Goal: Contribute content: Contribute content

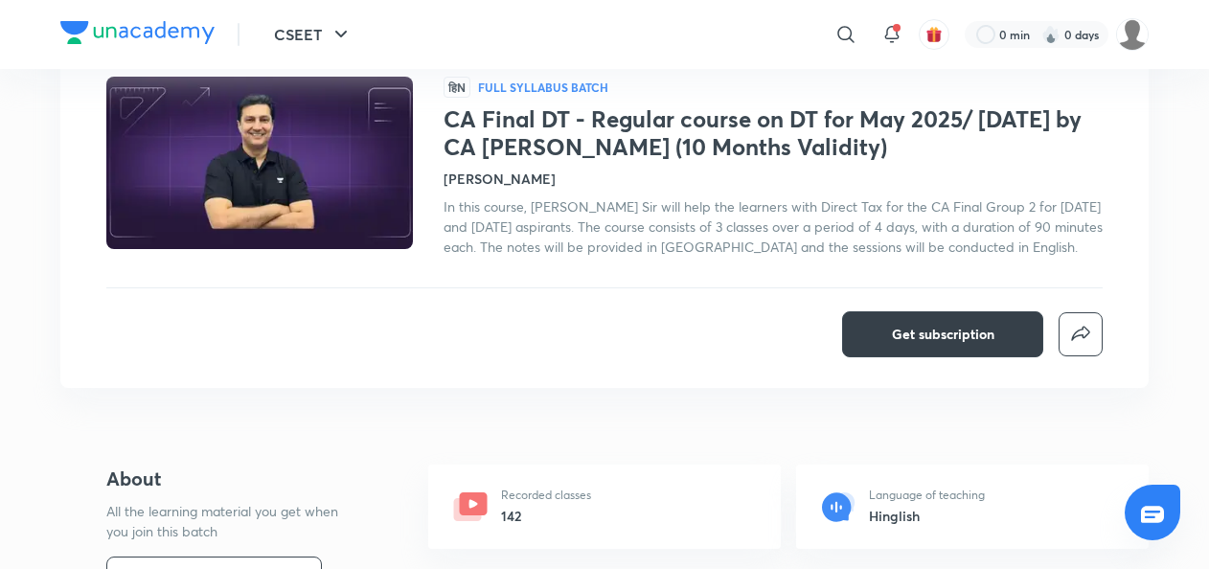
click at [923, 329] on span "Get subscription" at bounding box center [943, 334] width 102 height 19
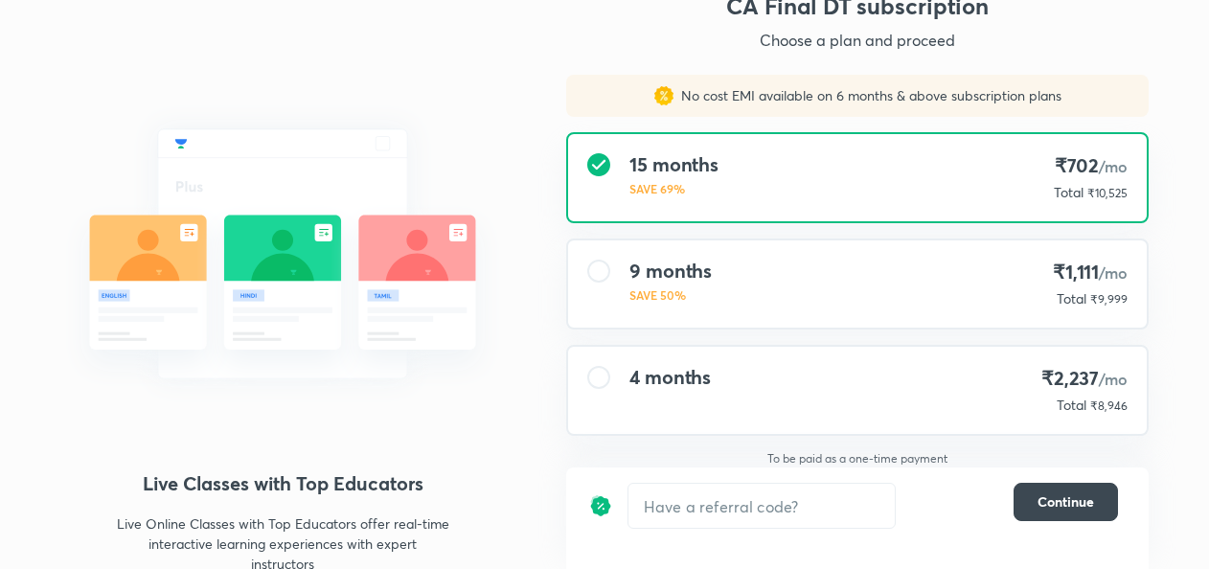
scroll to position [97, 0]
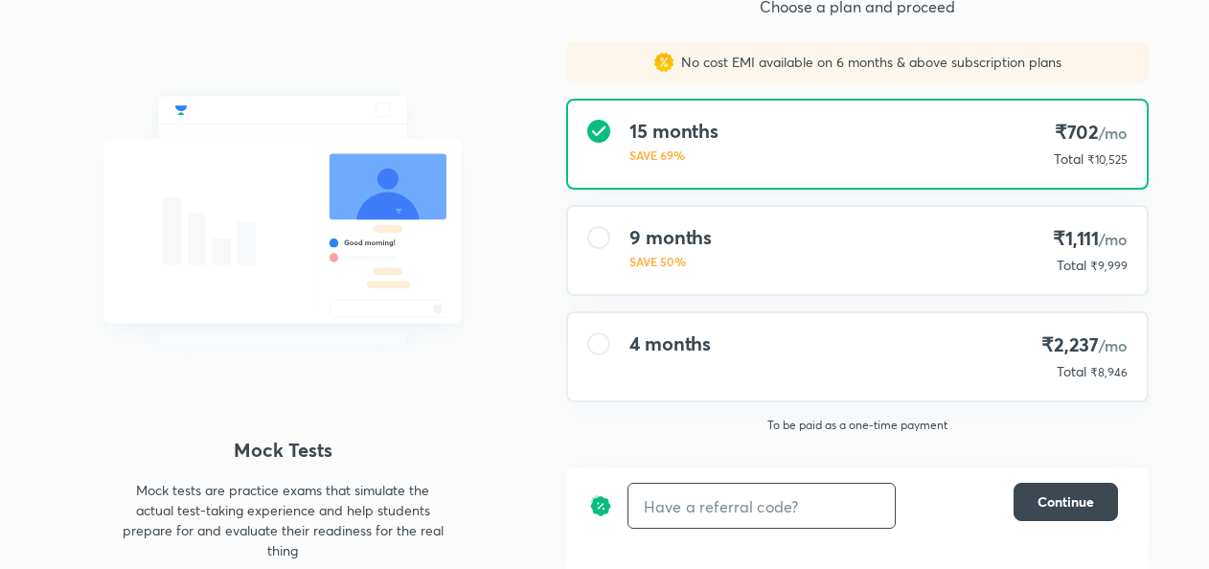
click at [686, 498] on input "text" at bounding box center [761, 506] width 266 height 45
type input "avc"
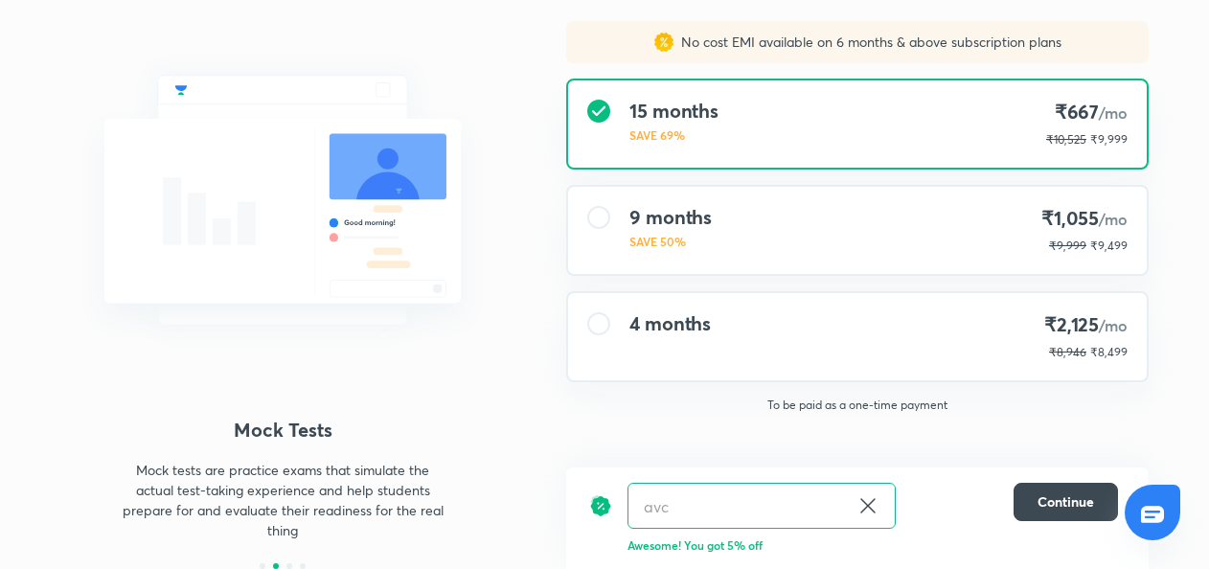
scroll to position [97, 0]
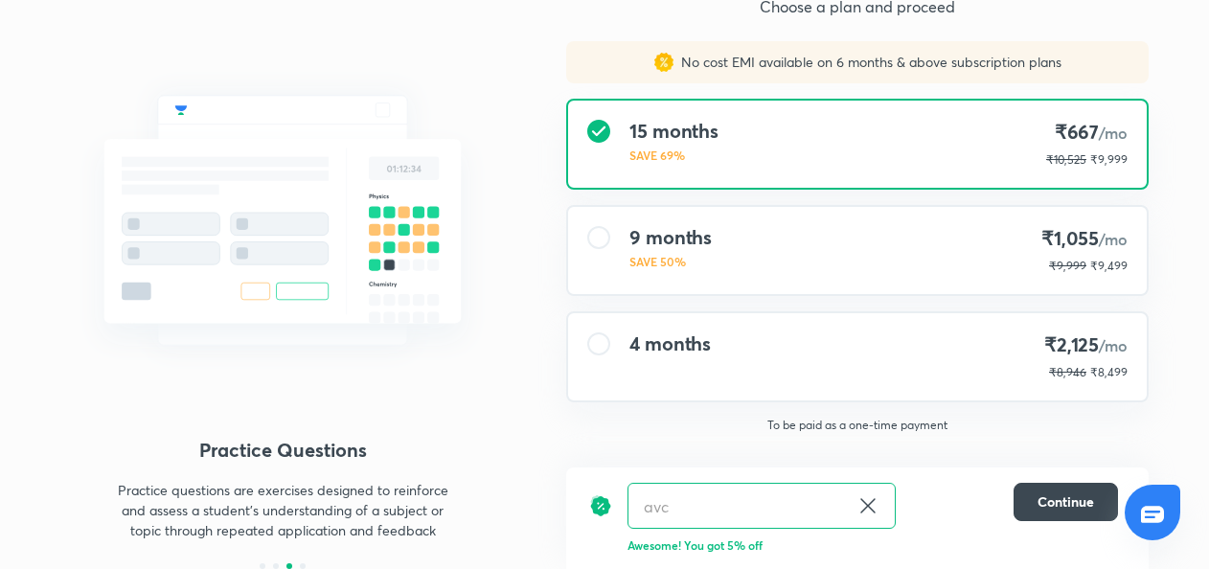
click at [872, 506] on icon at bounding box center [867, 505] width 23 height 23
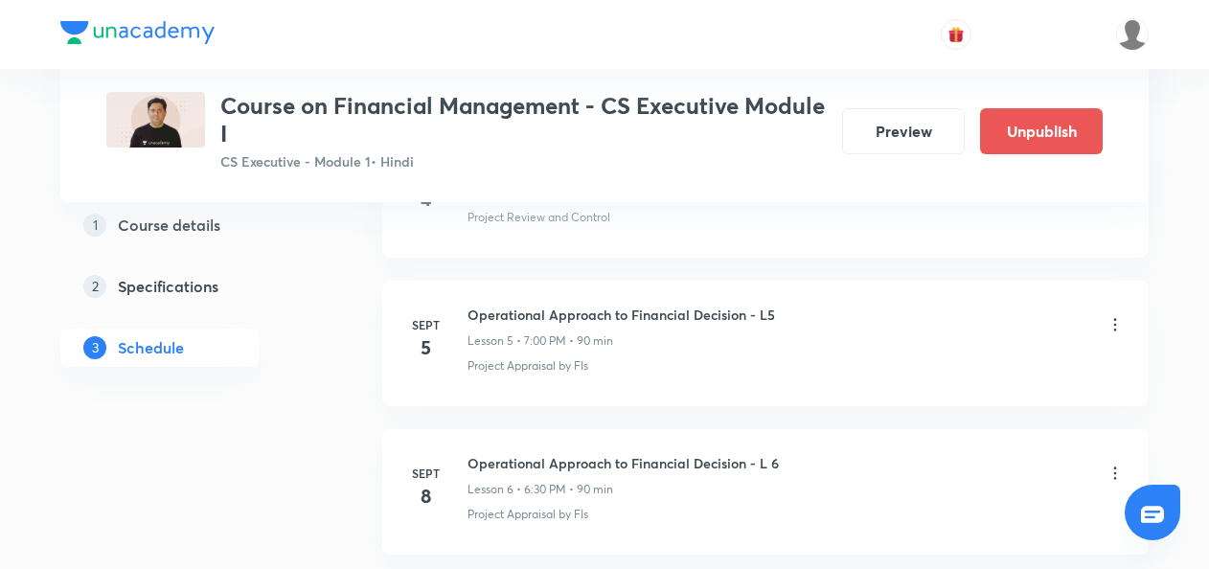
scroll to position [986, 0]
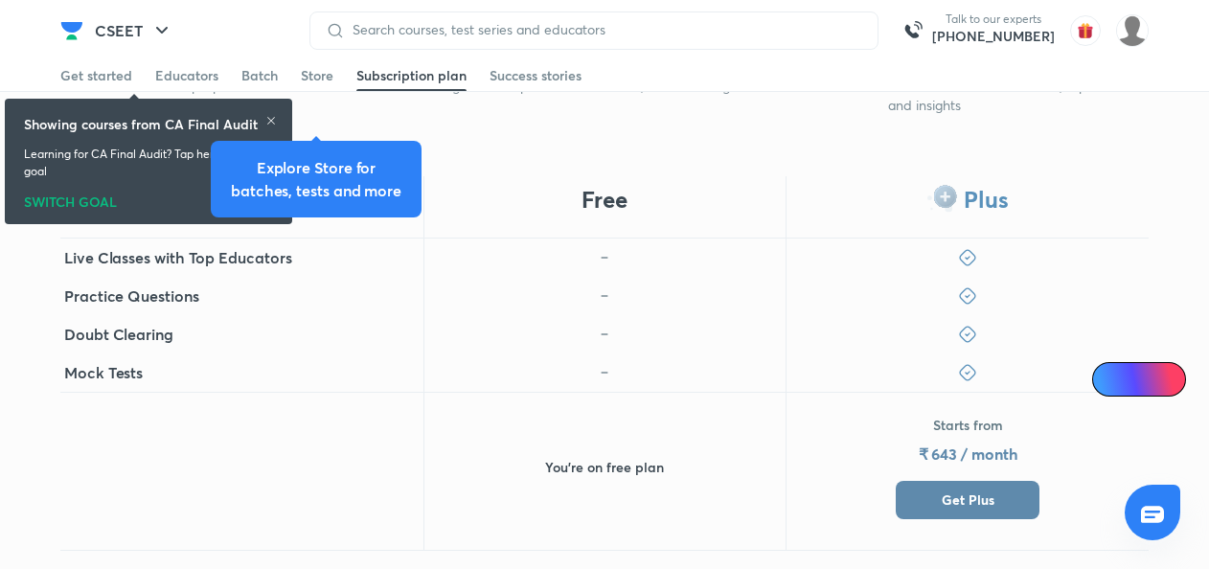
scroll to position [648, 0]
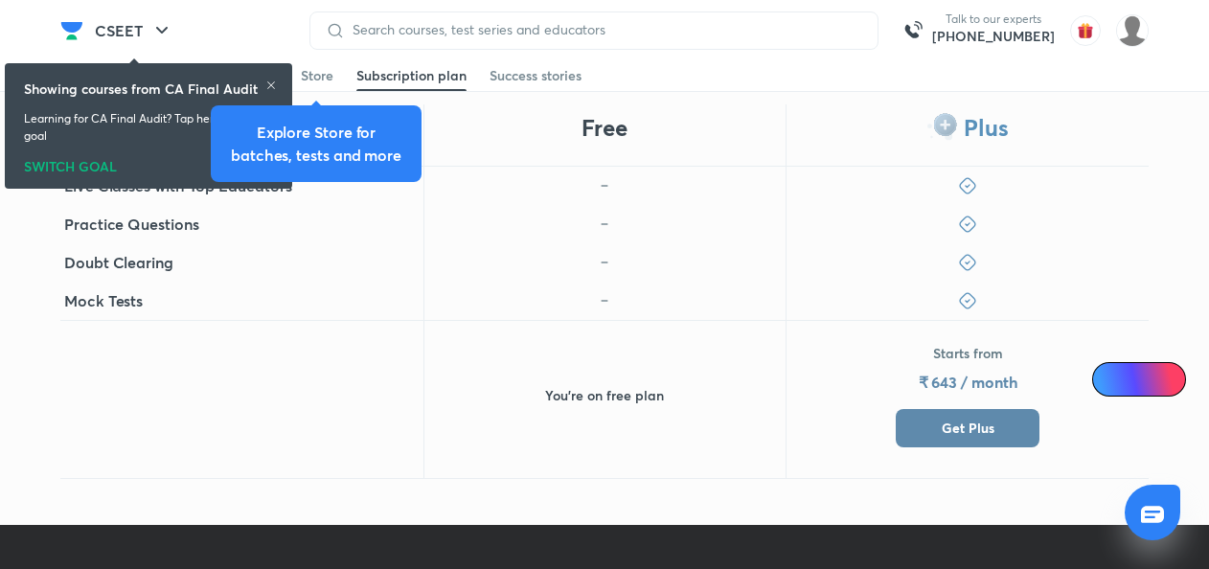
drag, startPoint x: 818, startPoint y: 238, endPoint x: 716, endPoint y: 346, distance: 148.4
click at [716, 346] on div "You’re on free plan" at bounding box center [604, 399] width 363 height 159
click at [955, 429] on span "Get Plus" at bounding box center [967, 428] width 53 height 19
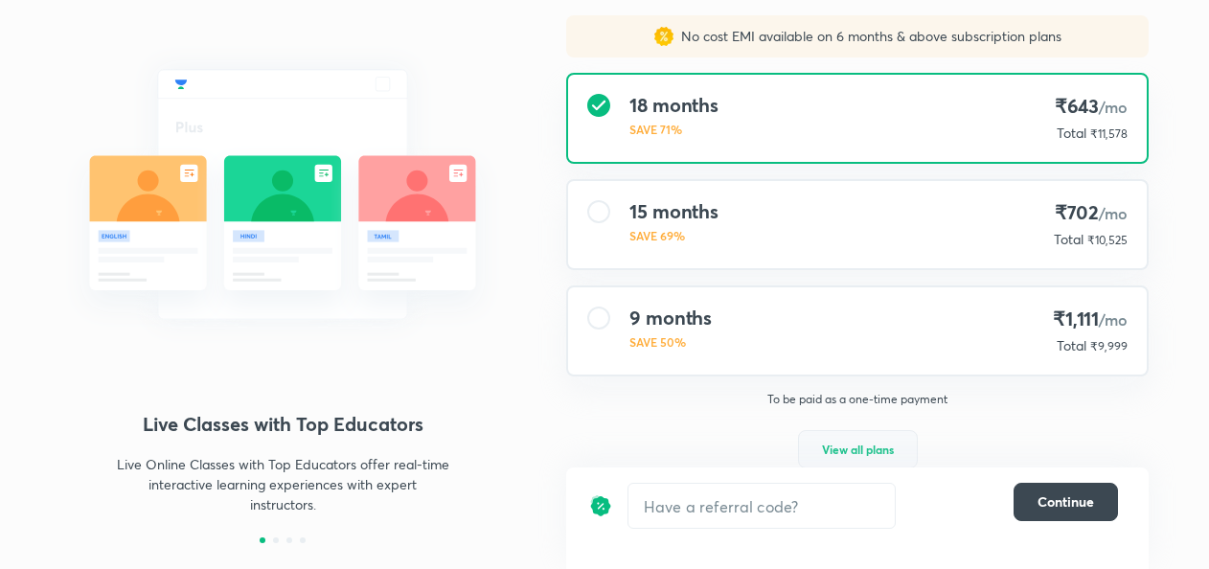
click at [831, 450] on span "View all plans" at bounding box center [858, 449] width 72 height 19
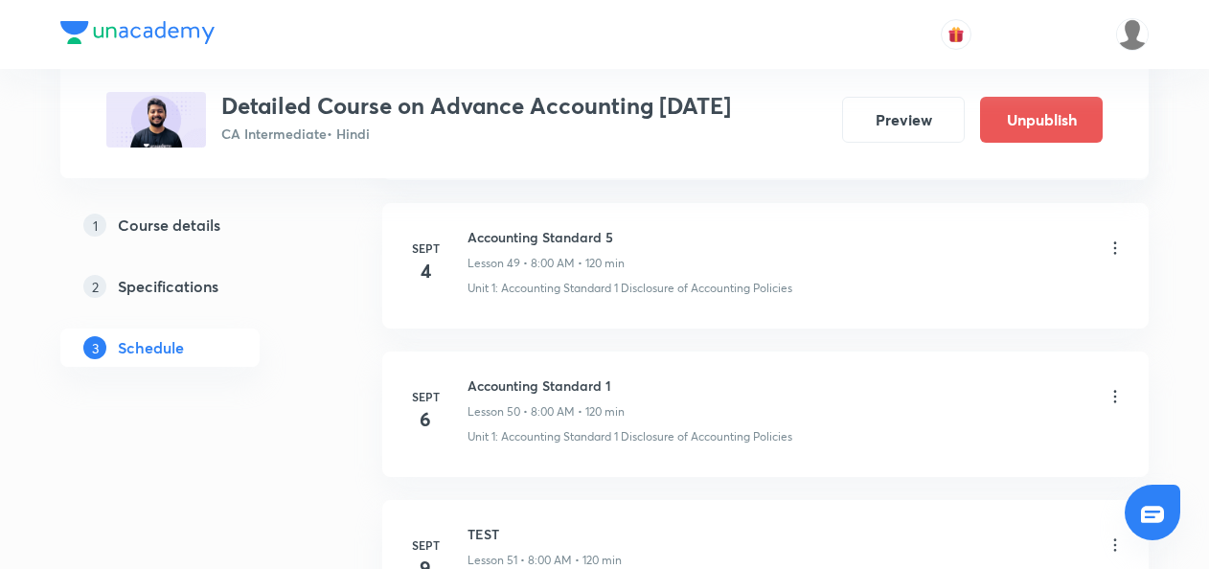
scroll to position [8208, 0]
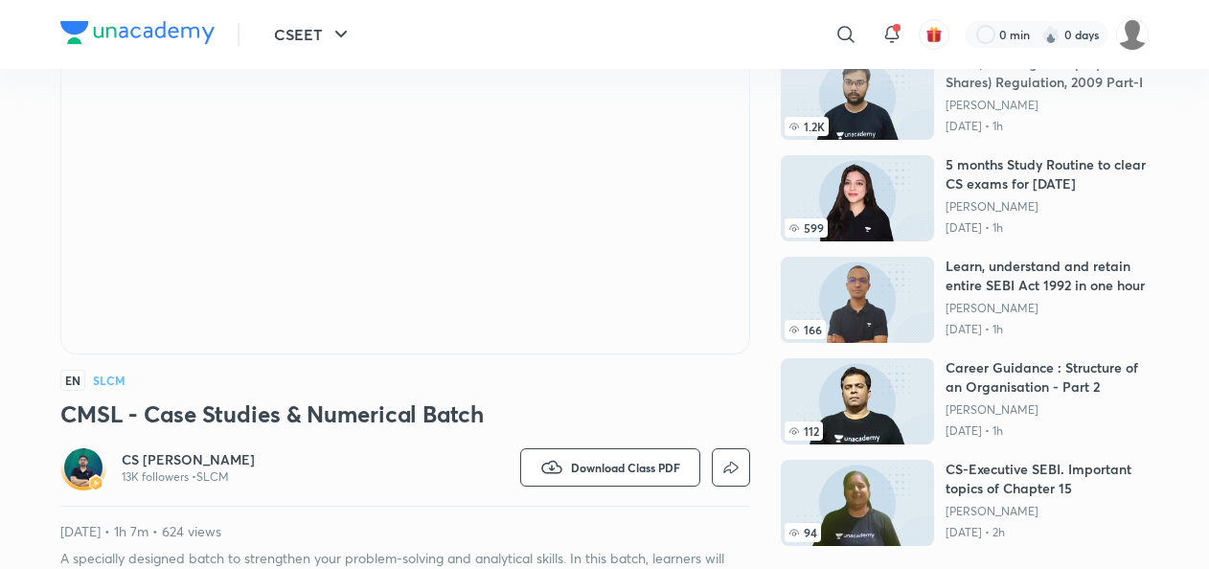
scroll to position [301, 0]
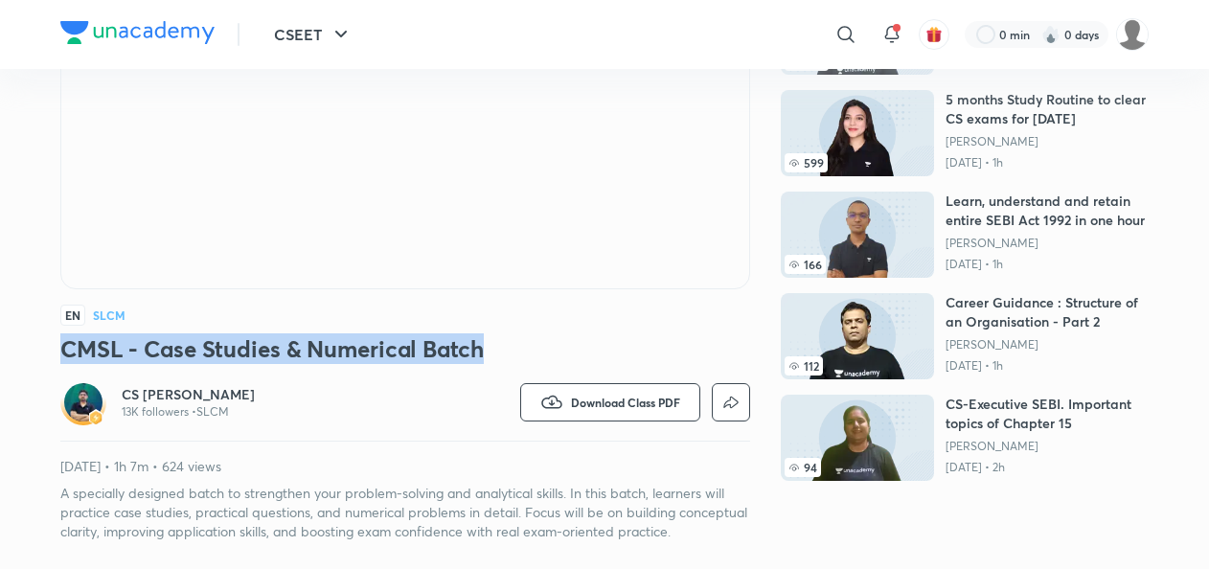
drag, startPoint x: 492, startPoint y: 356, endPoint x: 29, endPoint y: 351, distance: 463.6
copy h3 "CMSL - Case Studies & Numerical Batch"
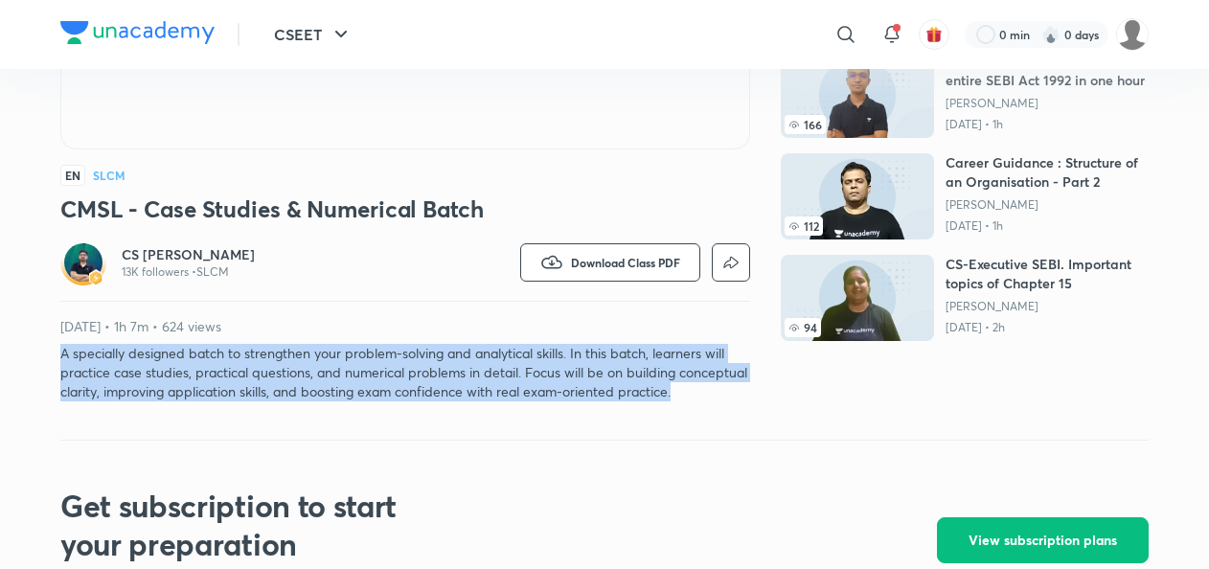
drag, startPoint x: 60, startPoint y: 354, endPoint x: 749, endPoint y: 395, distance: 689.8
click at [749, 395] on p "A specially designed batch to strengthen your problem-solving and analytical sk…" at bounding box center [405, 372] width 690 height 57
copy p "A specially designed batch to strengthen your problem-solving and analytical sk…"
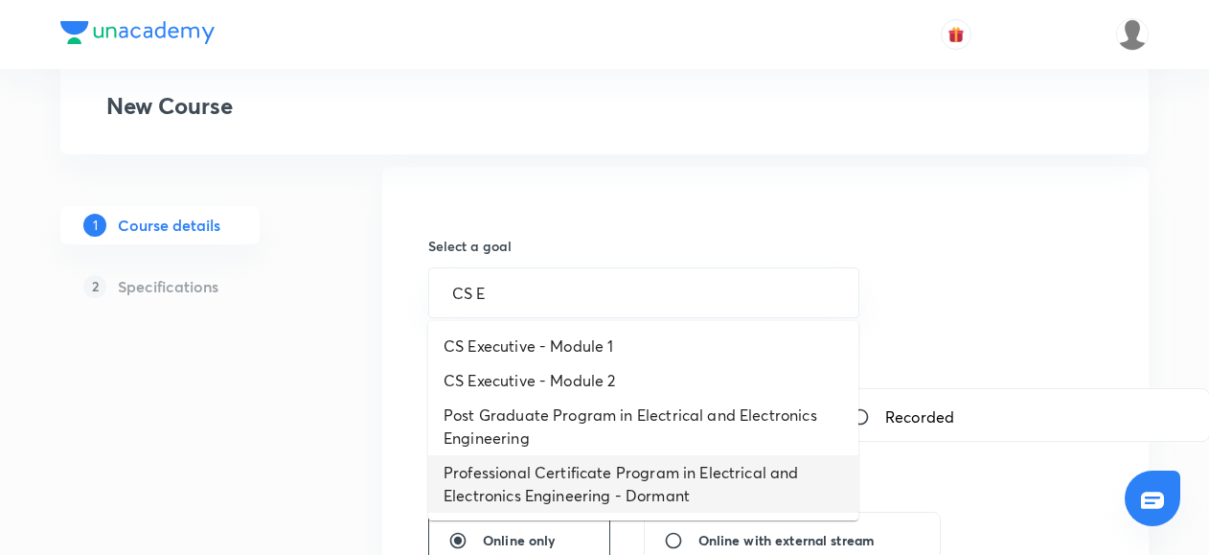
scroll to position [134, 0]
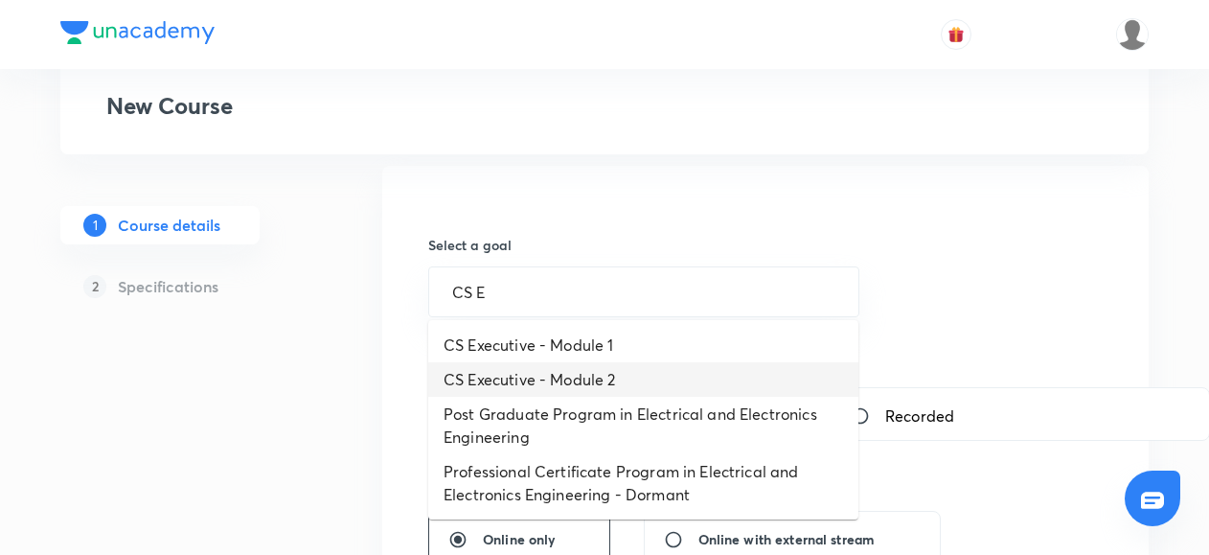
click at [498, 382] on li "CS Executive - Module 2" at bounding box center [643, 379] width 430 height 34
type input "CS Executive - Module 2"
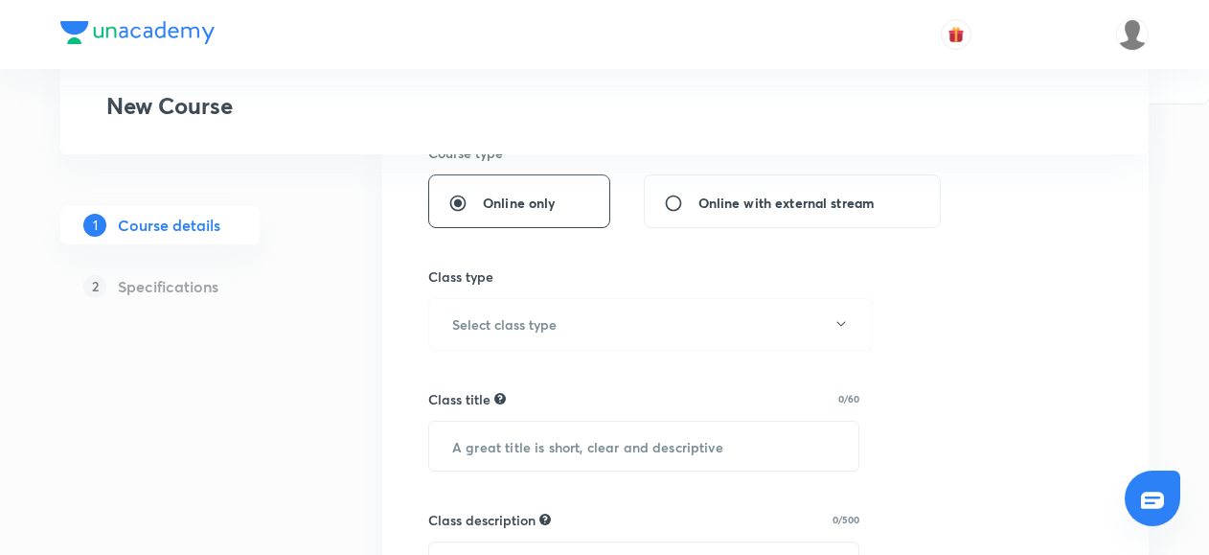
scroll to position [469, 0]
click at [483, 324] on h6 "Select class type" at bounding box center [504, 325] width 104 height 20
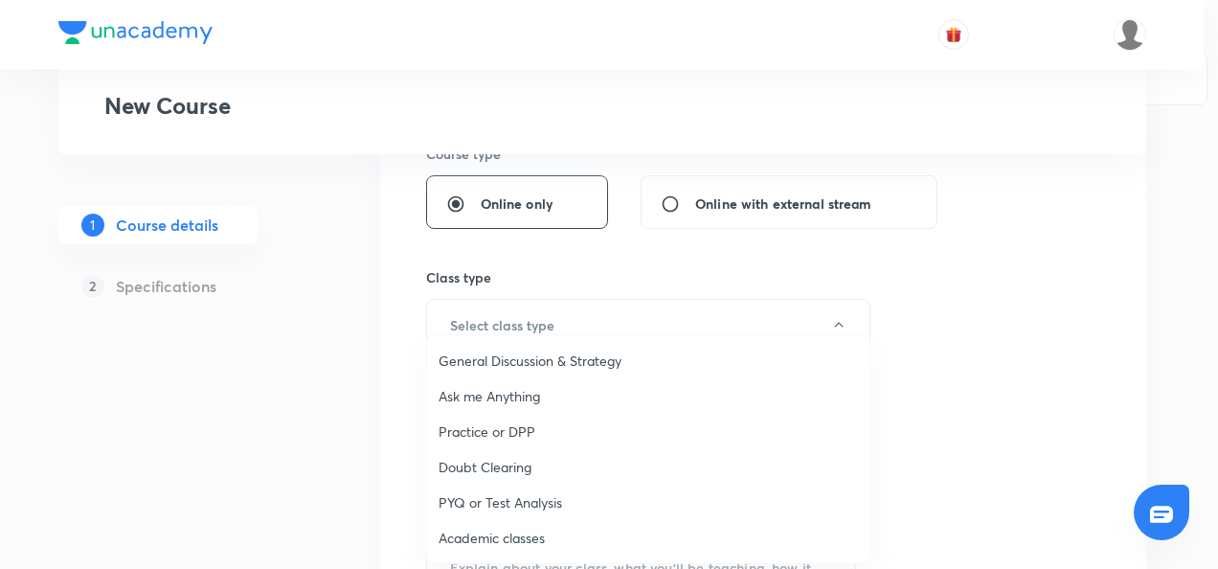
click at [471, 530] on span "Academic classes" at bounding box center [648, 538] width 419 height 20
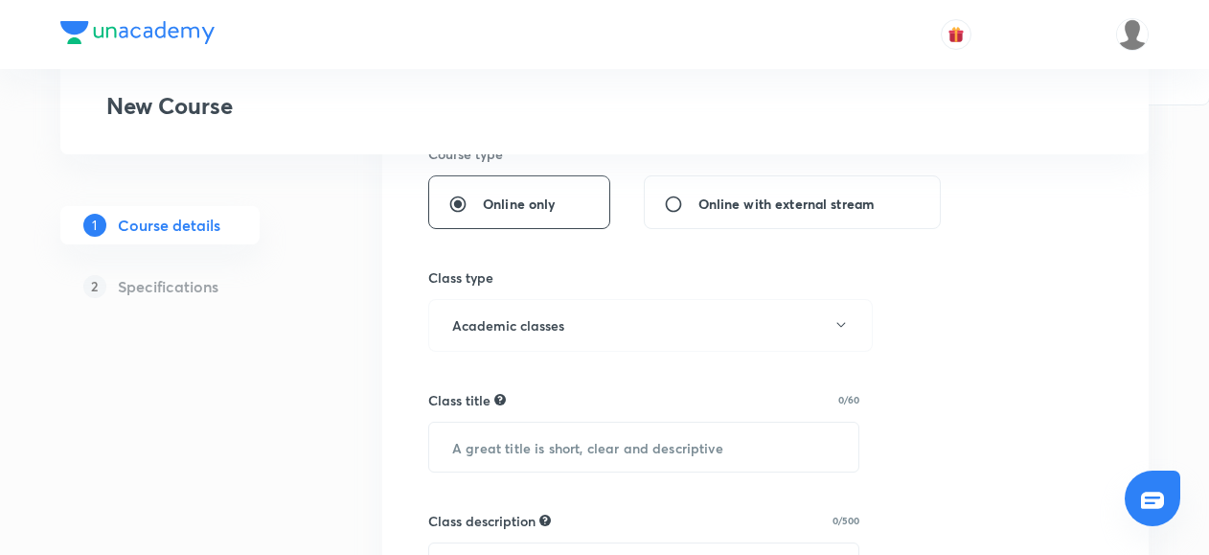
scroll to position [563, 0]
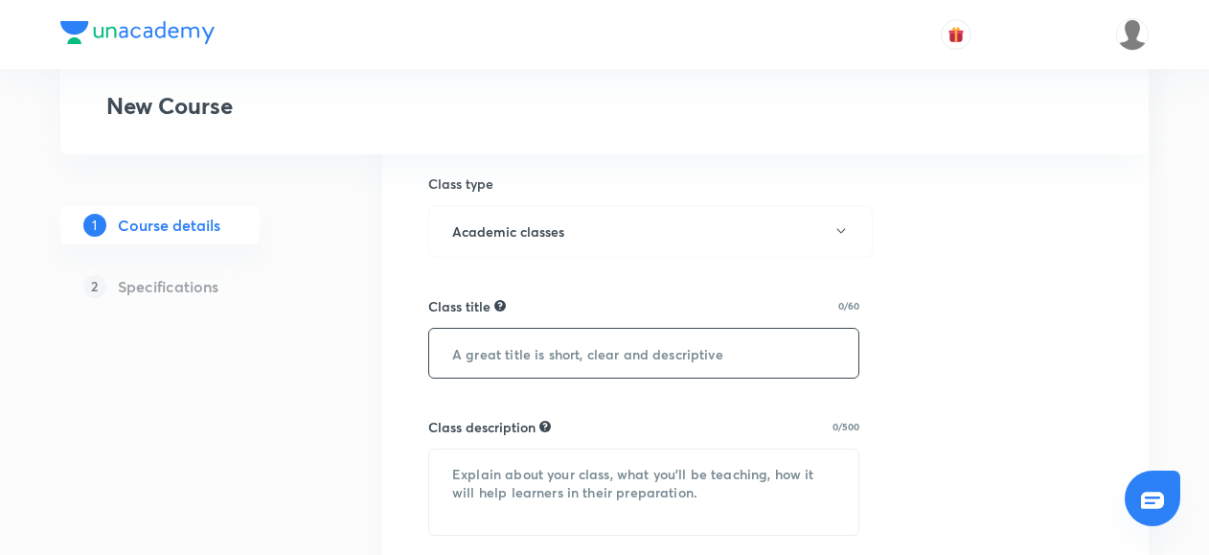
click at [479, 352] on input "text" at bounding box center [643, 353] width 429 height 49
paste input "CMSL - Case Studies & Numerical Batch"
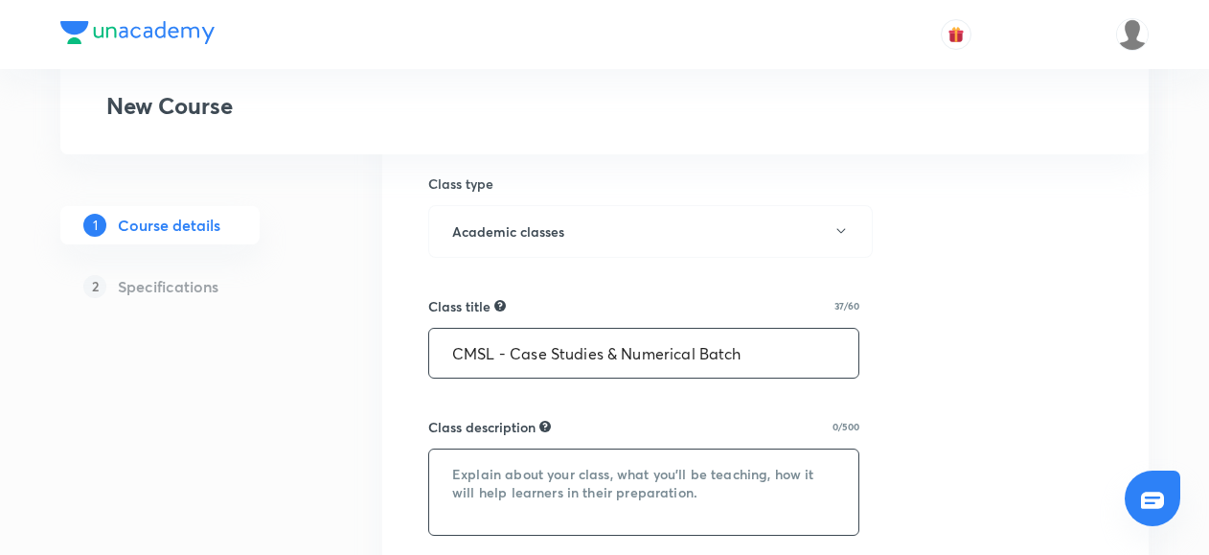
type input "CMSL - Case Studies & Numerical Batch"
click at [485, 488] on textarea at bounding box center [643, 491] width 429 height 85
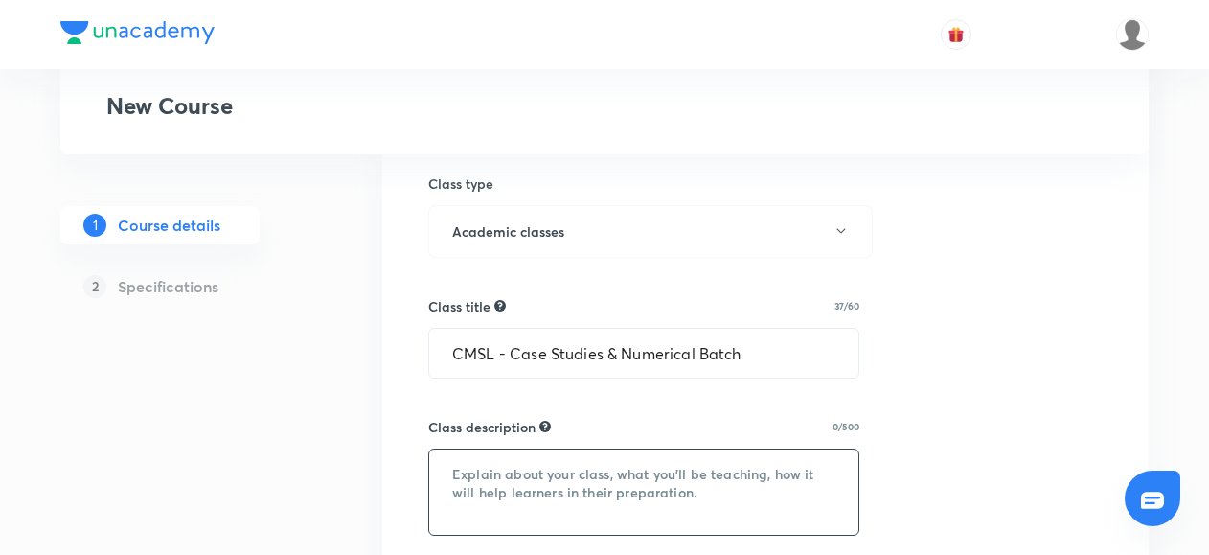
paste textarea "A specially designed batch to strengthen your problem-solving and analytical sk…"
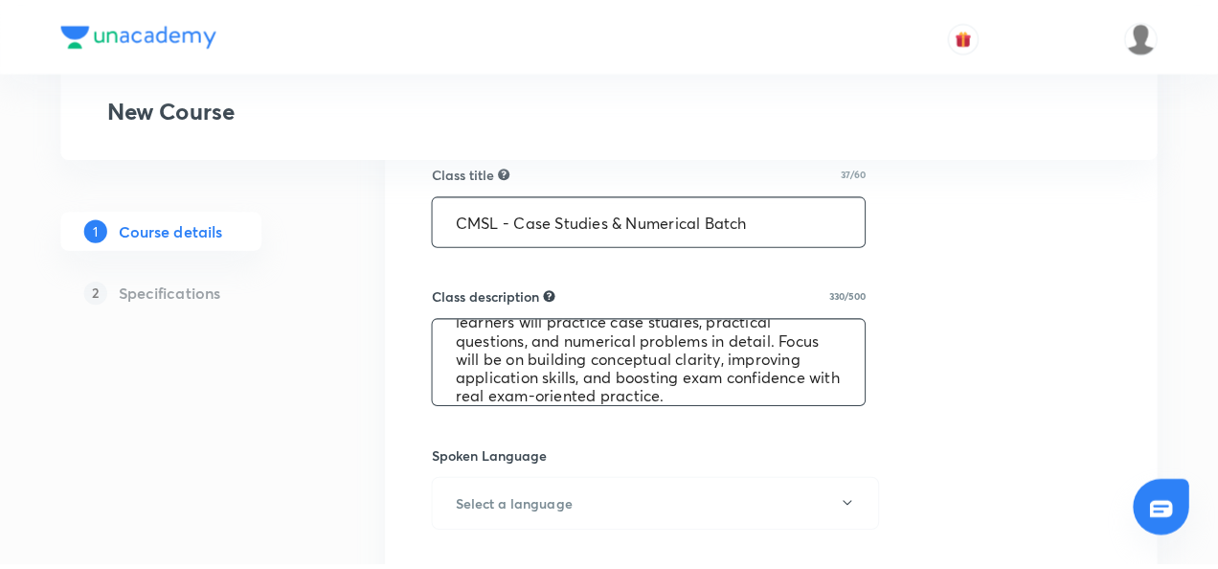
scroll to position [73, 0]
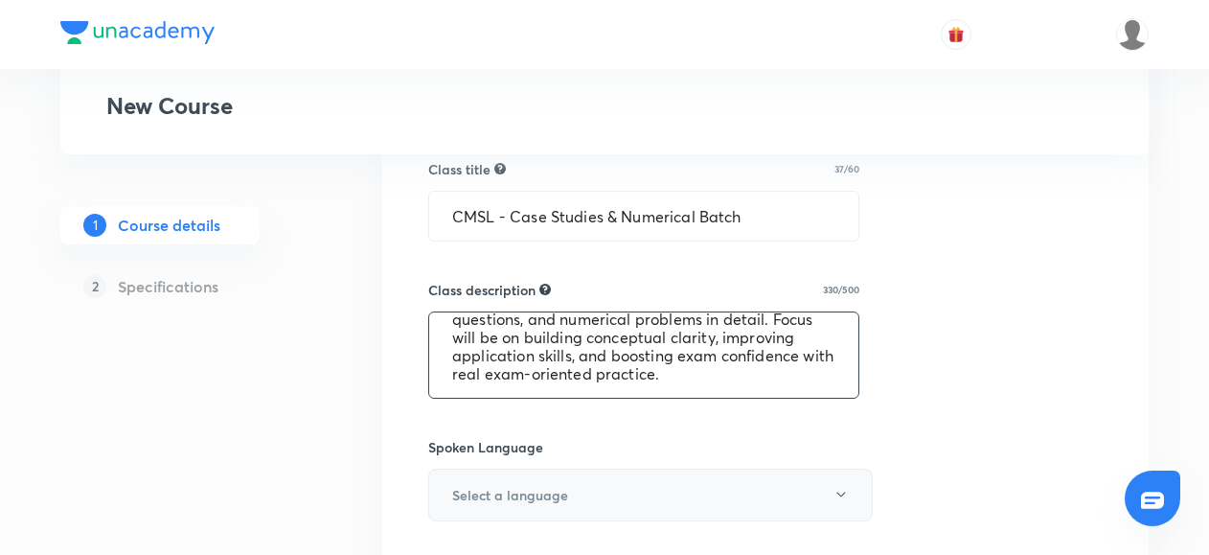
type textarea "A specially designed batch to strengthen your problem-solving and analytical sk…"
click at [477, 488] on h6 "Select a language" at bounding box center [510, 495] width 116 height 20
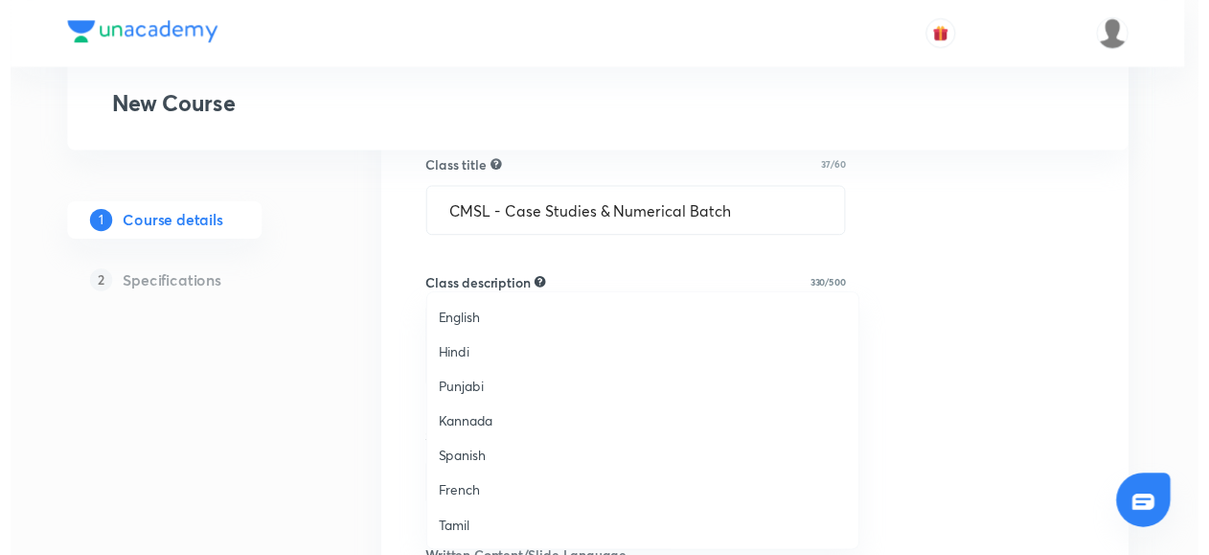
scroll to position [567, 0]
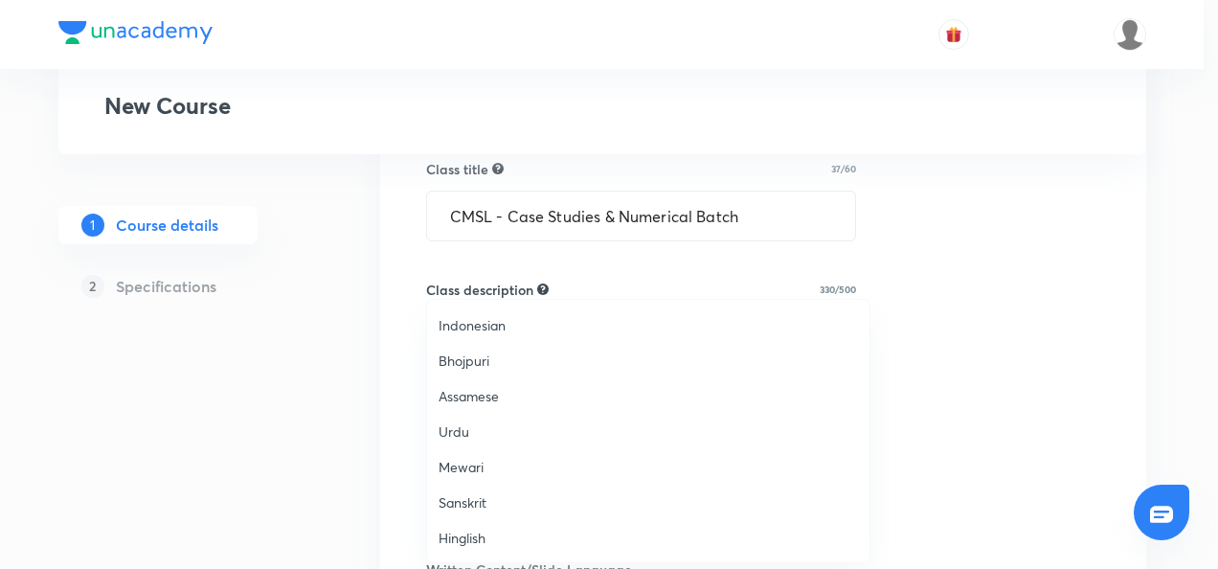
click at [450, 532] on span "Hinglish" at bounding box center [648, 538] width 419 height 20
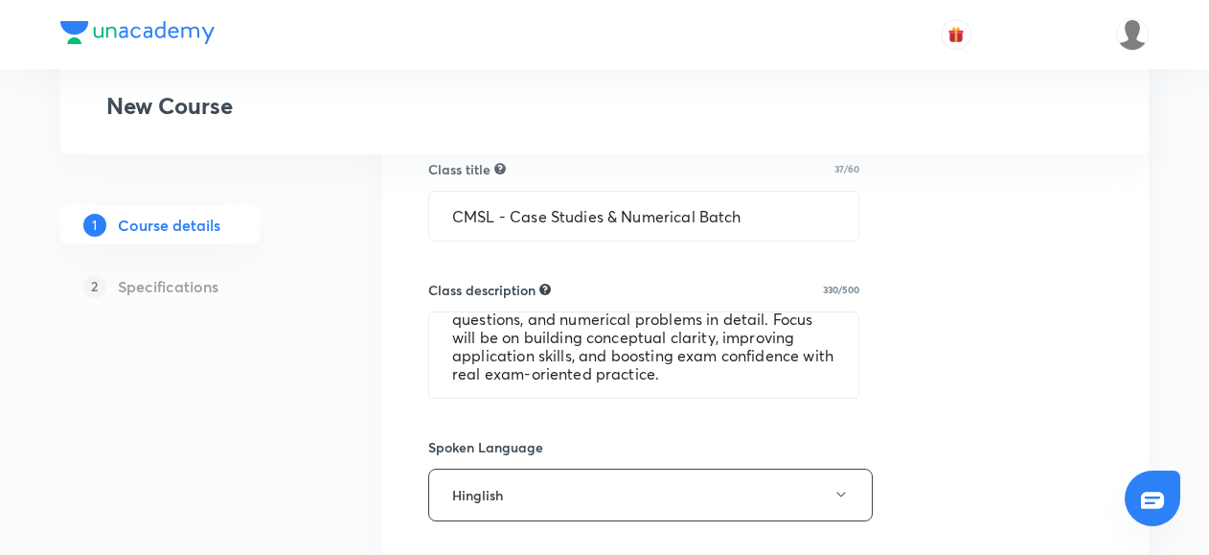
scroll to position [844, 0]
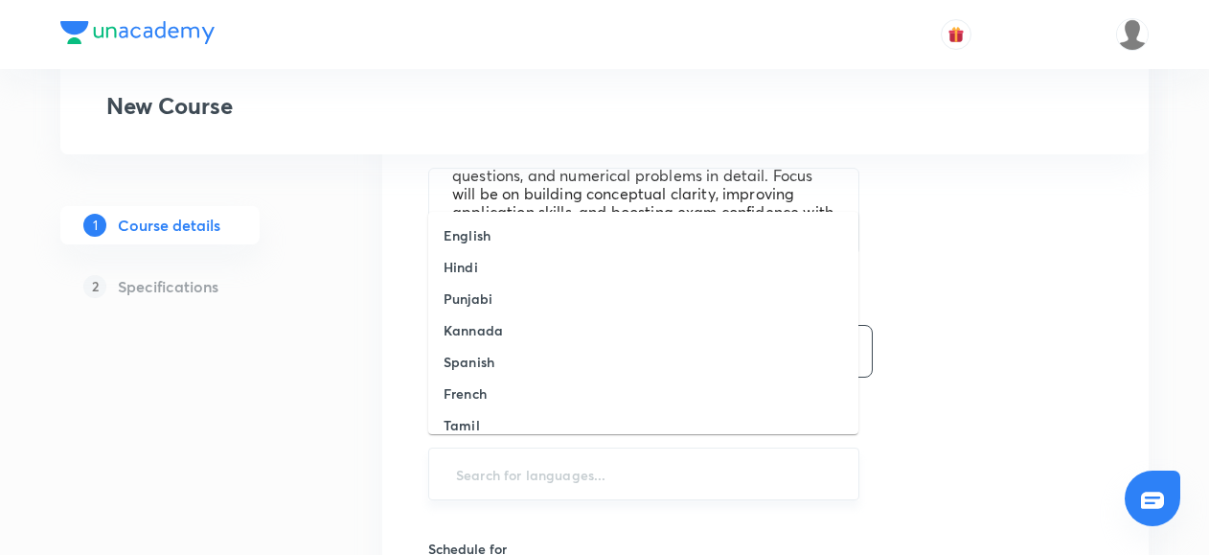
click at [471, 469] on input "text" at bounding box center [643, 473] width 383 height 35
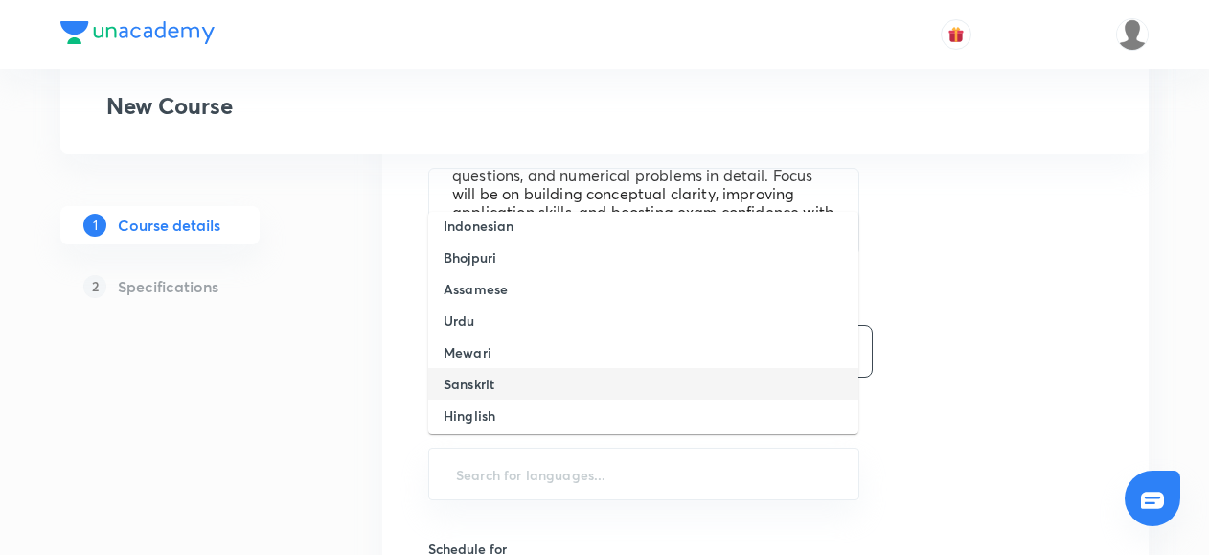
scroll to position [0, 0]
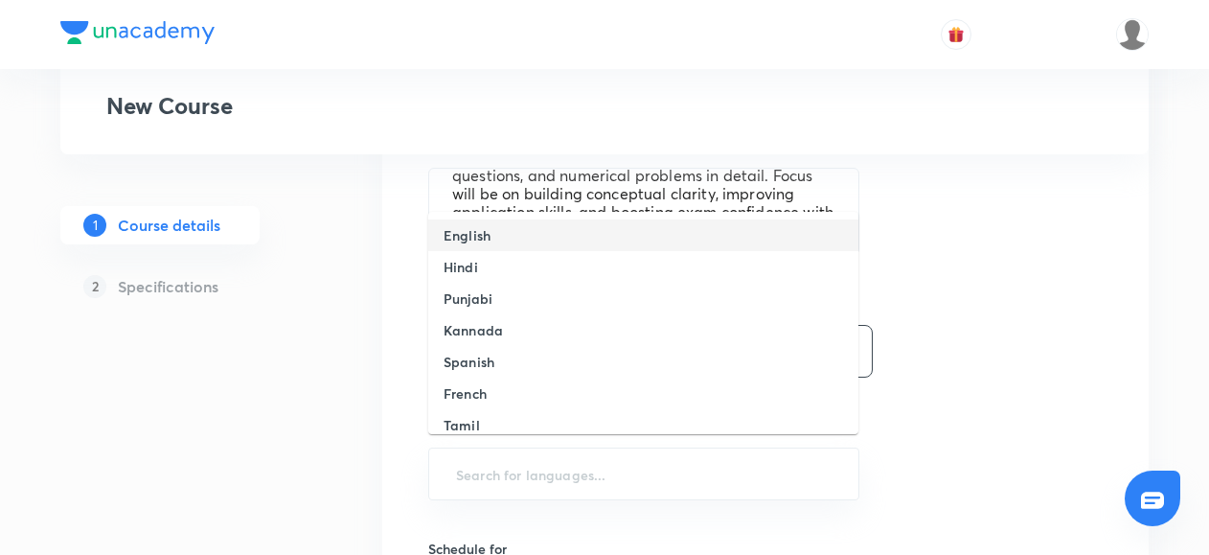
click at [485, 233] on h6 "English" at bounding box center [466, 235] width 47 height 20
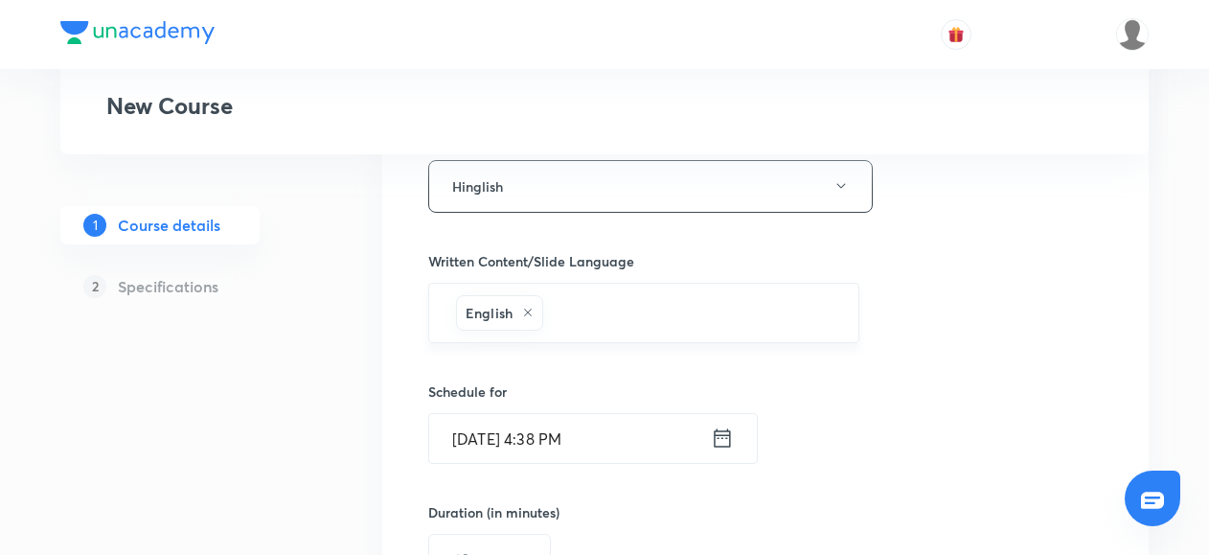
scroll to position [1012, 0]
click at [721, 429] on icon at bounding box center [722, 433] width 23 height 27
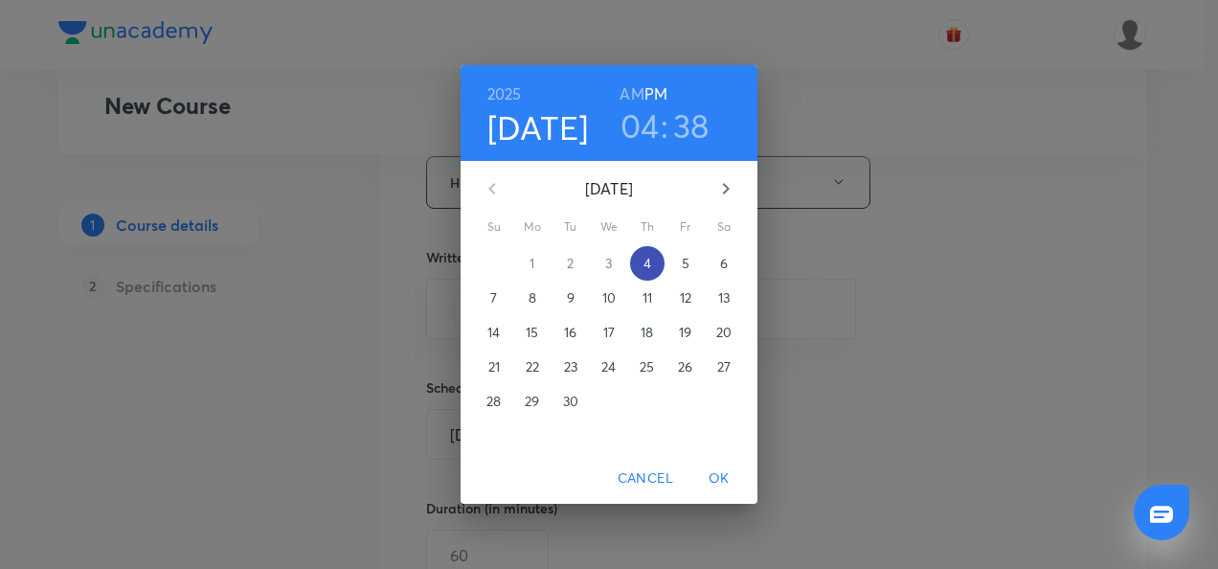
click at [647, 266] on p "4" at bounding box center [648, 263] width 8 height 19
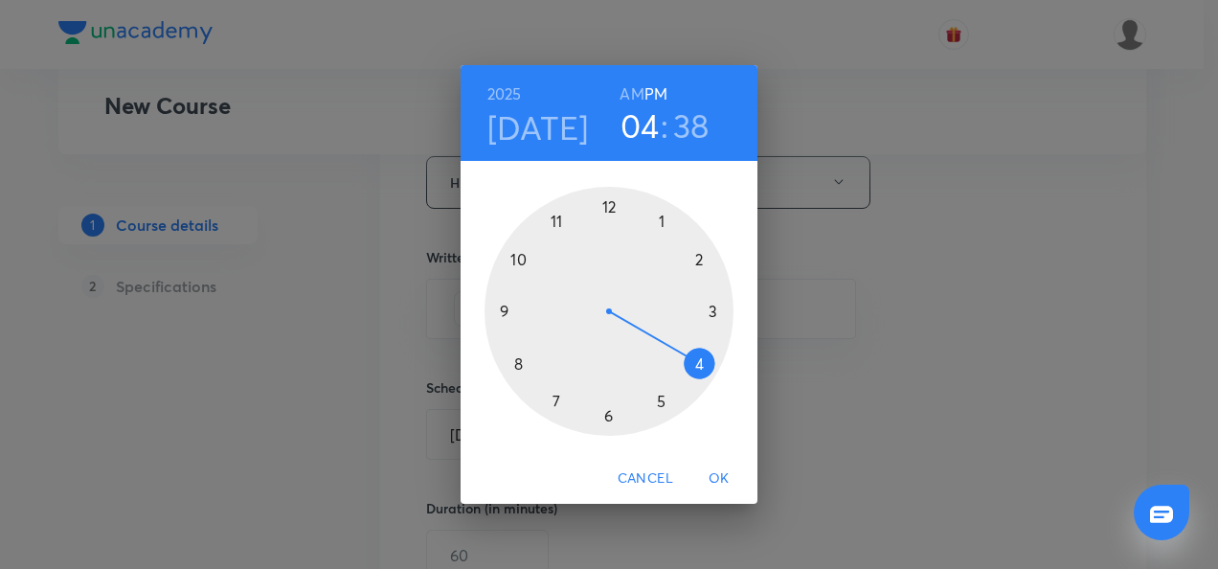
click at [517, 366] on div at bounding box center [609, 311] width 249 height 249
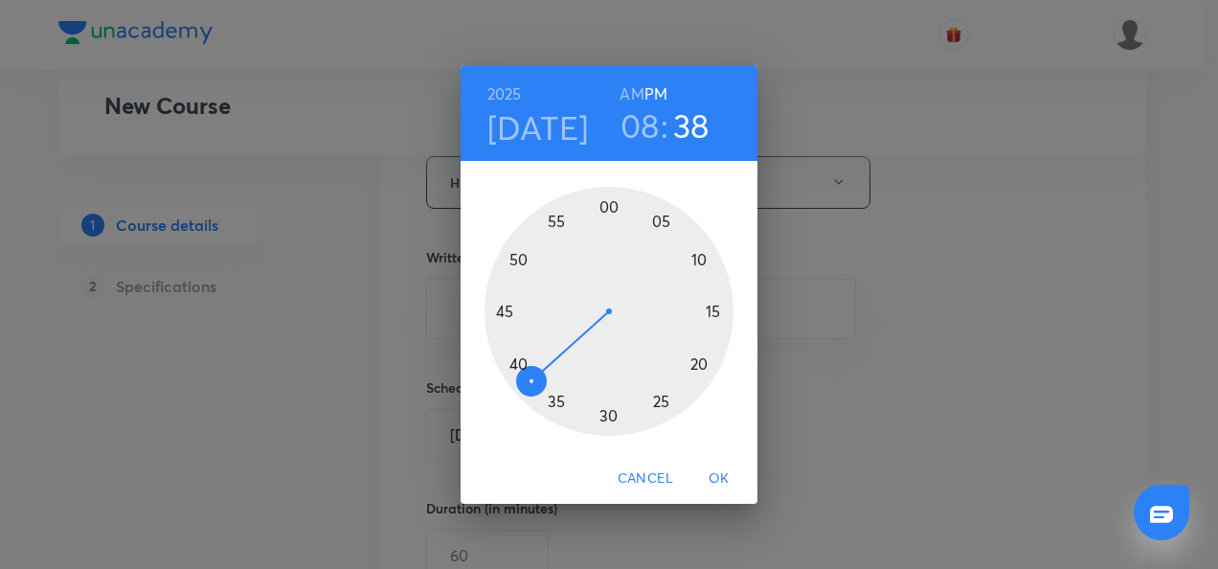
click at [614, 205] on div at bounding box center [609, 311] width 249 height 249
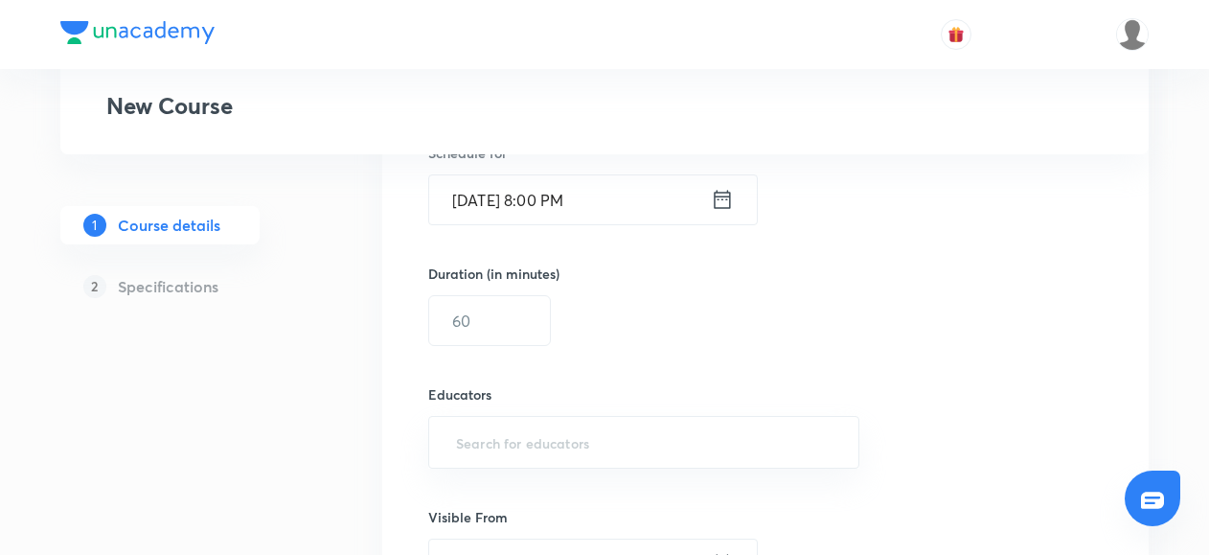
scroll to position [1250, 0]
click at [468, 321] on input "text" at bounding box center [489, 317] width 121 height 49
type input "60"
click at [462, 428] on input "text" at bounding box center [643, 438] width 383 height 35
paste input "@amitvohra22-8435"
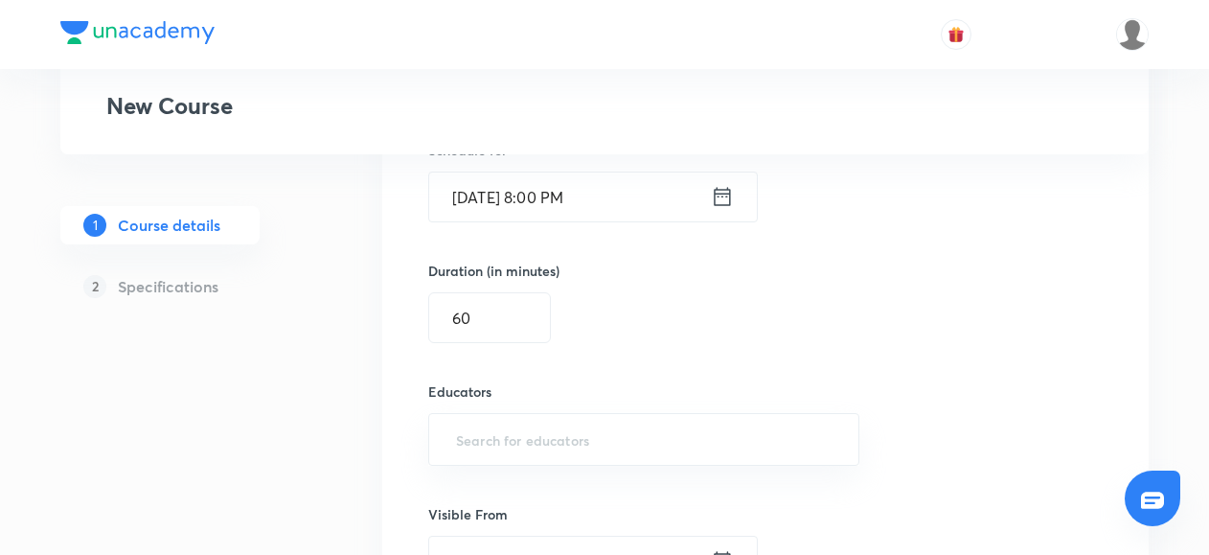
type input "@amitvohra22-8435"
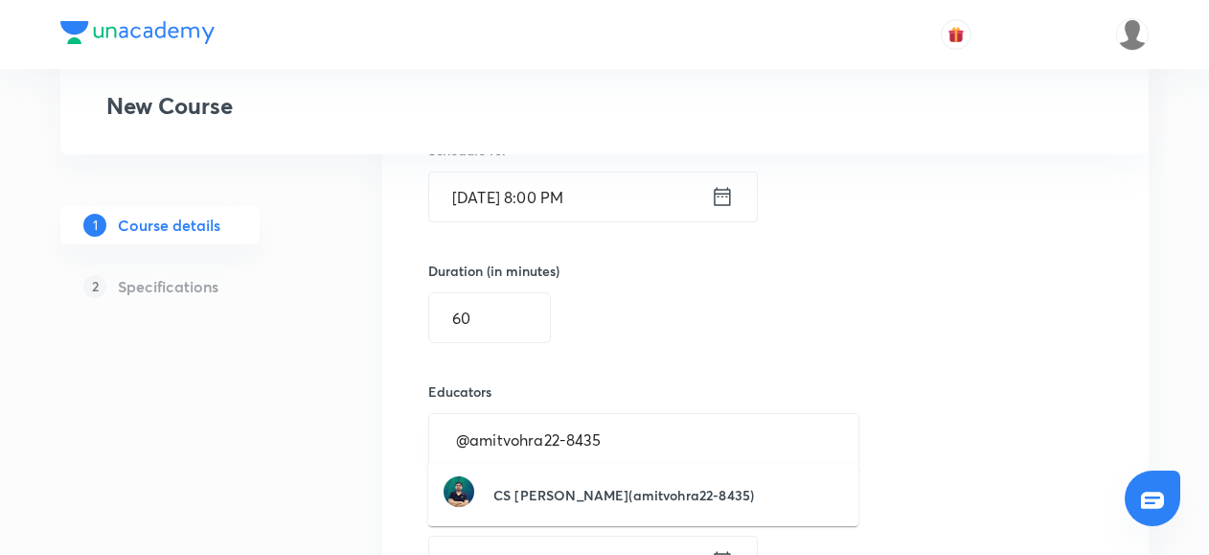
click at [465, 431] on input "@amitvohra22-8435" at bounding box center [643, 438] width 383 height 35
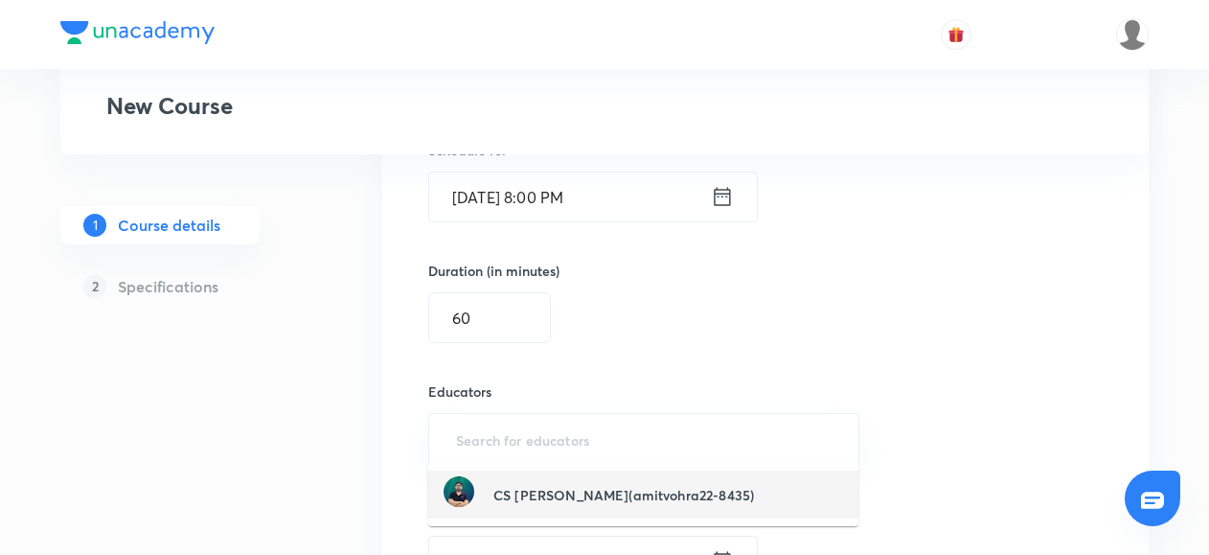
click at [501, 497] on h6 "CS Amit Vohra(amitvohra22-8435)" at bounding box center [623, 495] width 261 height 20
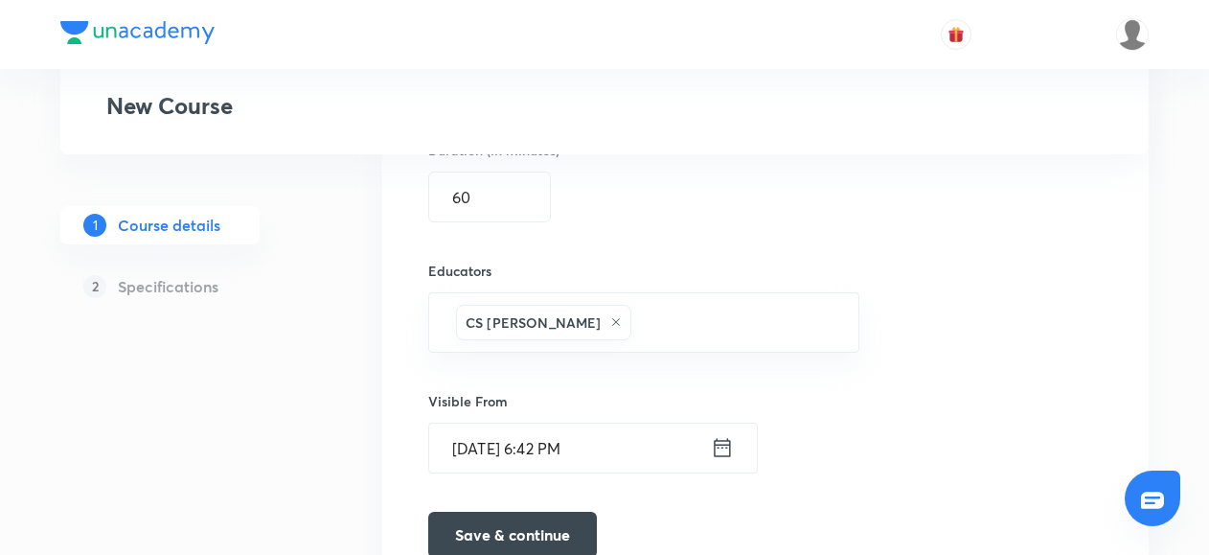
scroll to position [1453, 0]
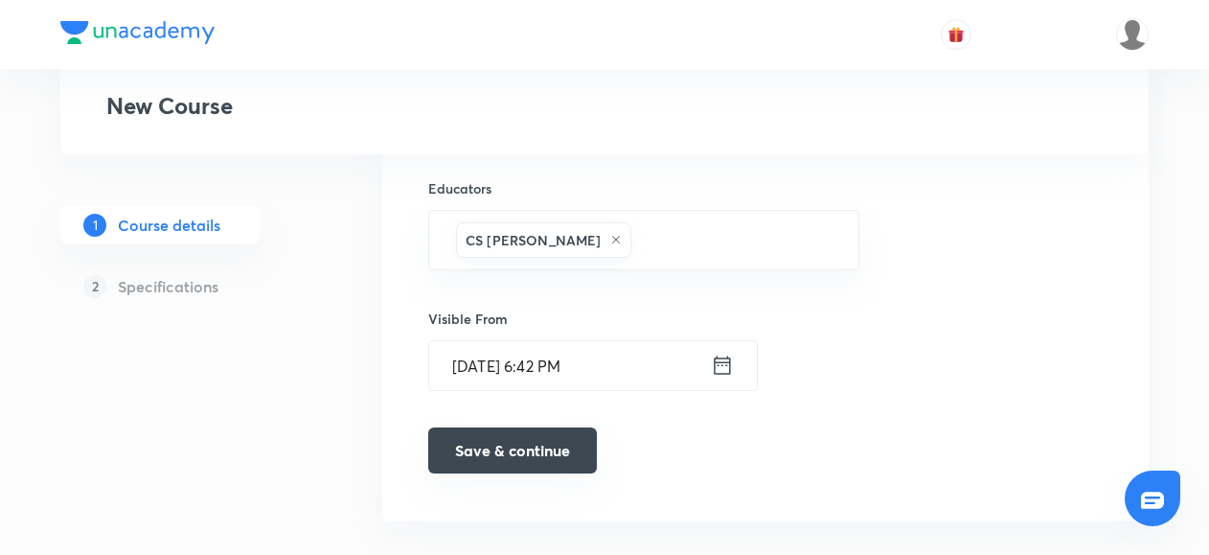
click at [513, 440] on button "Save & continue" at bounding box center [512, 450] width 169 height 46
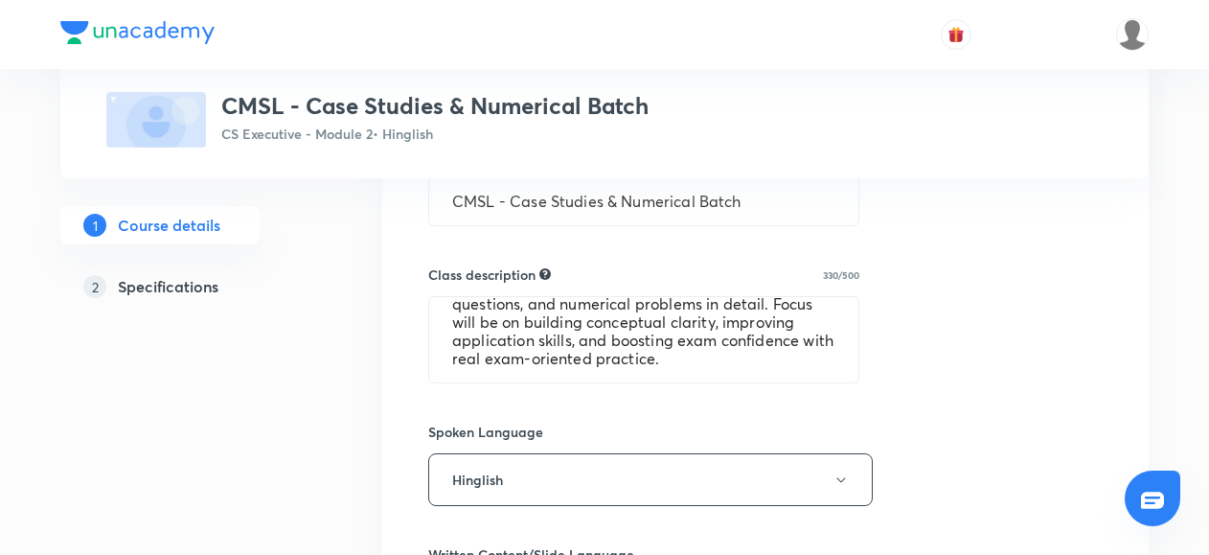
scroll to position [763, 0]
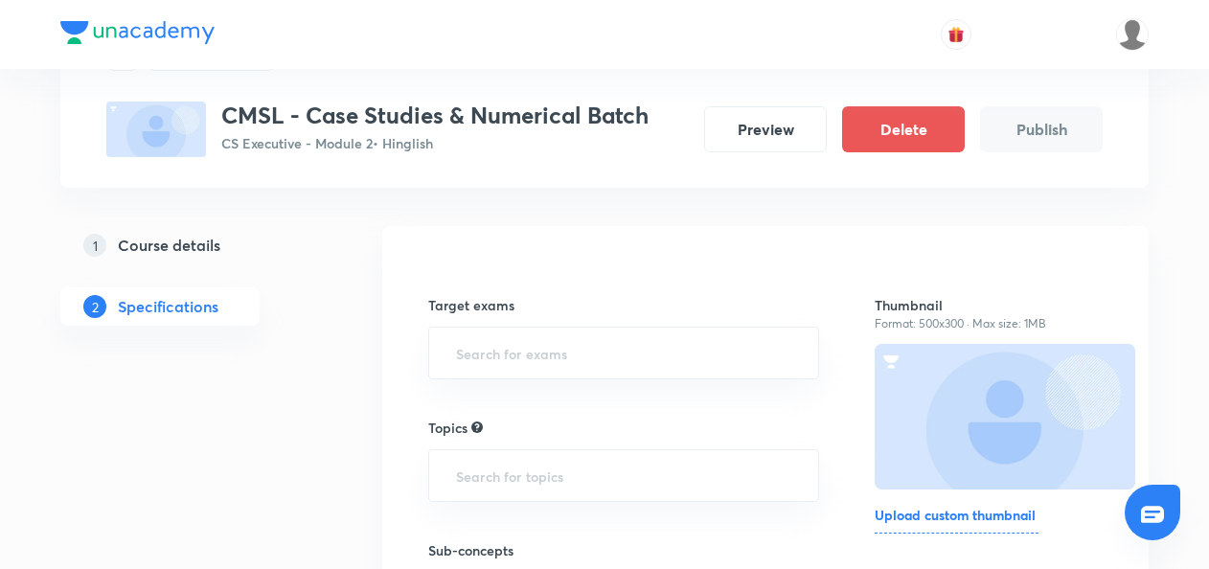
scroll to position [136, 0]
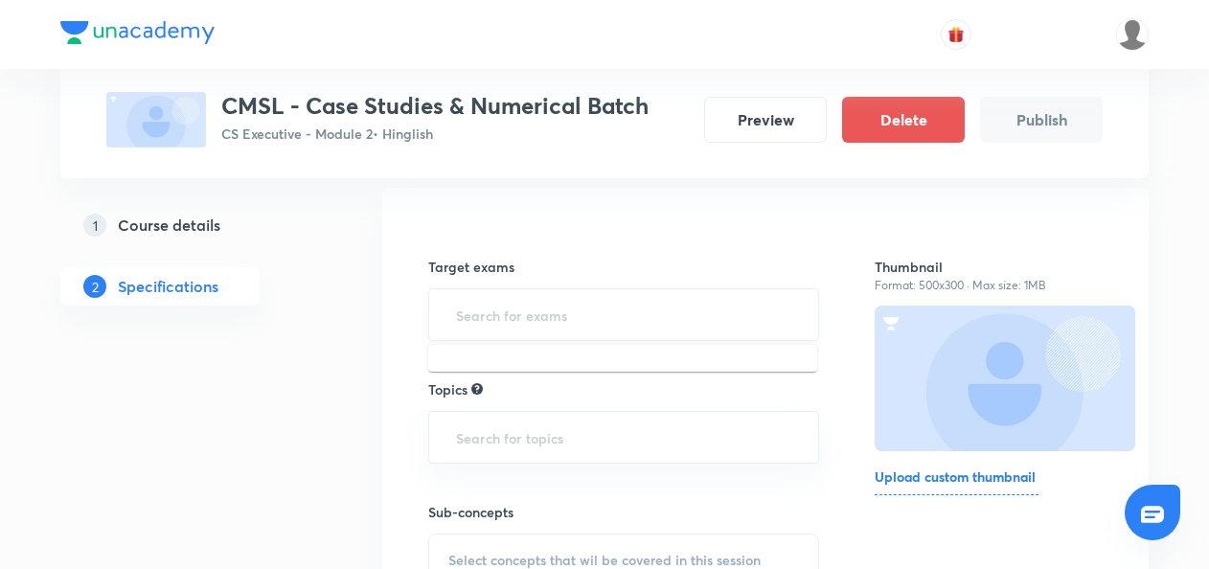
click at [500, 310] on input "text" at bounding box center [623, 314] width 343 height 35
type input "cs e"
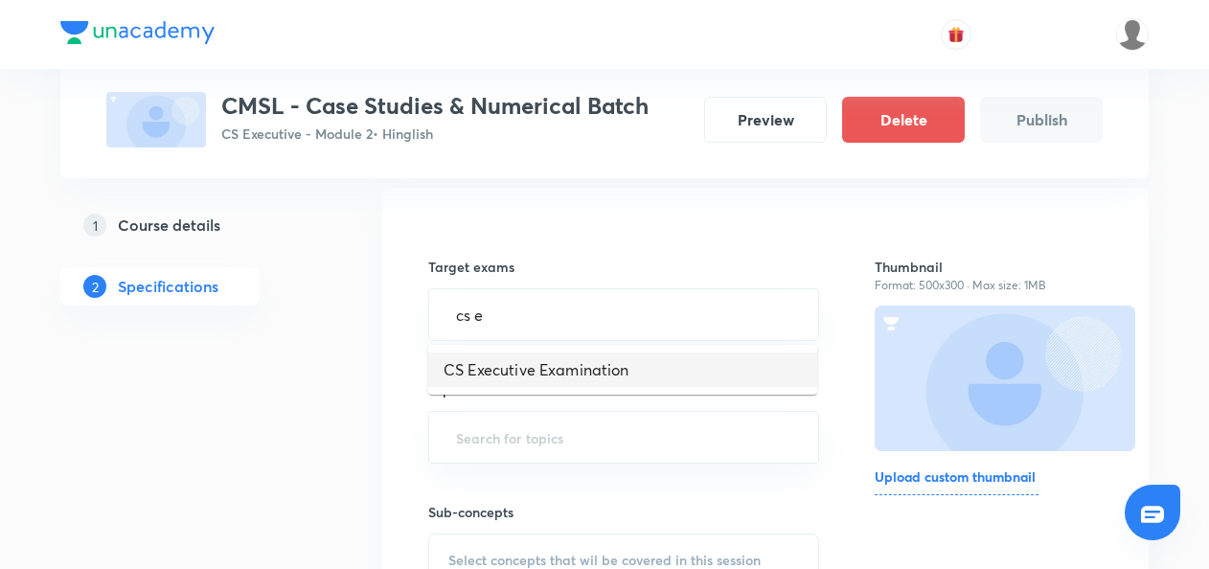
click at [487, 362] on li "CS Executive Examination" at bounding box center [622, 369] width 389 height 34
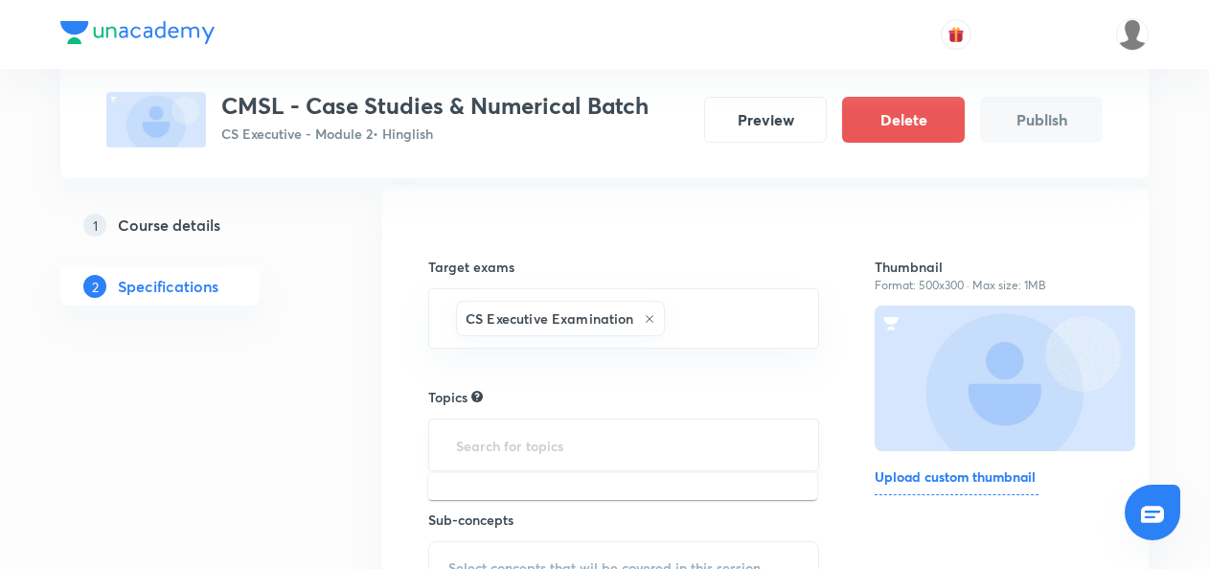
click at [479, 450] on input "text" at bounding box center [623, 444] width 343 height 35
type input "slc"
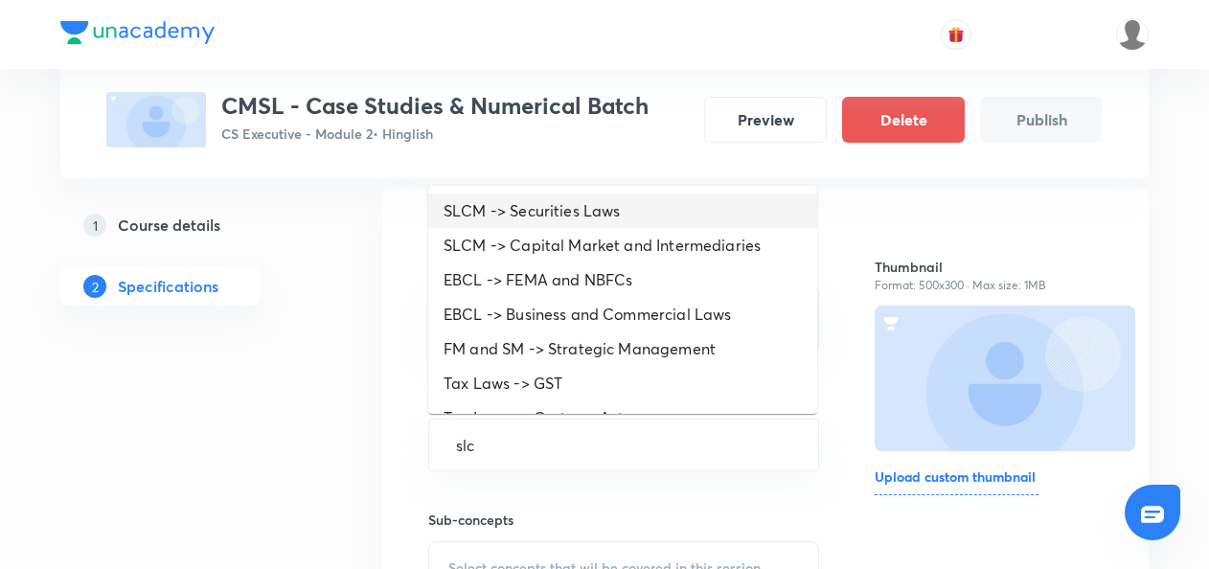
click at [510, 215] on li "SLCM -> Securities Laws" at bounding box center [622, 210] width 389 height 34
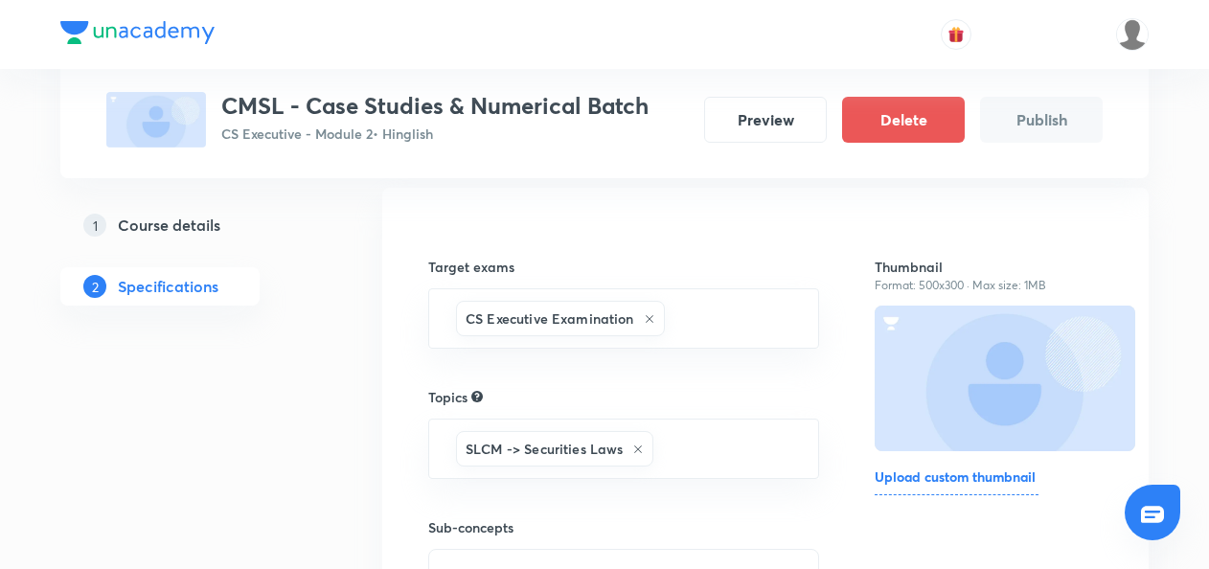
scroll to position [343, 0]
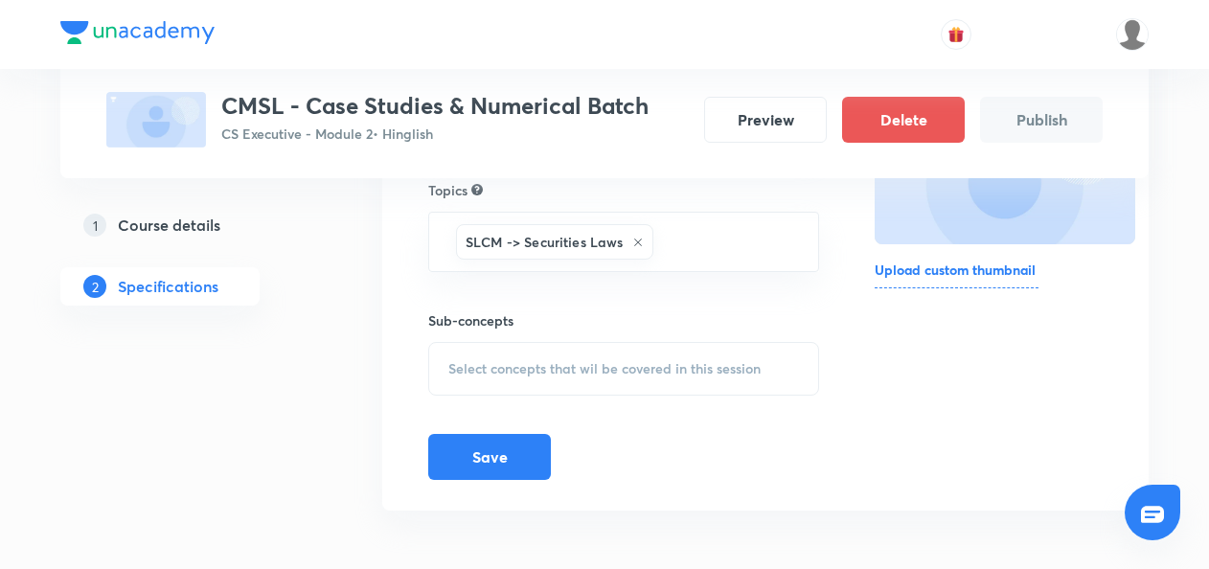
click at [510, 361] on span "Select concepts that wil be covered in this session" at bounding box center [604, 368] width 312 height 15
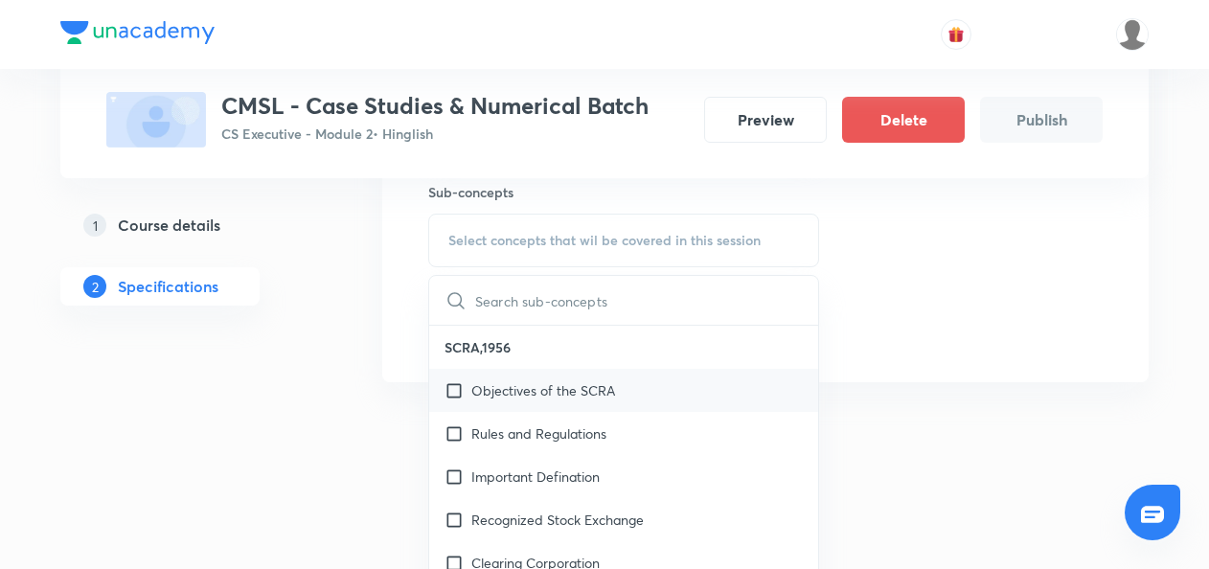
click at [450, 384] on input "checkbox" at bounding box center [457, 390] width 27 height 20
checkbox input "true"
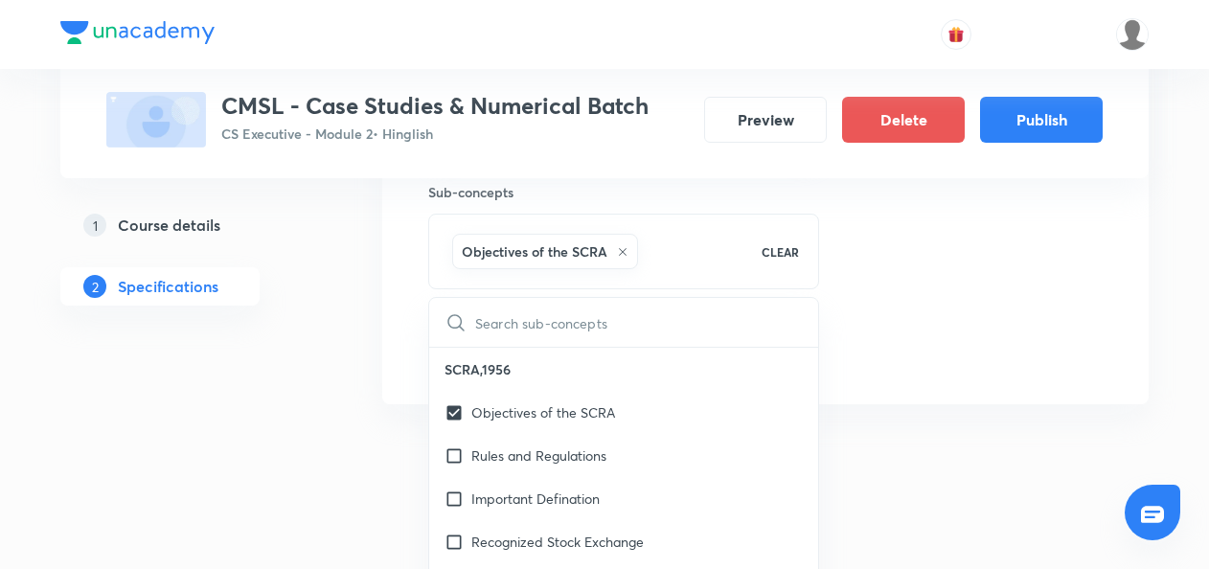
click at [329, 395] on div "Special Classes CMSL - Case Studies & Numerical Batch CS Executive - Module 2 •…" at bounding box center [604, 33] width 1088 height 795
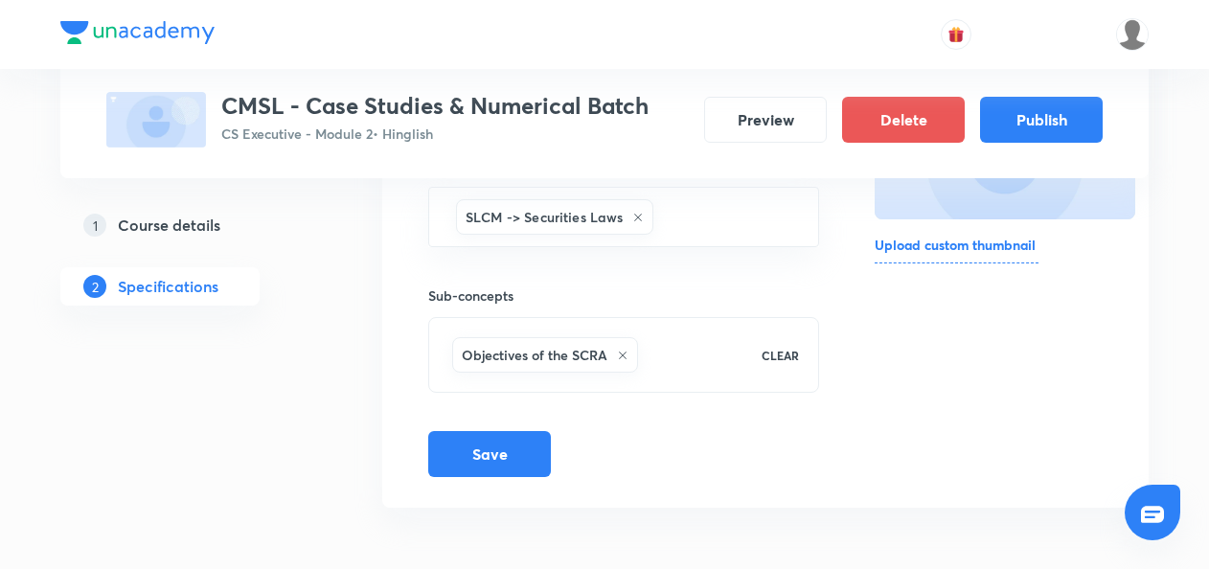
scroll to position [364, 0]
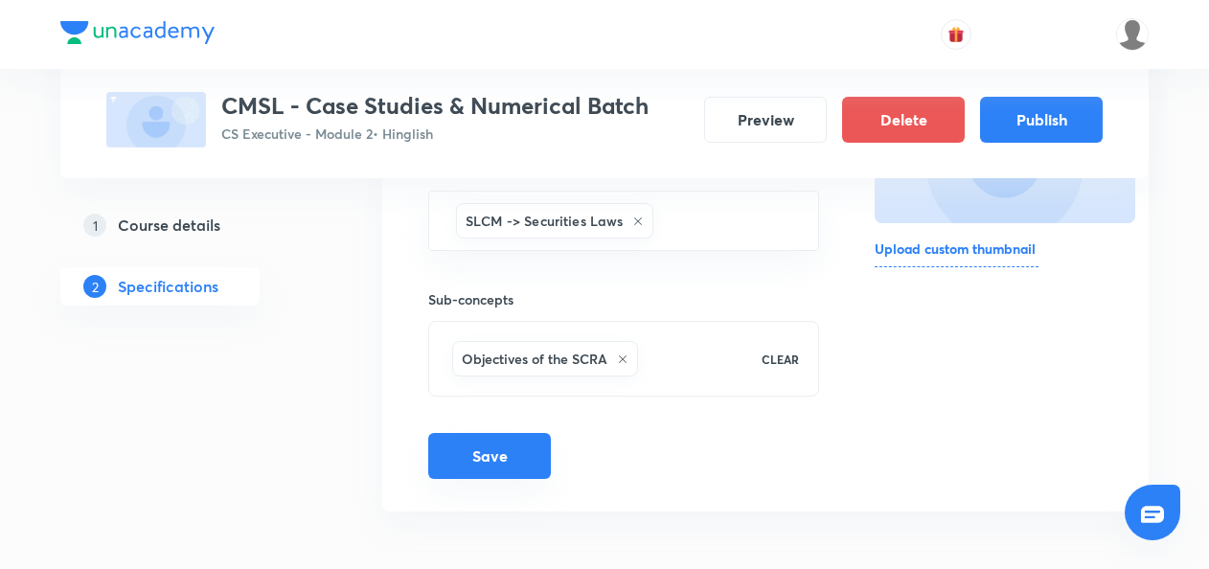
click at [500, 449] on button "Save" at bounding box center [489, 456] width 123 height 46
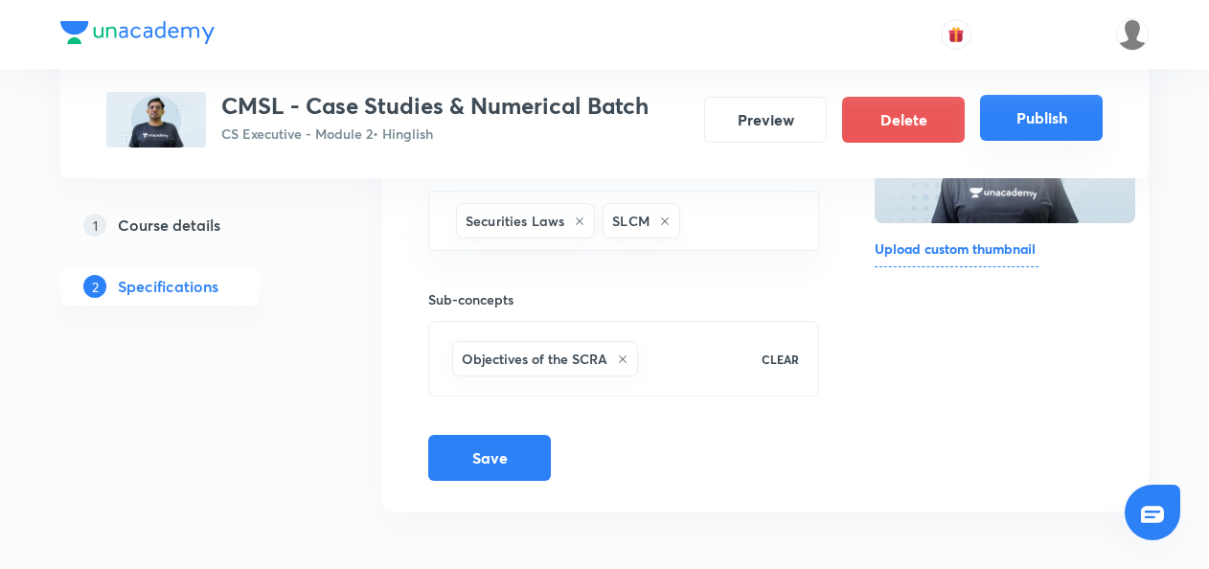
click at [1035, 108] on button "Publish" at bounding box center [1041, 118] width 123 height 46
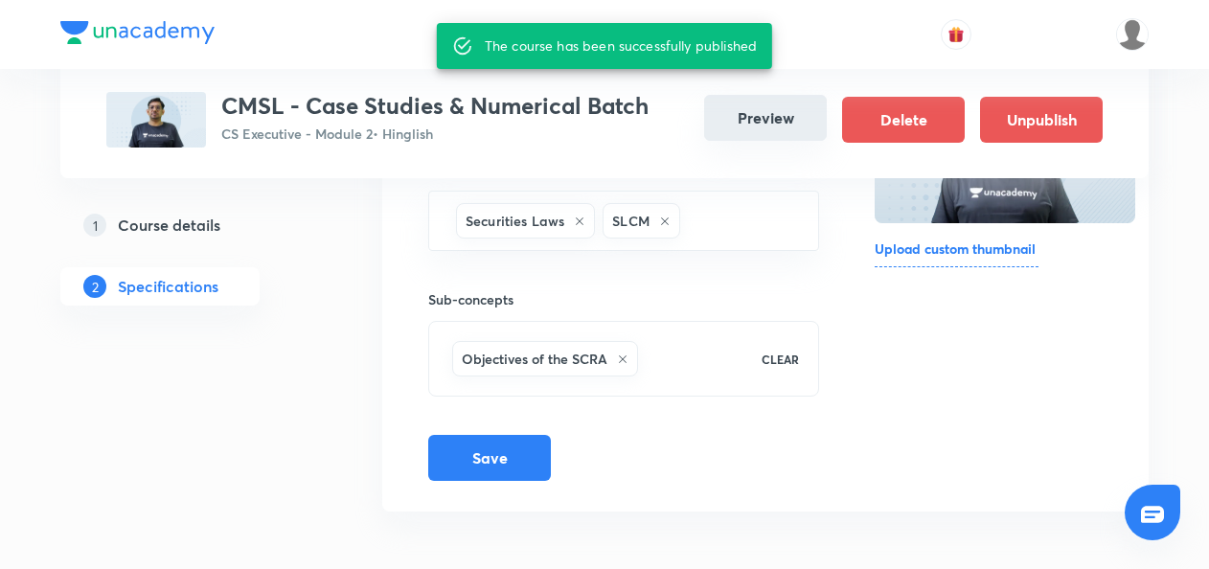
click at [766, 119] on button "Preview" at bounding box center [765, 118] width 123 height 46
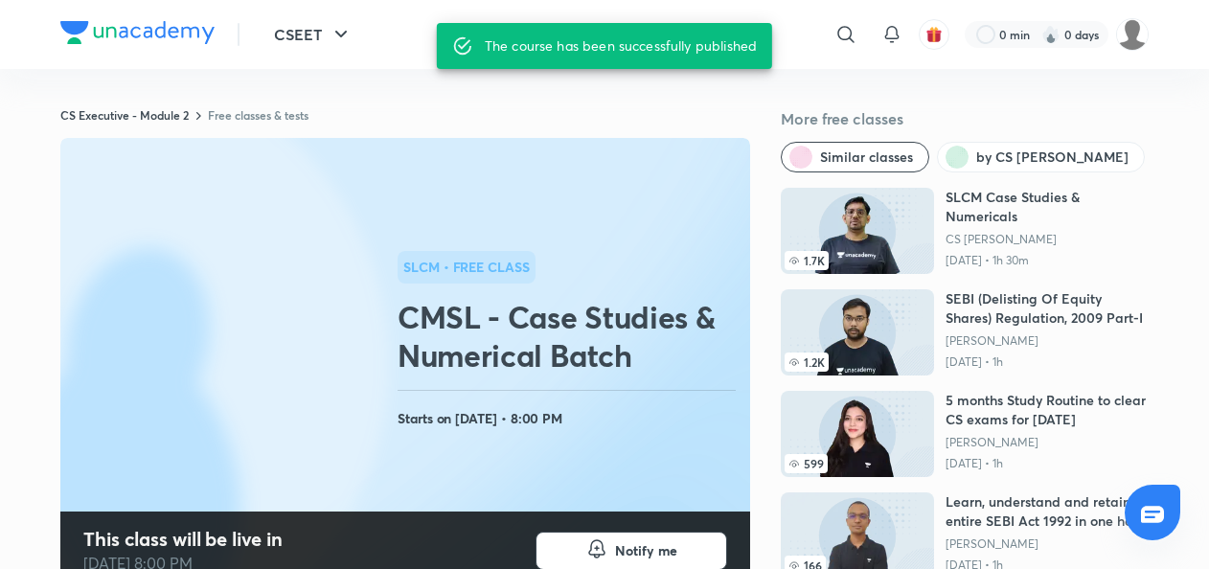
scroll to position [86, 0]
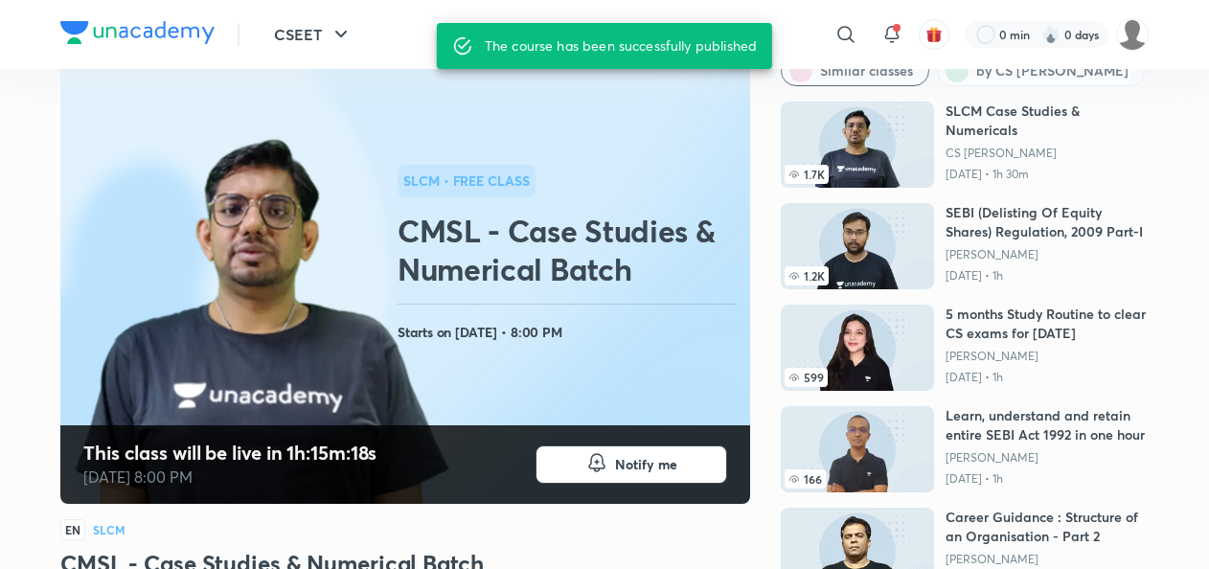
click at [591, 146] on rect at bounding box center [405, 278] width 690 height 452
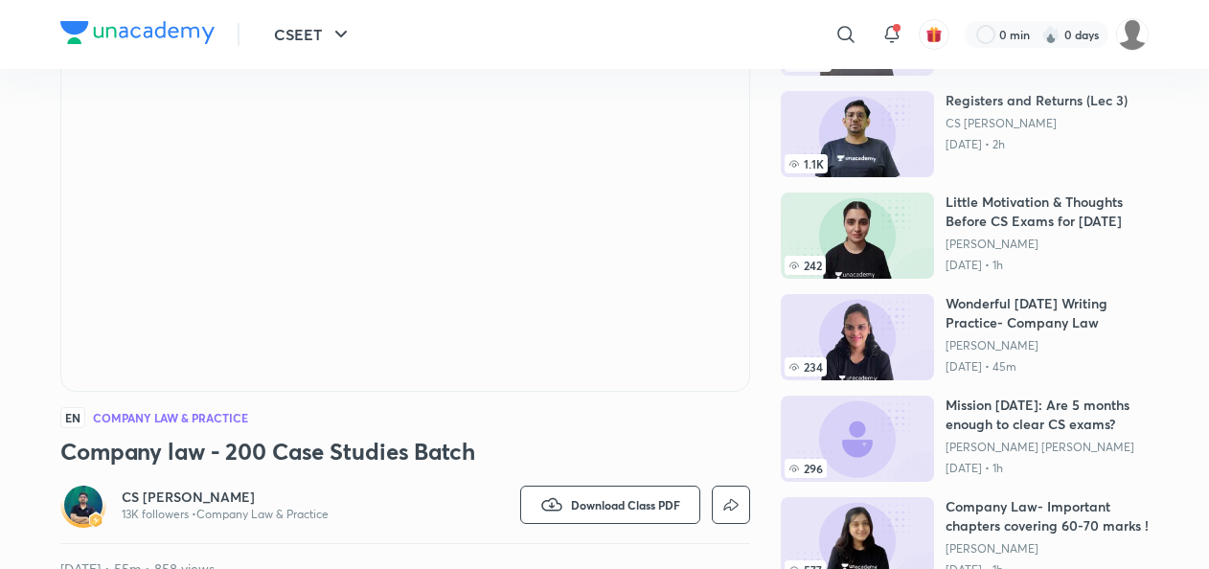
drag, startPoint x: 0, startPoint y: 0, endPoint x: 478, endPoint y: 450, distance: 656.5
click at [478, 450] on h3 "Company law - 200 Case Studies Batch" at bounding box center [405, 451] width 690 height 31
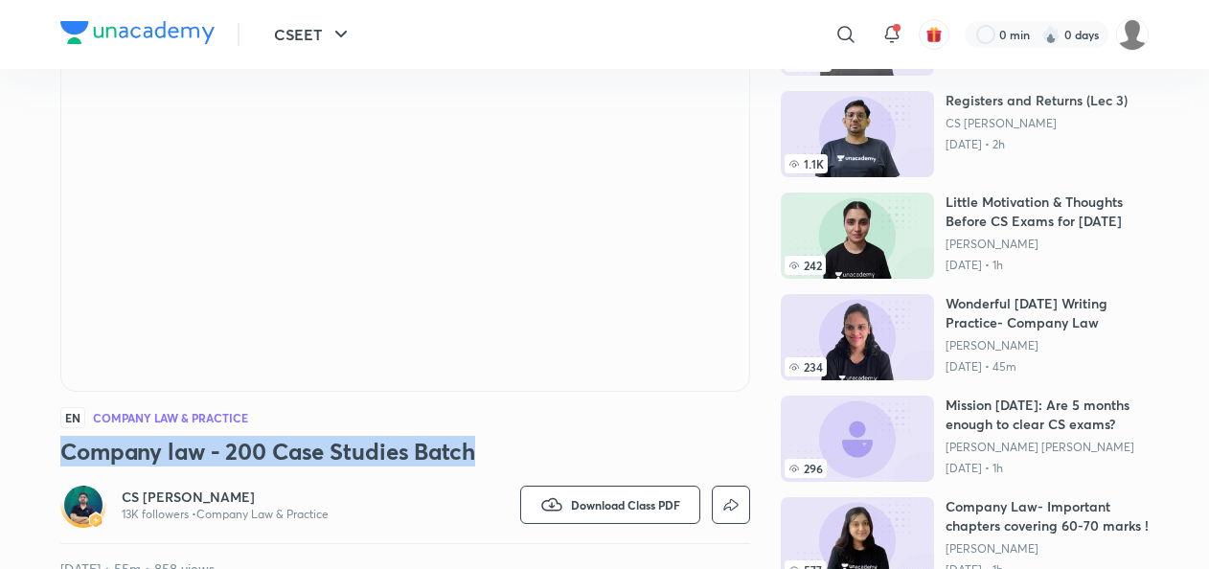
drag, startPoint x: 478, startPoint y: 450, endPoint x: 11, endPoint y: 454, distance: 466.4
copy h3 "Company law - 200 Case Studies Batch"
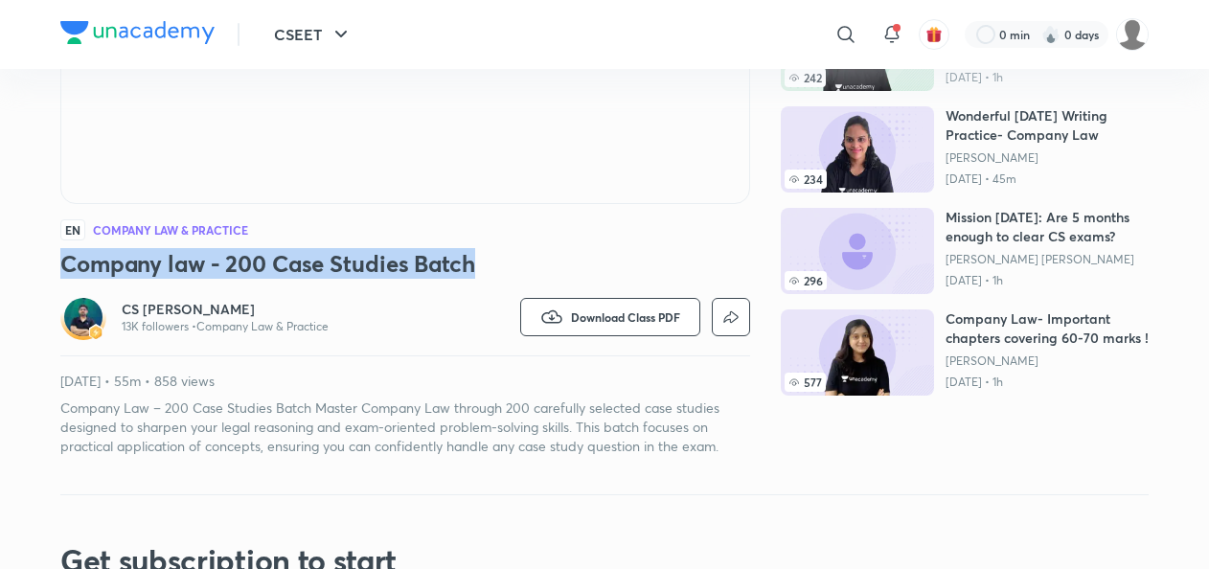
scroll to position [399, 0]
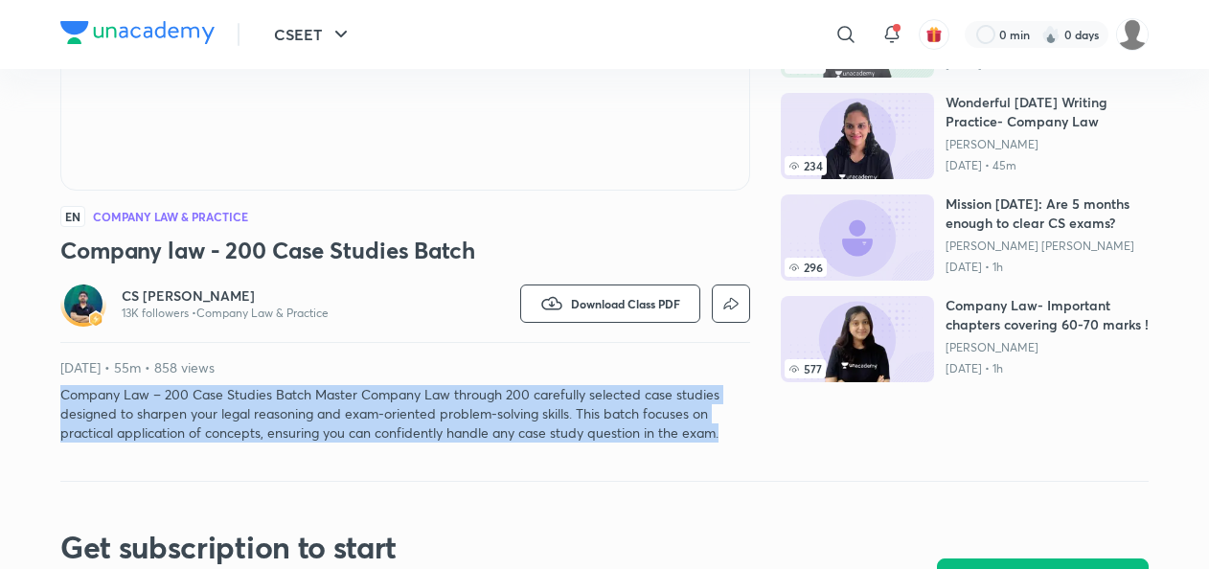
drag, startPoint x: 61, startPoint y: 393, endPoint x: 733, endPoint y: 435, distance: 672.7
click at [733, 435] on p "Company Law – 200 Case Studies Batch Master Company Law through 200 carefully s…" at bounding box center [405, 413] width 690 height 57
copy p "Company Law – 200 Case Studies Batch Master Company Law through 200 carefully s…"
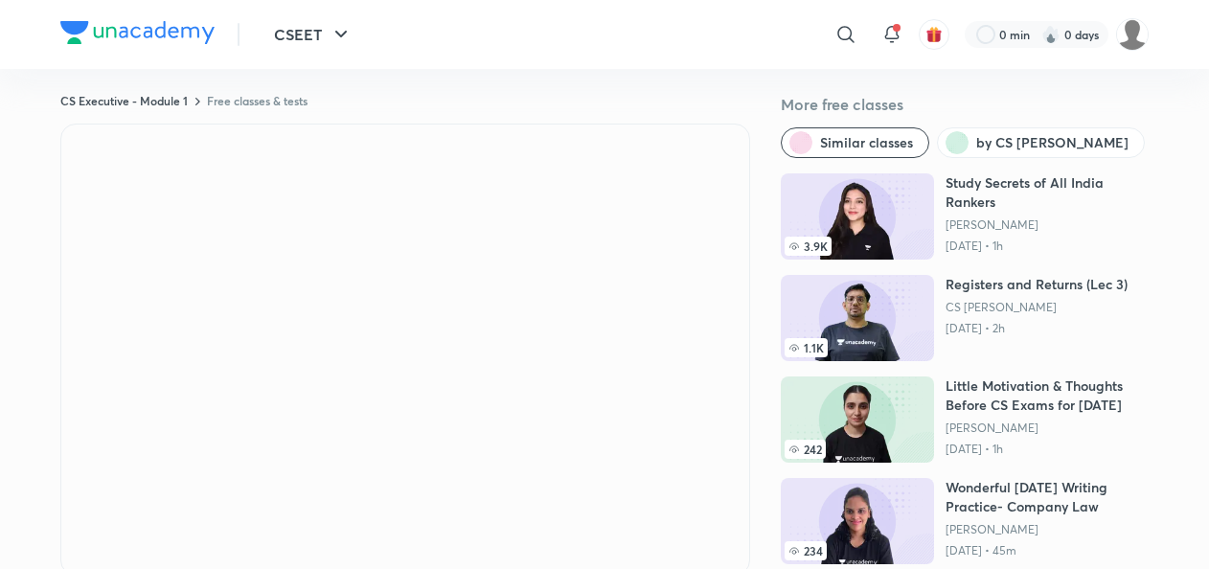
scroll to position [0, 0]
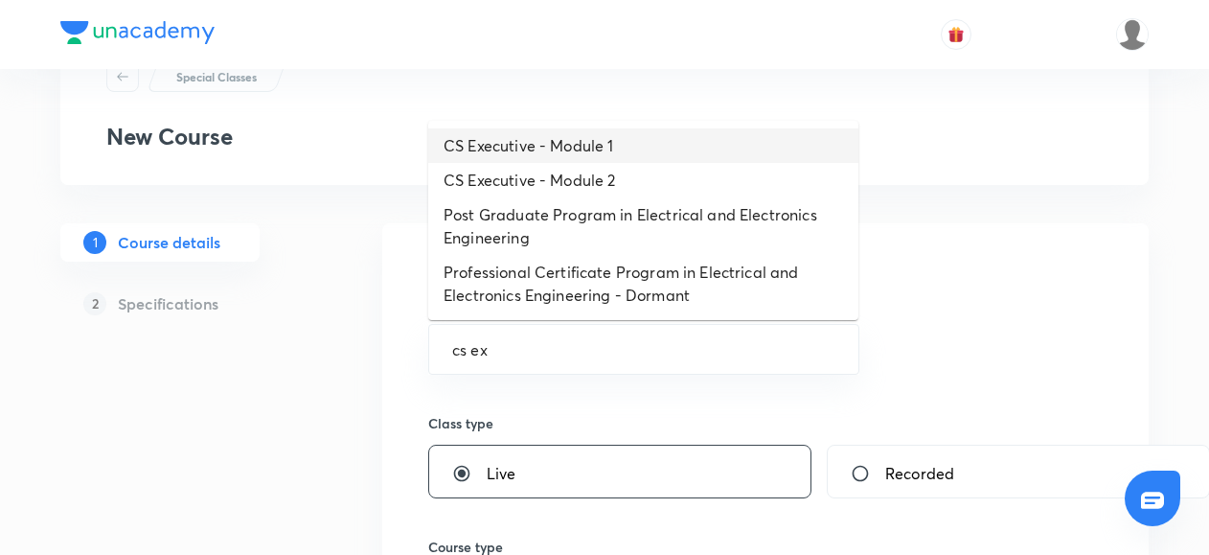
click at [535, 147] on li "CS Executive - Module 1" at bounding box center [643, 145] width 430 height 34
type input "CS Executive - Module 1"
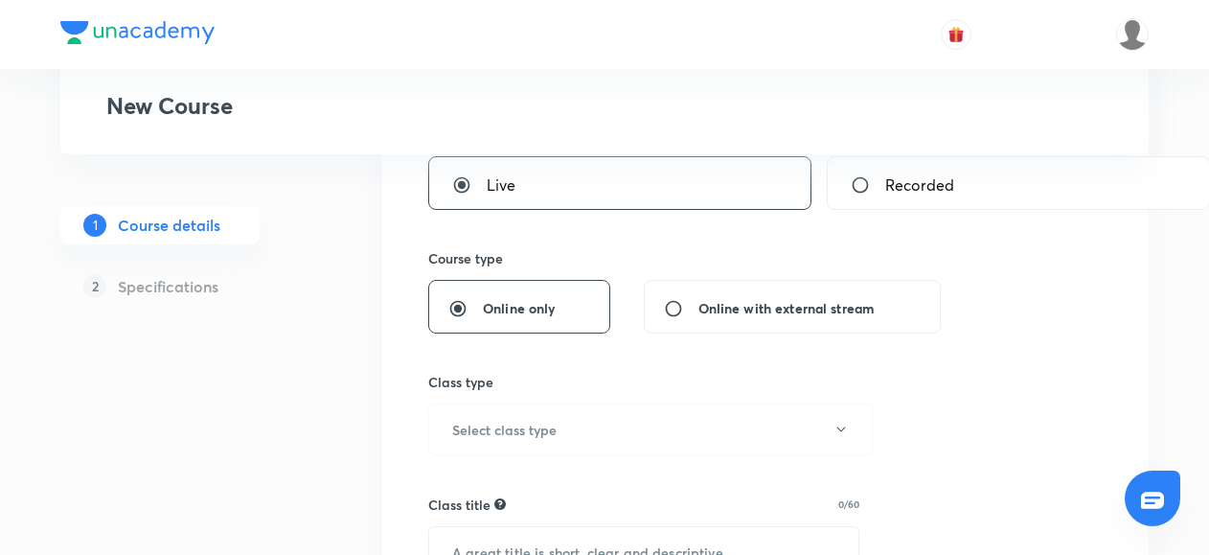
scroll to position [417, 0]
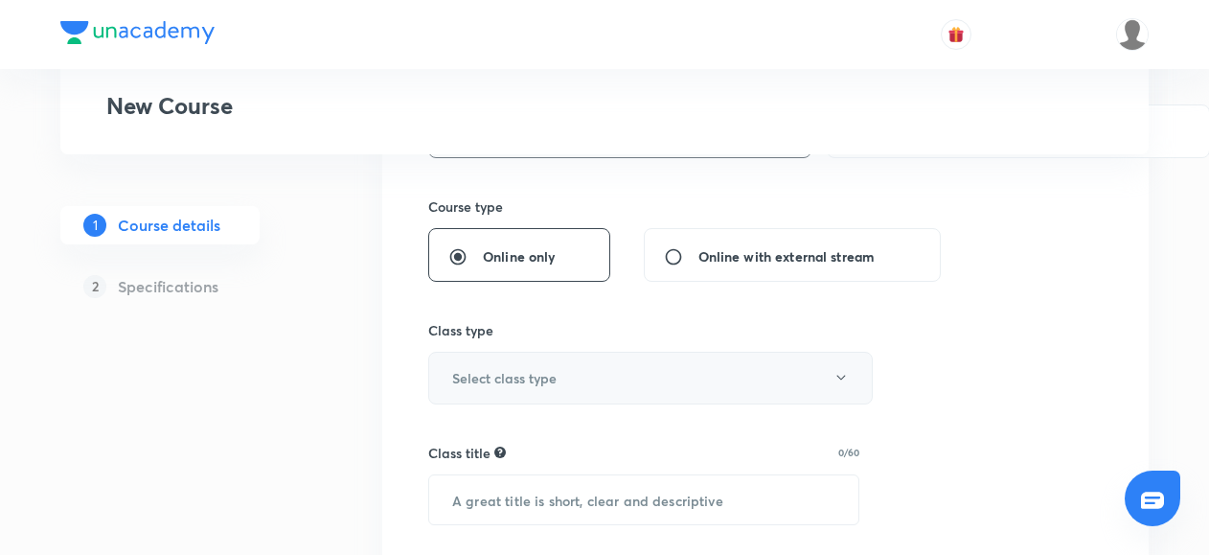
click at [467, 368] on h6 "Select class type" at bounding box center [504, 378] width 104 height 20
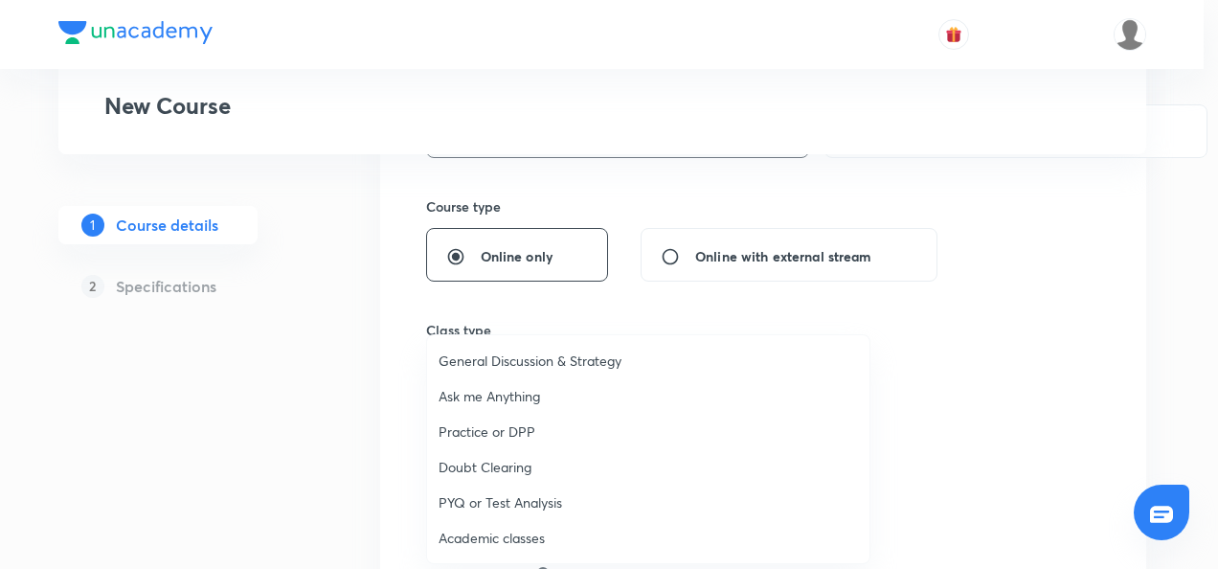
click at [458, 540] on span "Academic classes" at bounding box center [648, 538] width 419 height 20
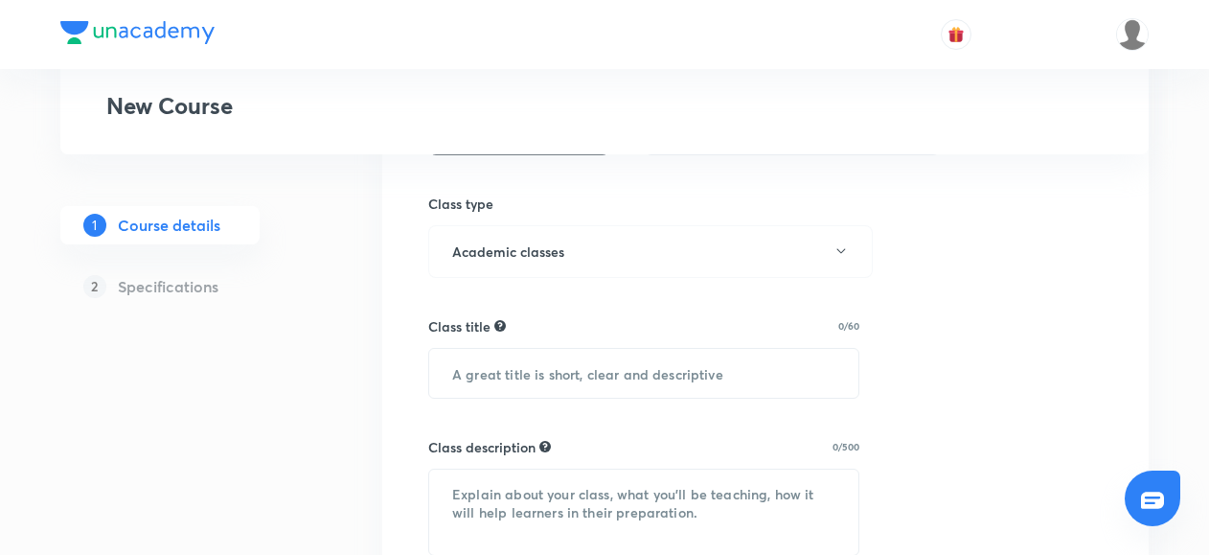
scroll to position [560, 0]
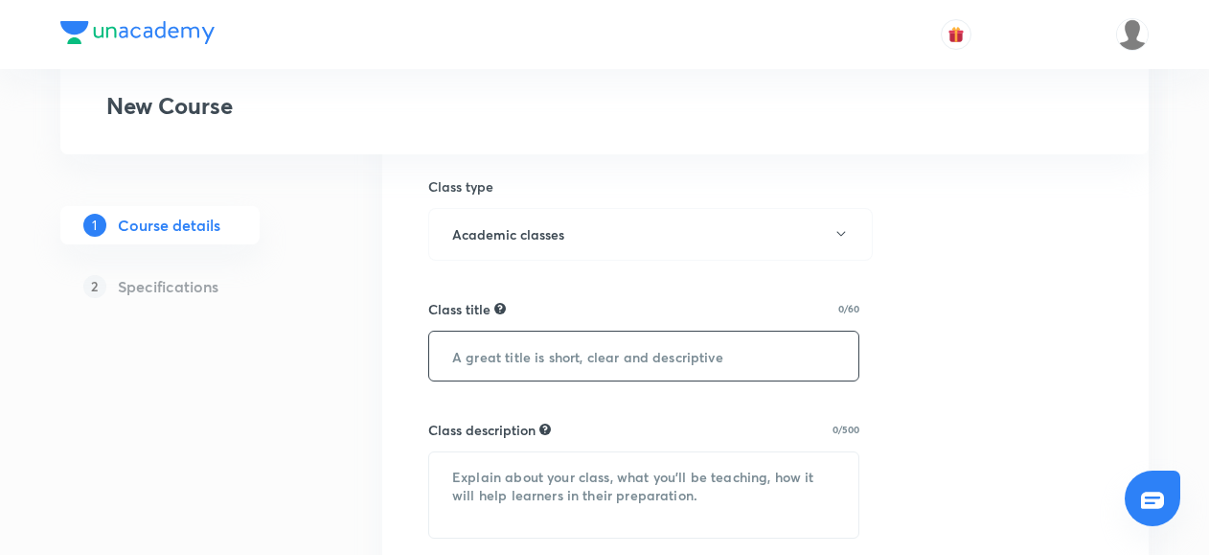
click at [465, 365] on input "text" at bounding box center [643, 355] width 429 height 49
paste input "Company law - 200 Case Studies Batch"
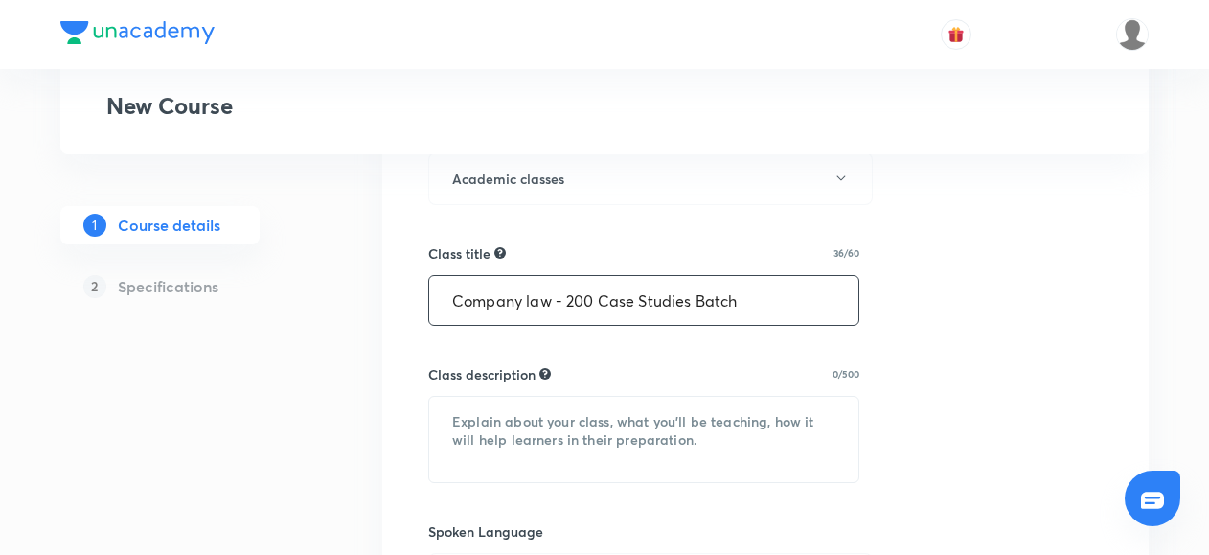
scroll to position [617, 0]
type input "Company law - 200 Case Studies Batch"
click at [462, 436] on textarea at bounding box center [643, 438] width 429 height 85
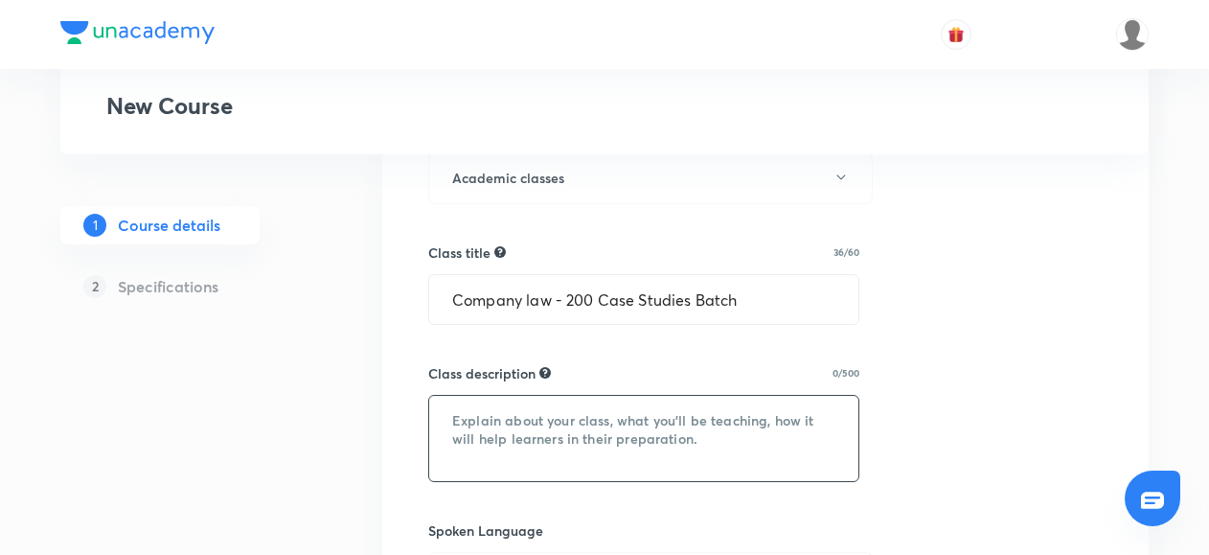
paste textarea "Company Law – 200 Case Studies Batch Master Company Law through 200 carefully s…"
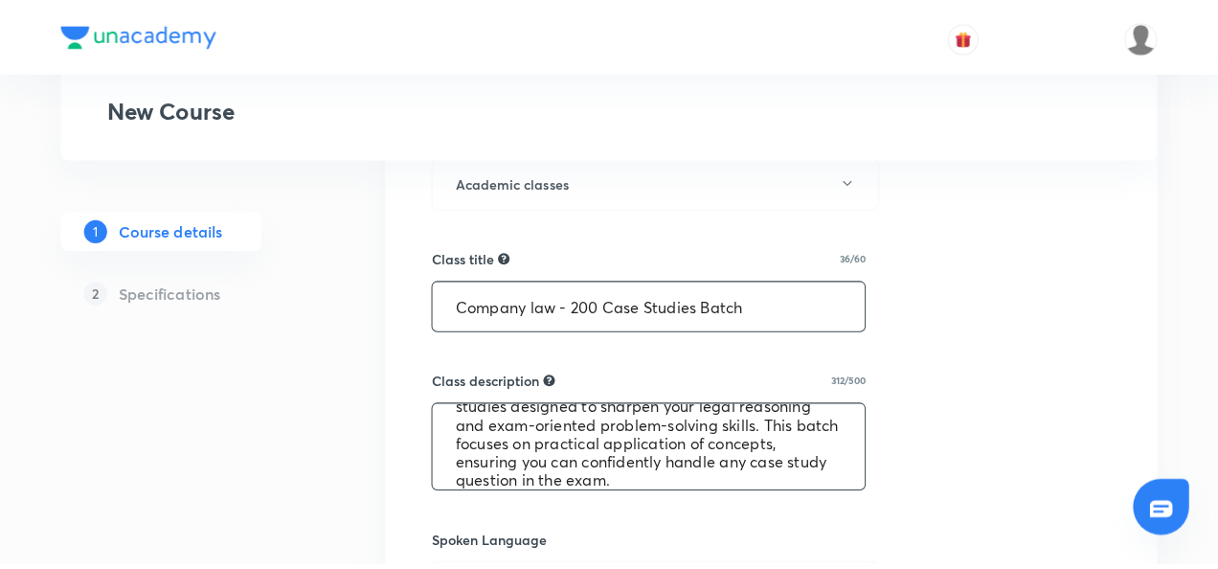
scroll to position [832, 0]
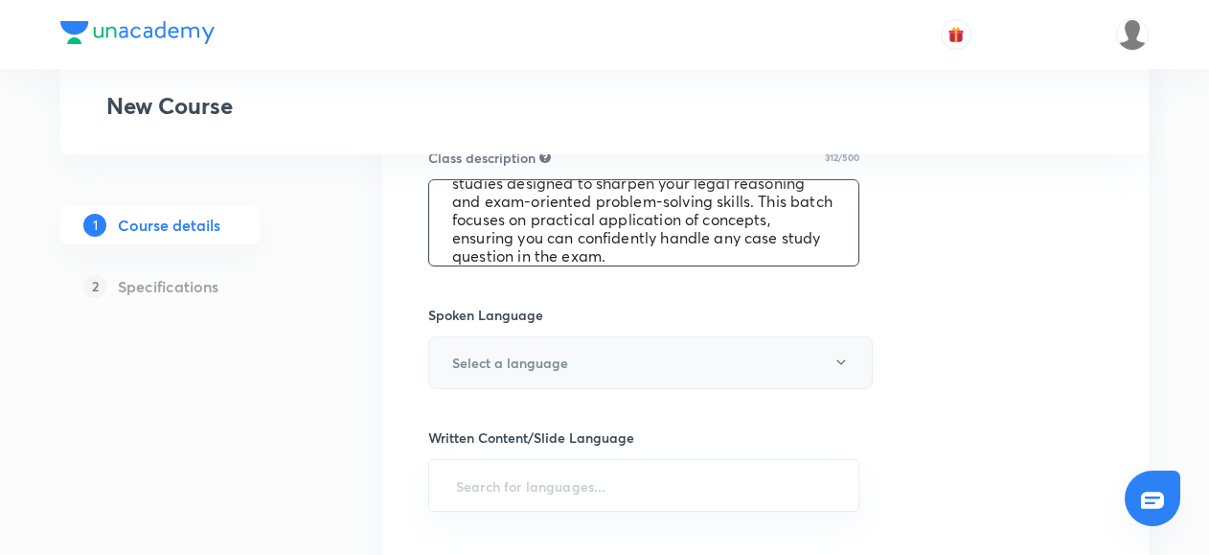
type textarea "Company Law – 200 Case Studies Batch Master Company Law through 200 carefully s…"
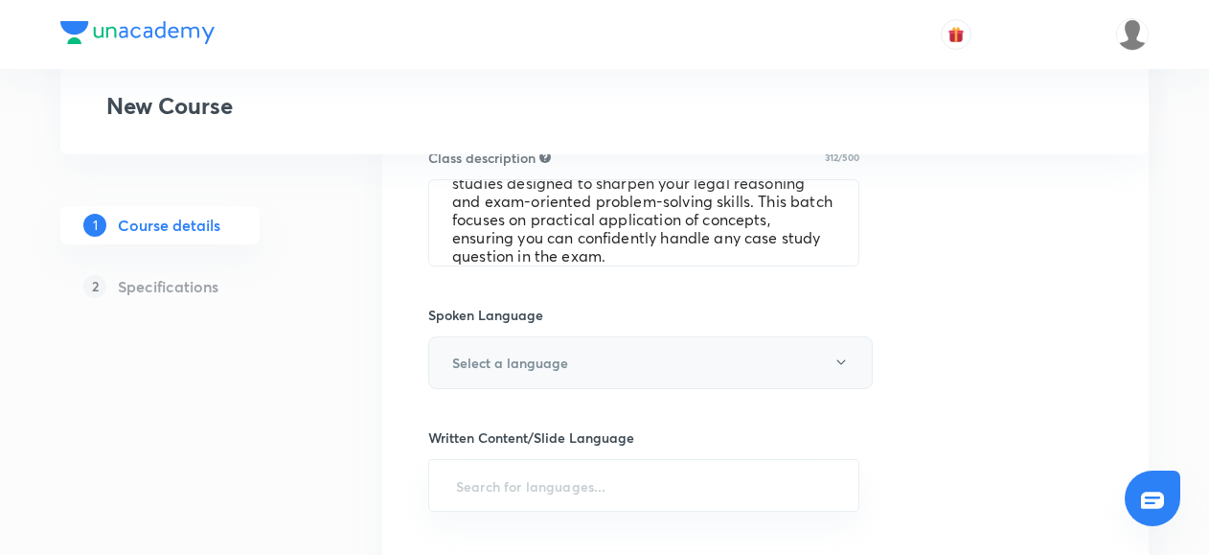
click at [470, 363] on h6 "Select a language" at bounding box center [510, 362] width 116 height 20
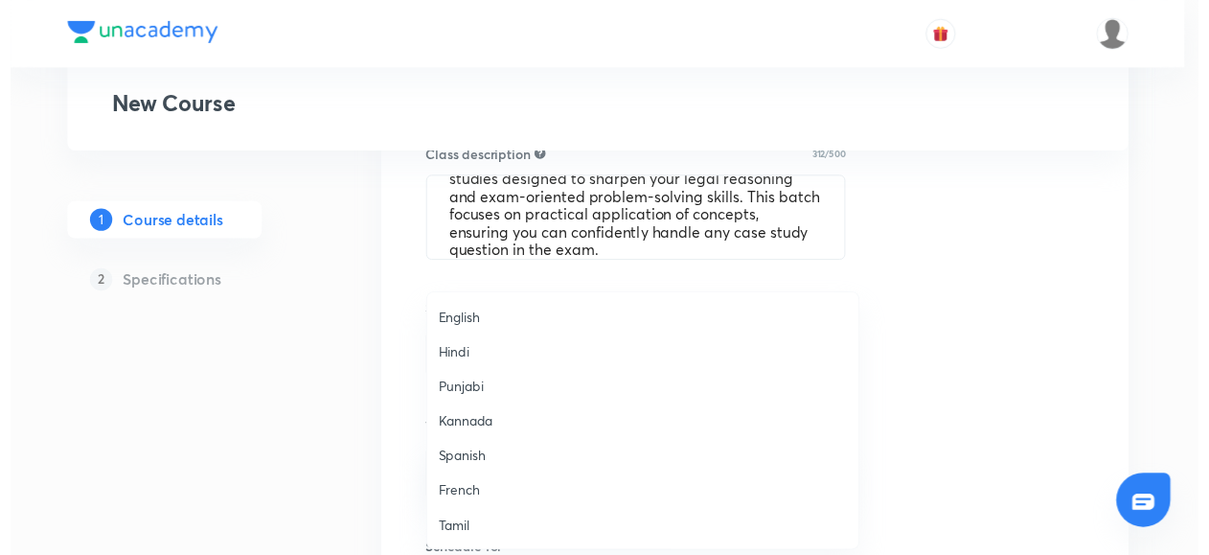
scroll to position [567, 0]
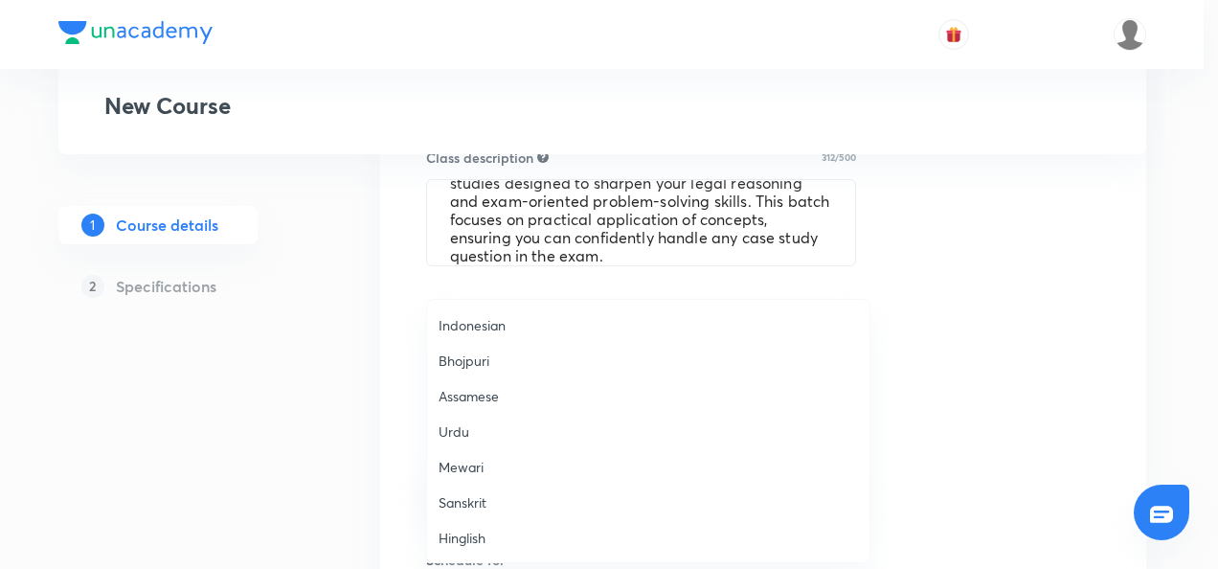
click at [461, 542] on span "Hinglish" at bounding box center [648, 538] width 419 height 20
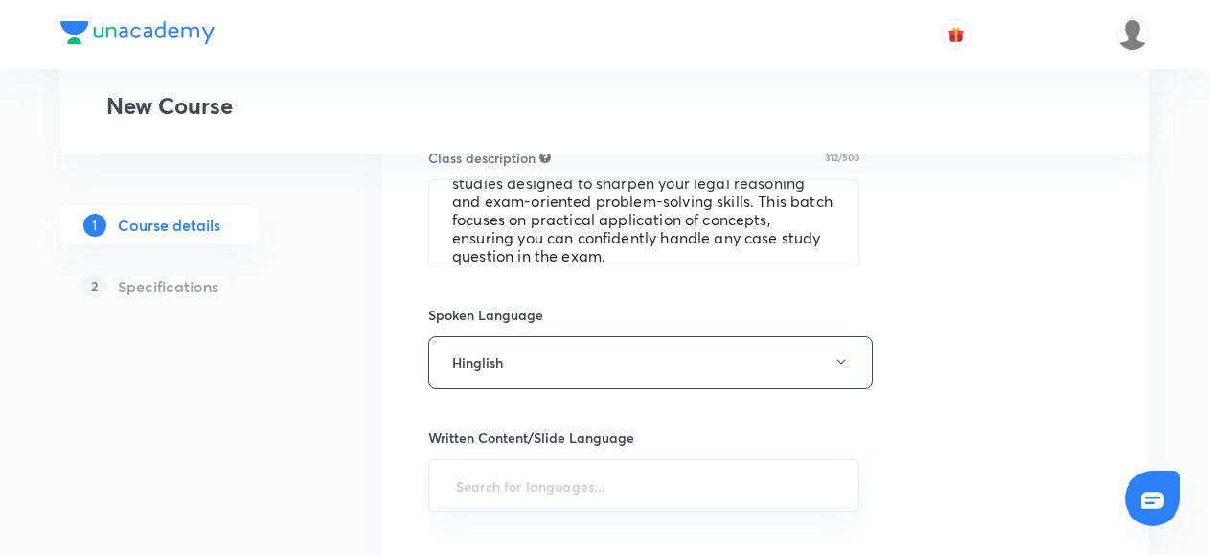
scroll to position [973, 0]
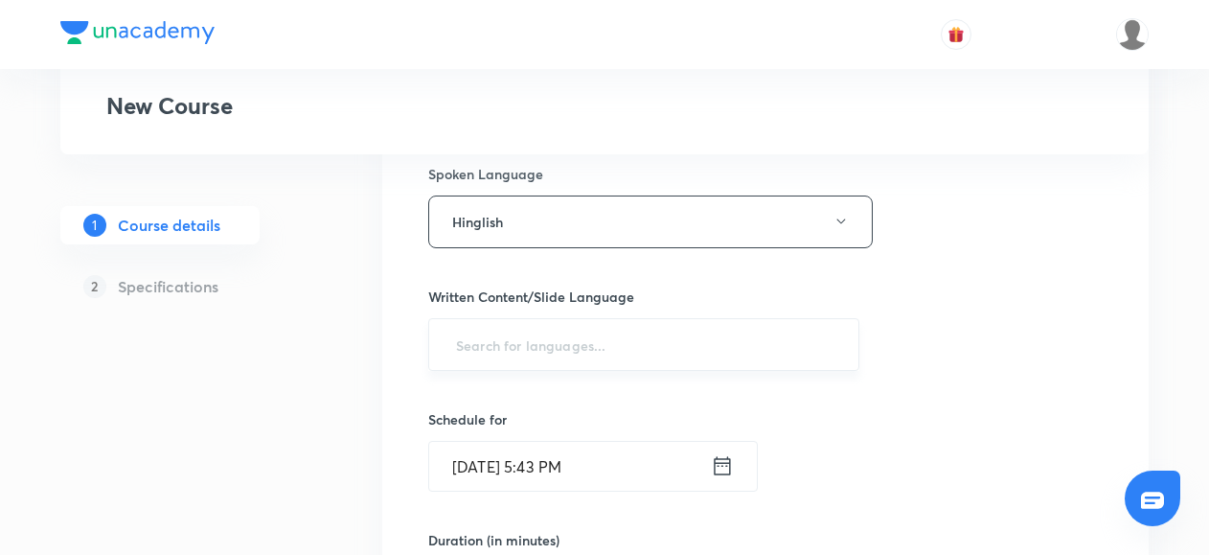
click at [492, 339] on input "text" at bounding box center [643, 344] width 383 height 35
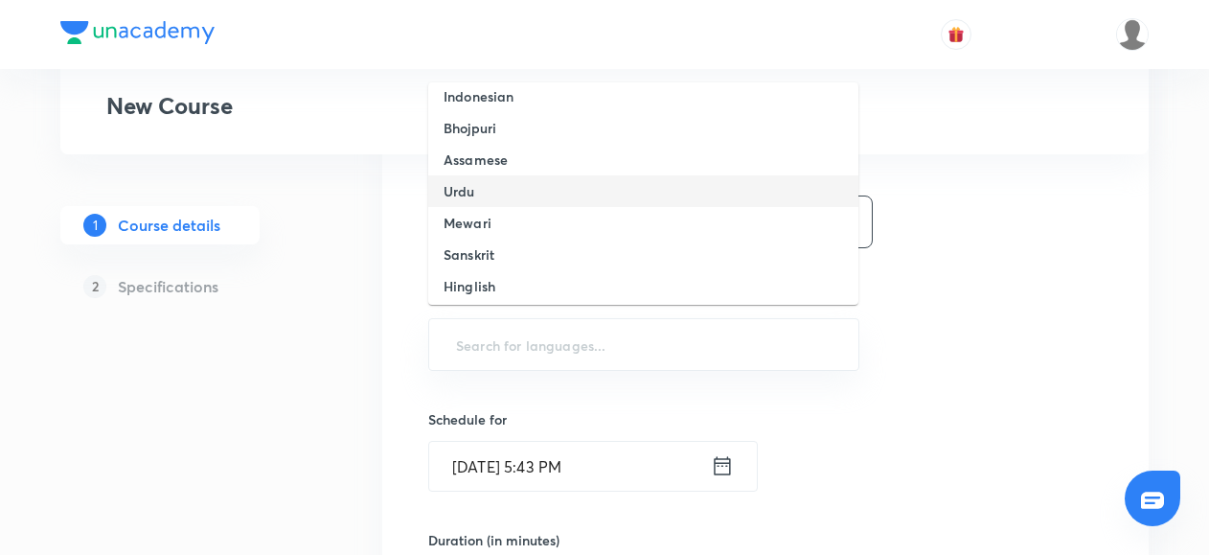
scroll to position [0, 0]
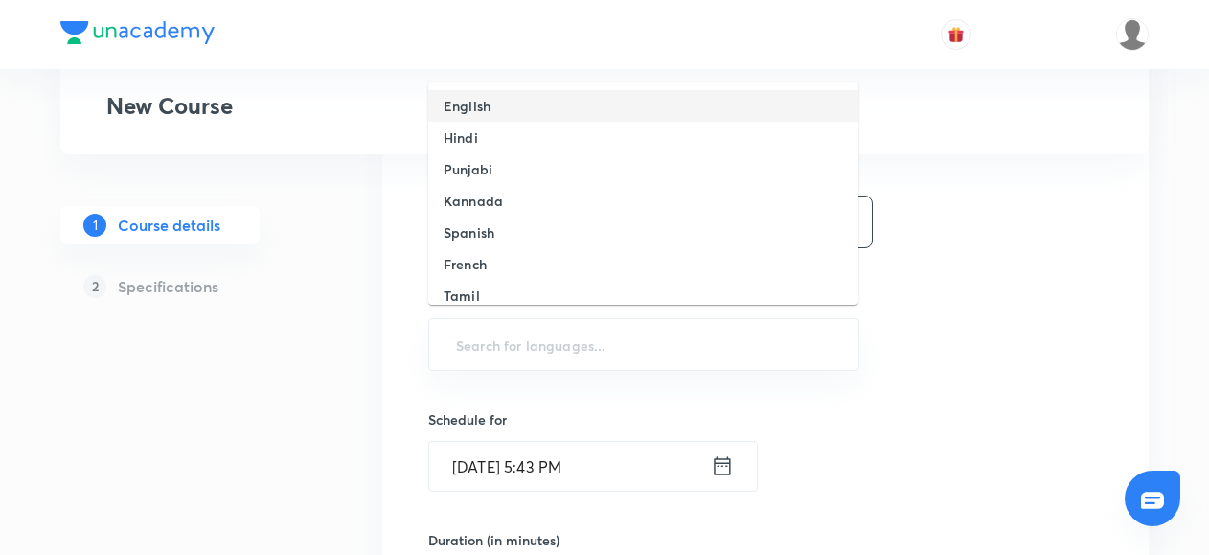
click at [473, 109] on h6 "English" at bounding box center [466, 106] width 47 height 20
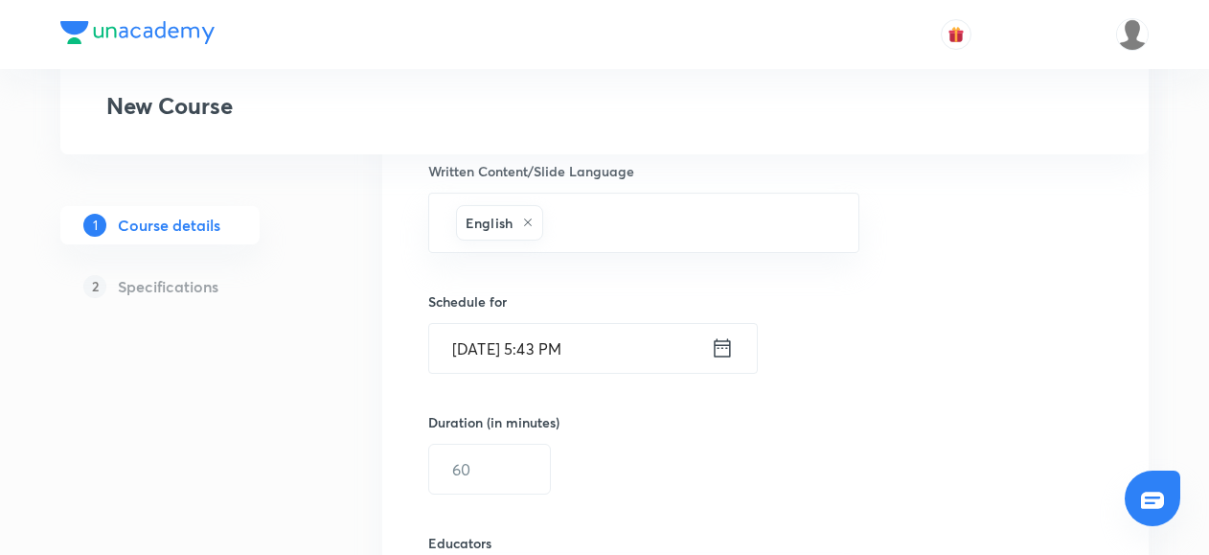
scroll to position [1099, 0]
click at [483, 477] on input "text" at bounding box center [489, 467] width 121 height 49
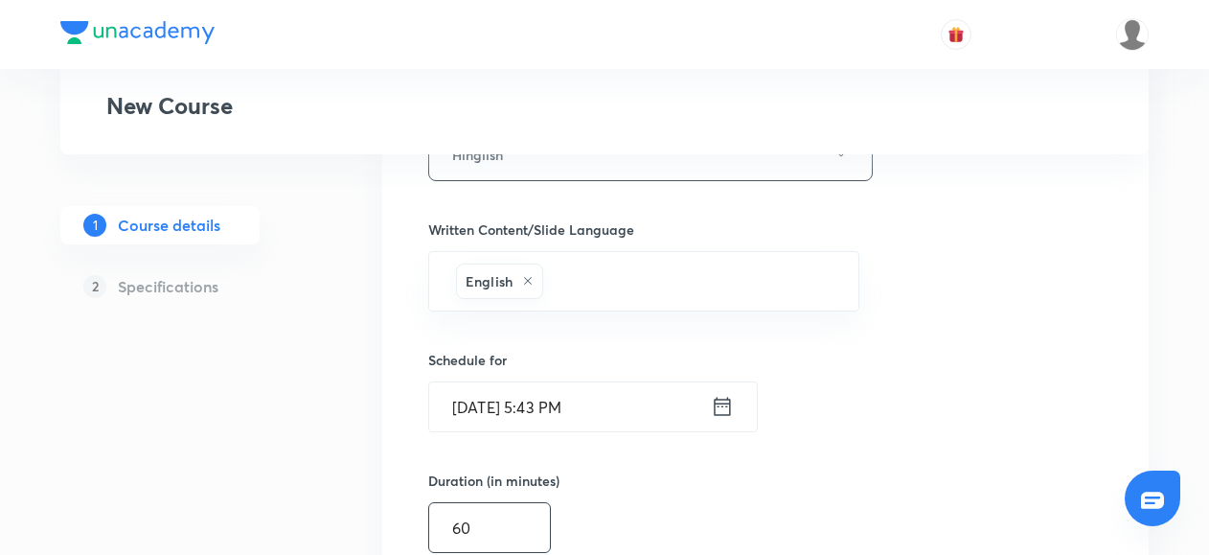
scroll to position [1034, 0]
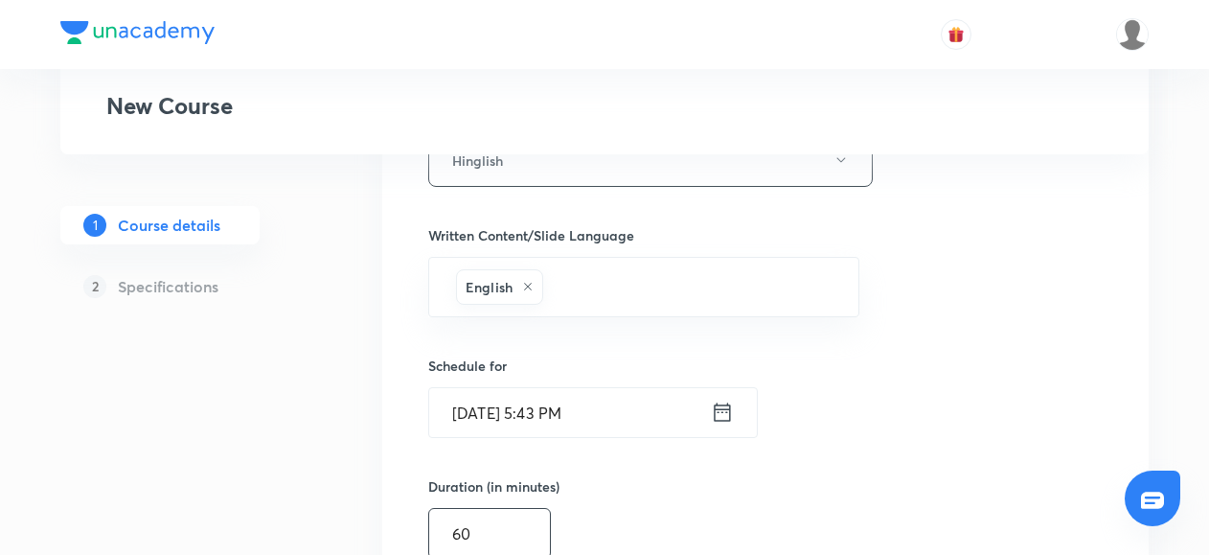
type input "60"
click at [725, 408] on icon at bounding box center [722, 411] width 23 height 27
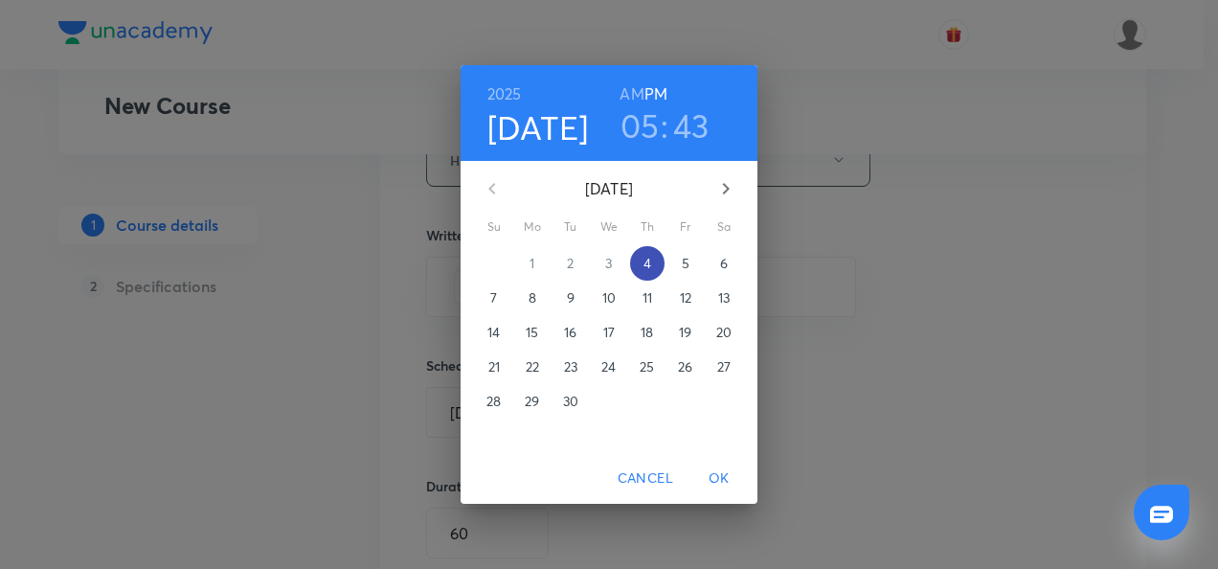
click at [651, 262] on p "4" at bounding box center [648, 263] width 8 height 19
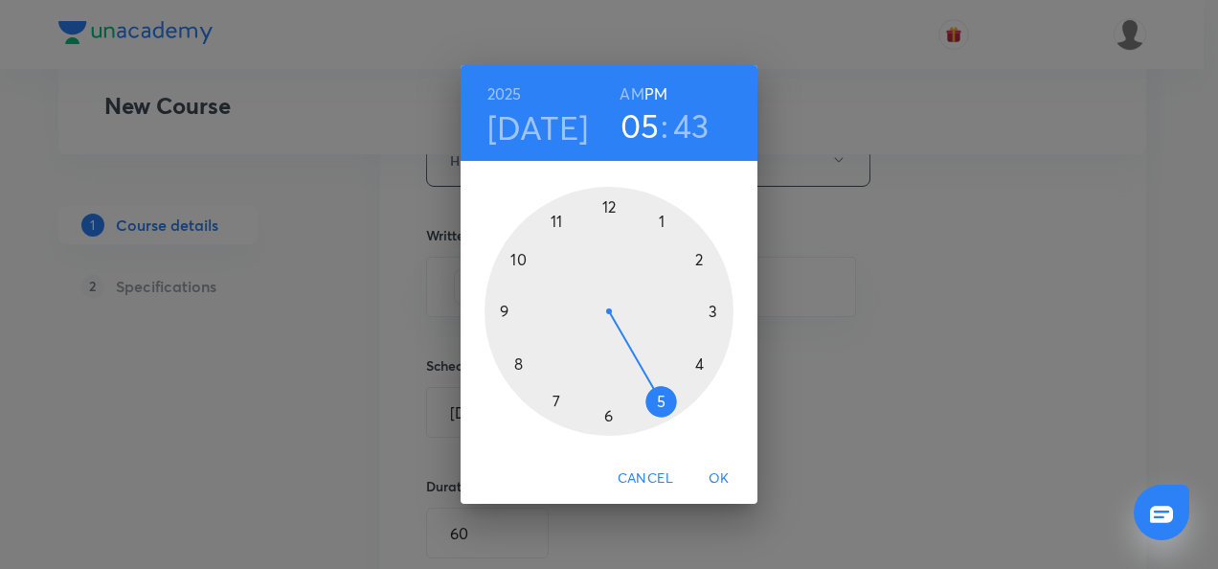
click at [503, 309] on div at bounding box center [609, 311] width 249 height 249
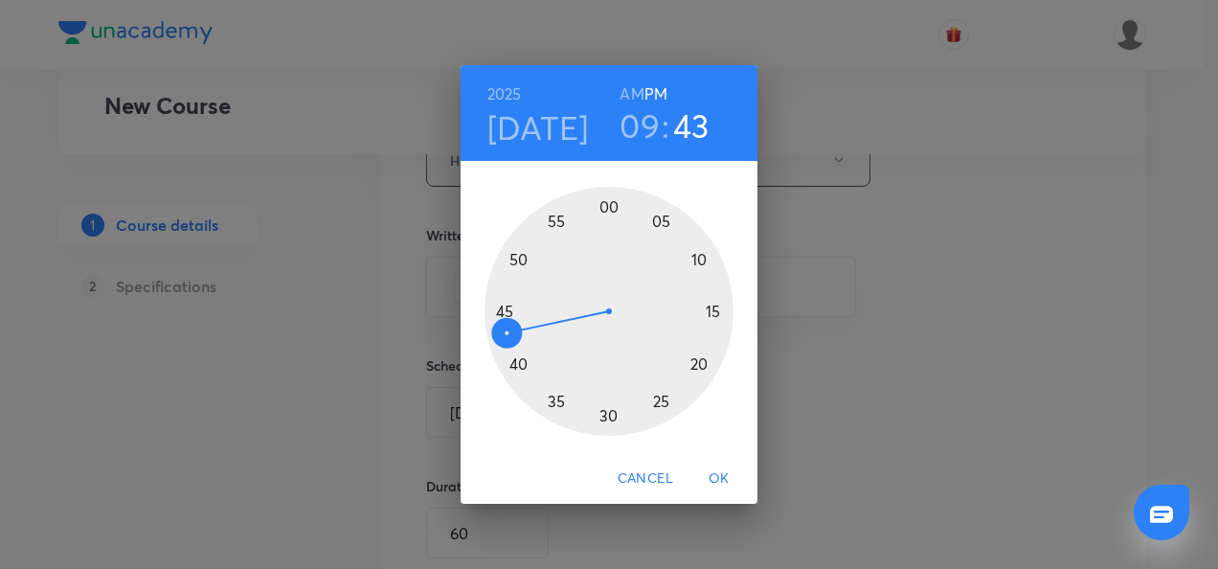
click at [714, 307] on div at bounding box center [609, 311] width 249 height 249
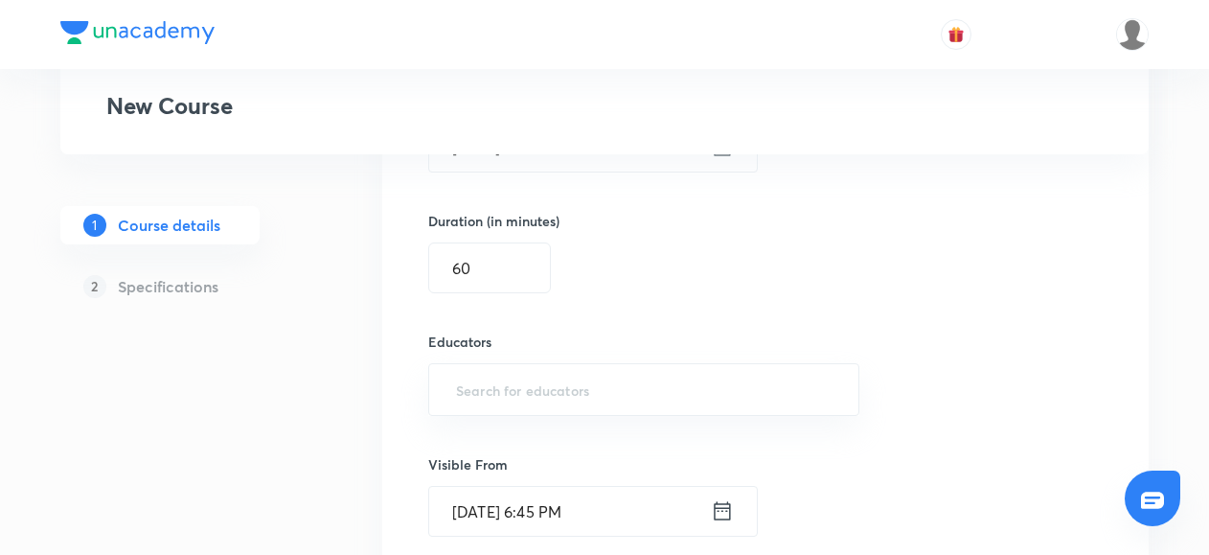
scroll to position [1465, 0]
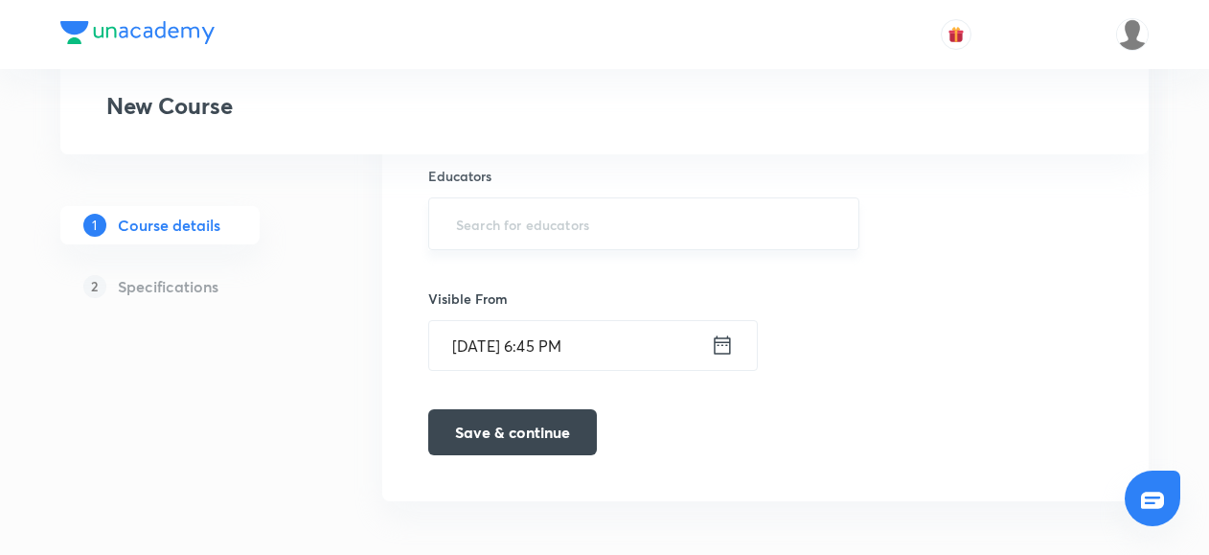
click at [490, 224] on input "text" at bounding box center [643, 223] width 383 height 35
paste input "@amitvohra22-8435"
type input "@amitvohra22-8435"
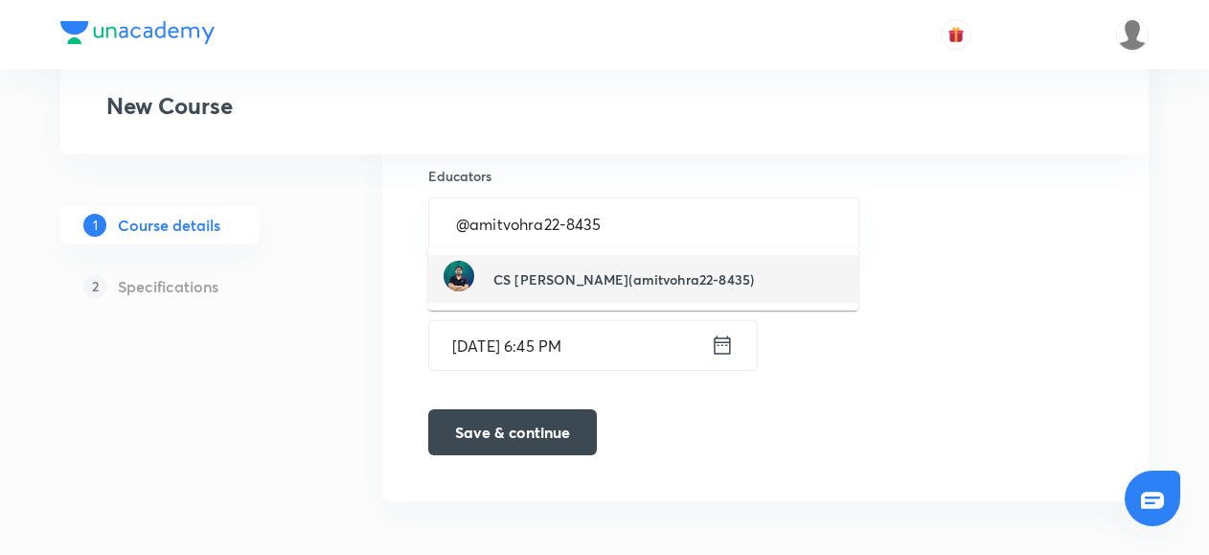
click at [519, 262] on div "CS Amit Vohra(amitvohra22-8435)" at bounding box center [598, 279] width 310 height 36
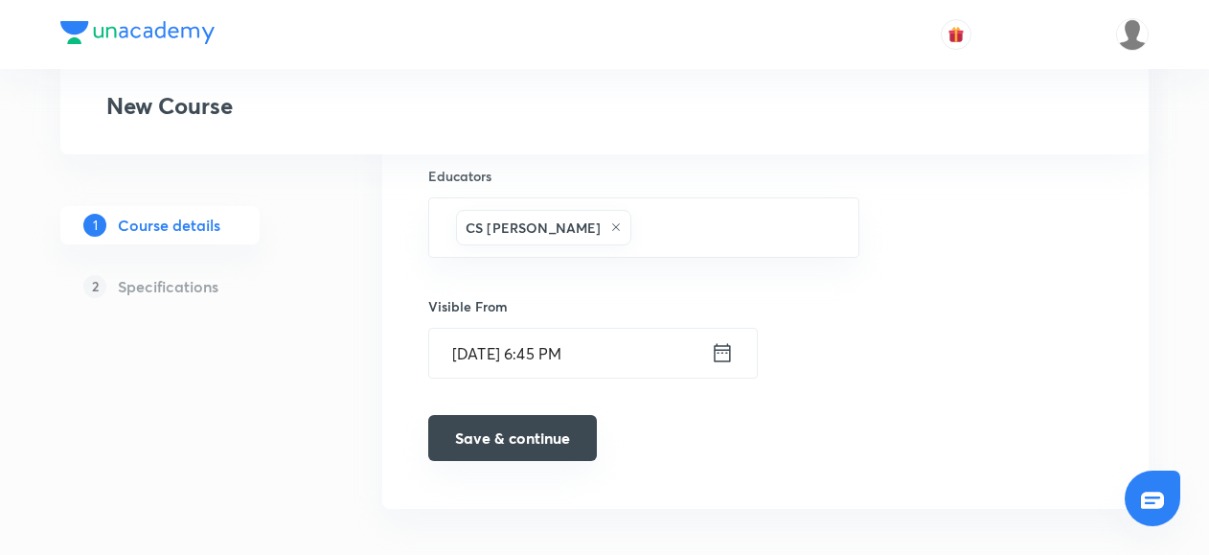
click at [515, 428] on button "Save & continue" at bounding box center [512, 438] width 169 height 46
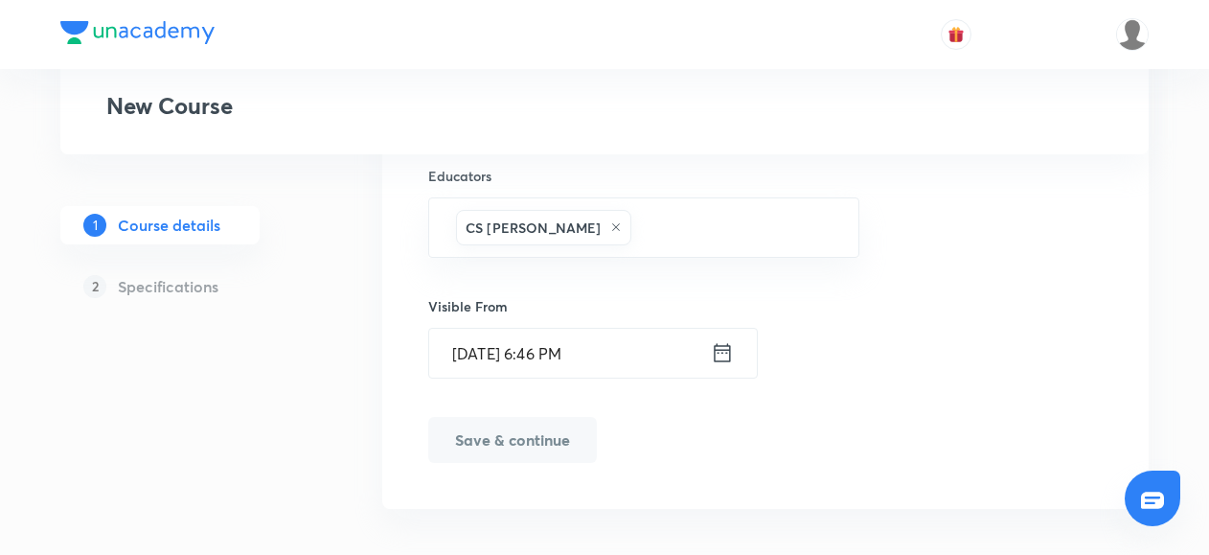
scroll to position [1482, 0]
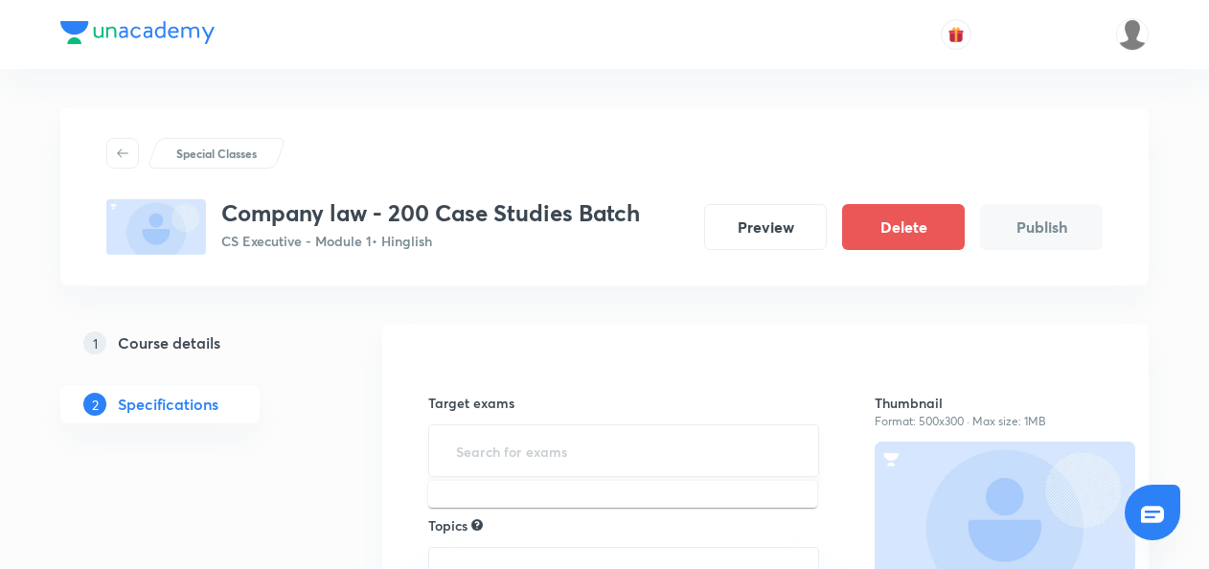
click at [481, 446] on input "text" at bounding box center [623, 450] width 343 height 35
type input "cs e"
click at [479, 513] on li "CS Executive Examination" at bounding box center [622, 505] width 389 height 34
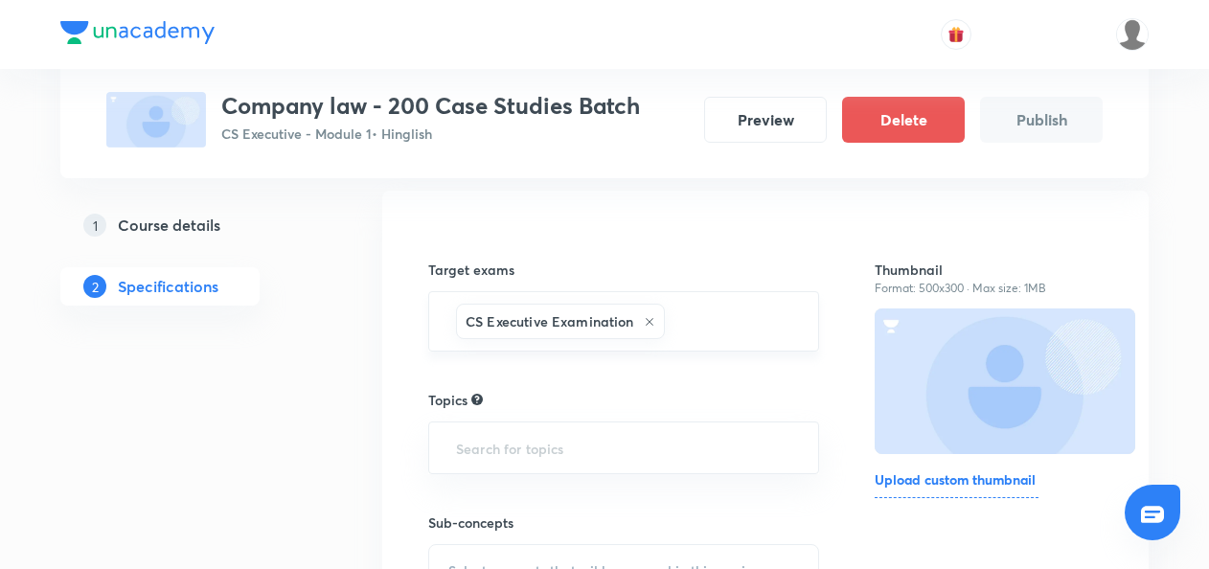
scroll to position [134, 0]
click at [512, 456] on input "text" at bounding box center [623, 446] width 343 height 35
type input "compan"
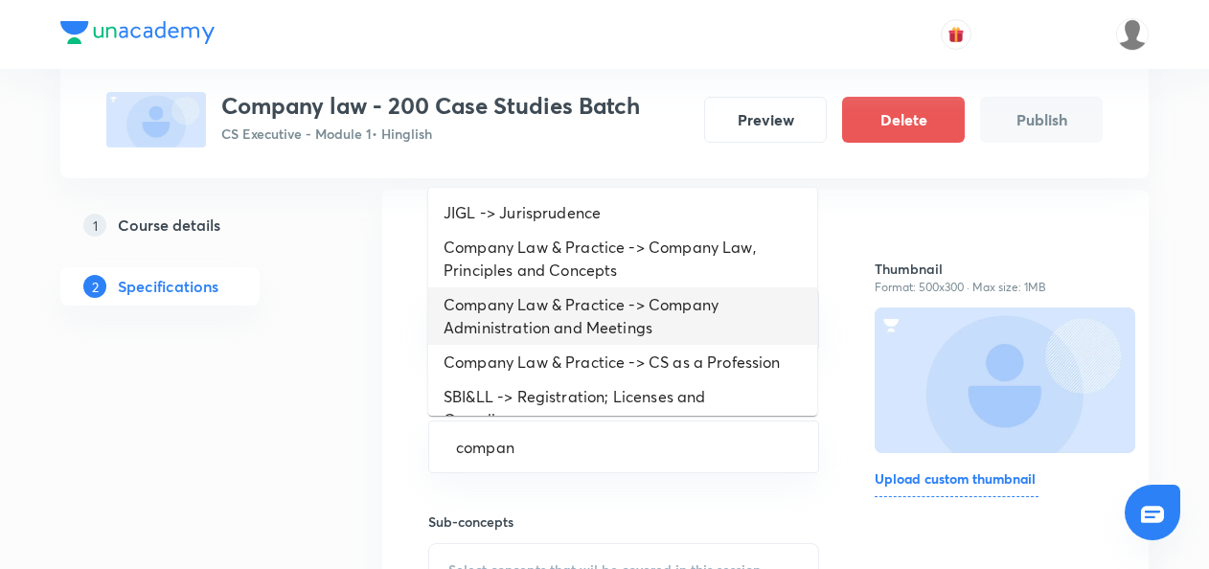
click at [508, 308] on li "Company Law & Practice -> Company Administration and Meetings" at bounding box center [622, 315] width 389 height 57
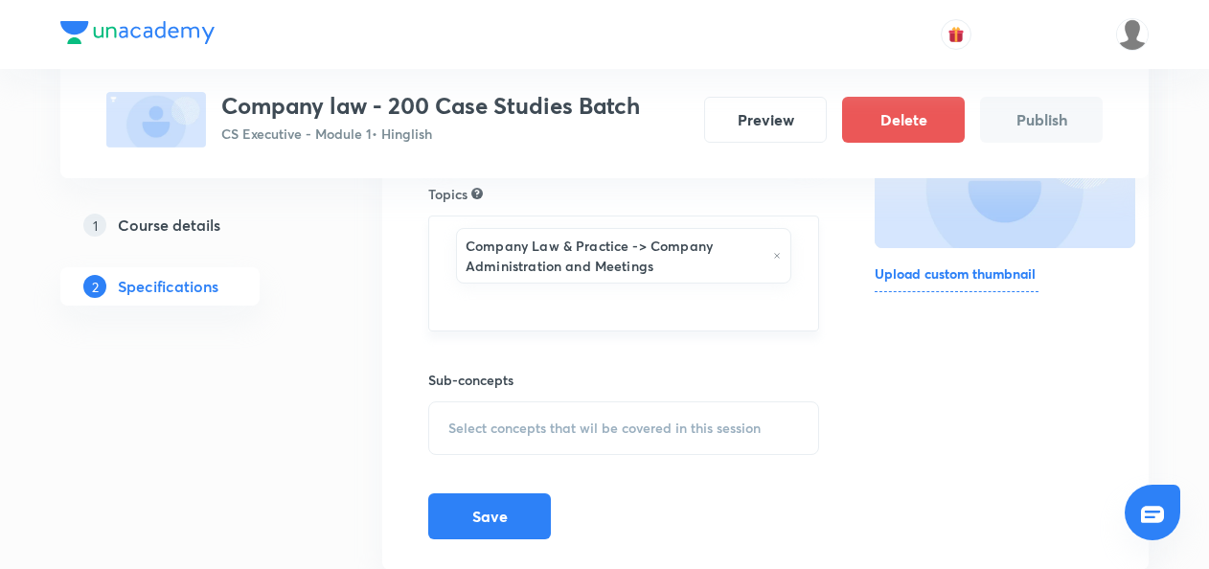
scroll to position [341, 0]
click at [482, 419] on span "Select concepts that wil be covered in this session" at bounding box center [604, 426] width 312 height 15
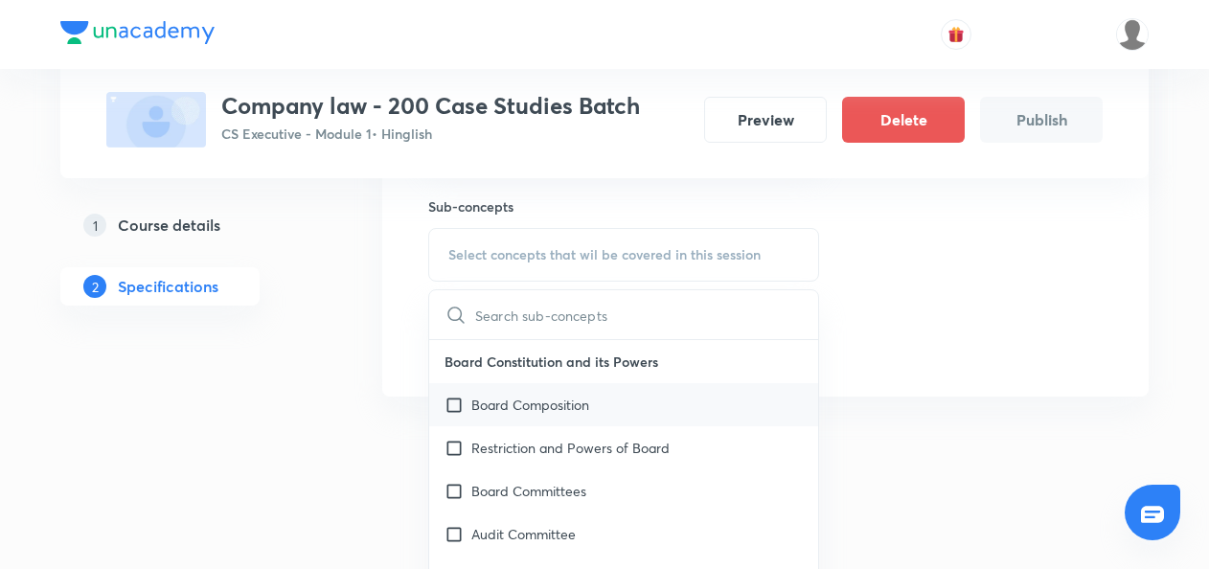
click at [453, 404] on input "checkbox" at bounding box center [457, 405] width 27 height 20
checkbox input "true"
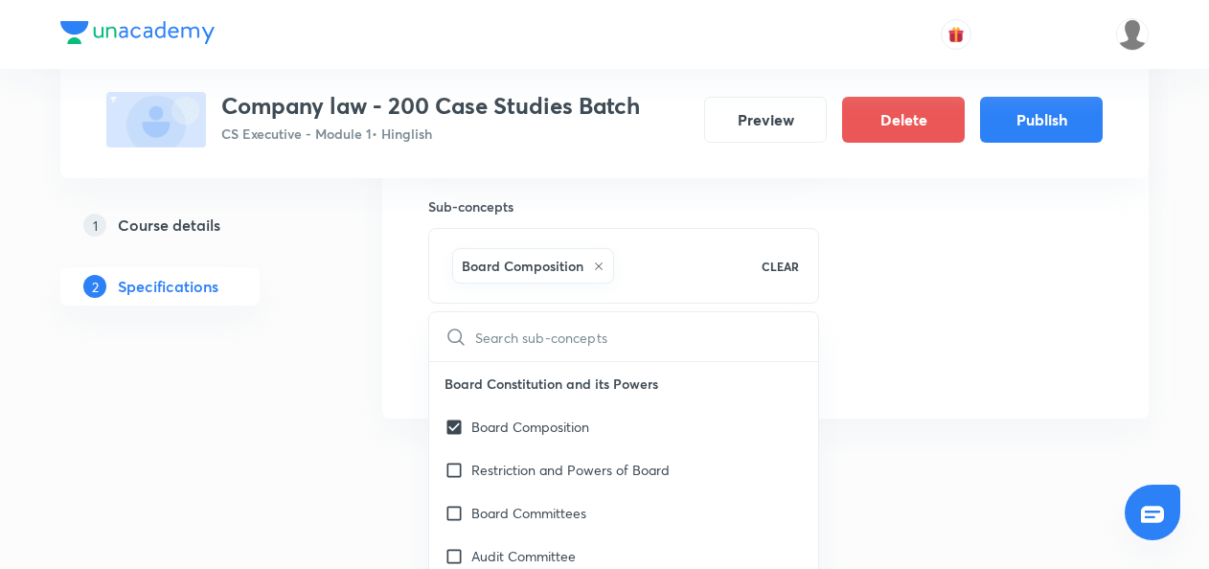
click at [290, 419] on div "1 Course details 2 Specifications" at bounding box center [190, 128] width 261 height 634
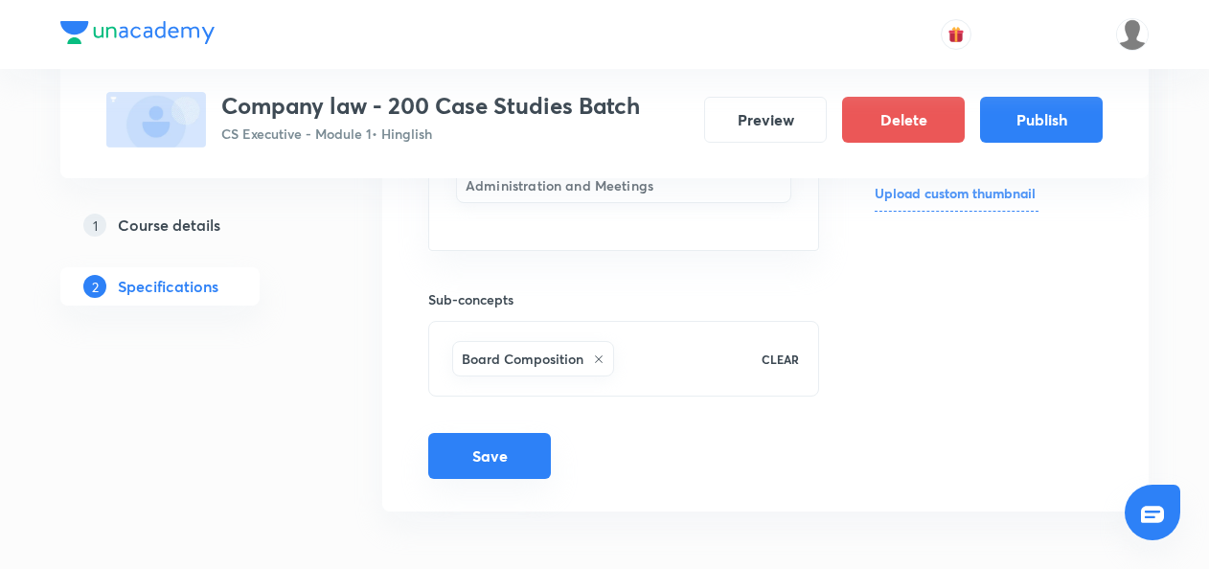
click at [496, 458] on button "Save" at bounding box center [489, 456] width 123 height 46
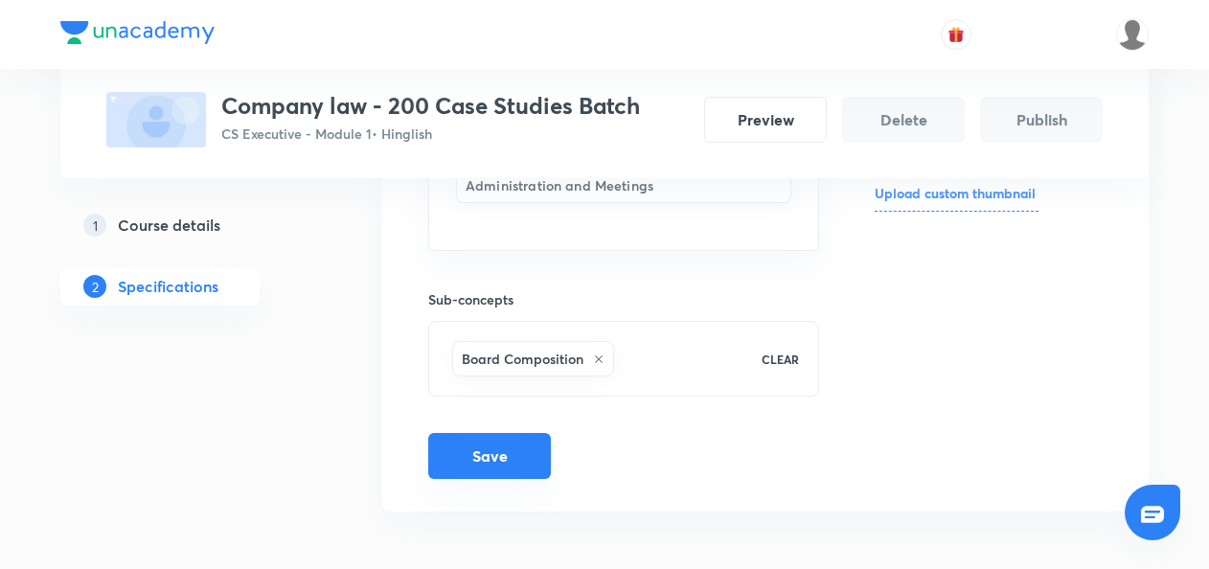
click at [464, 464] on button "Save" at bounding box center [489, 456] width 123 height 46
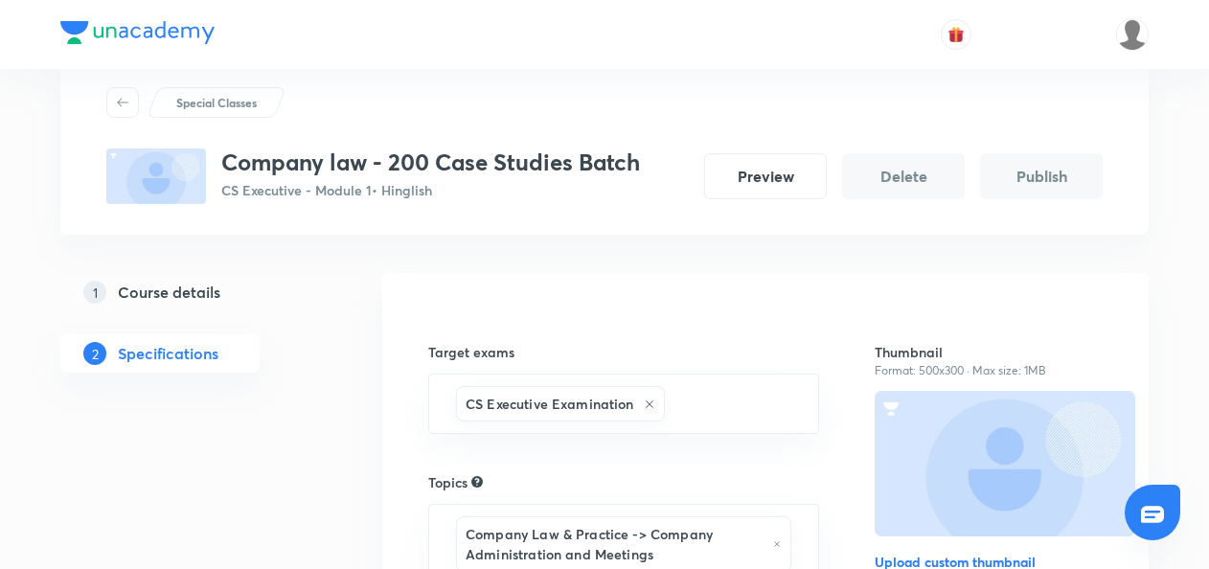
scroll to position [0, 0]
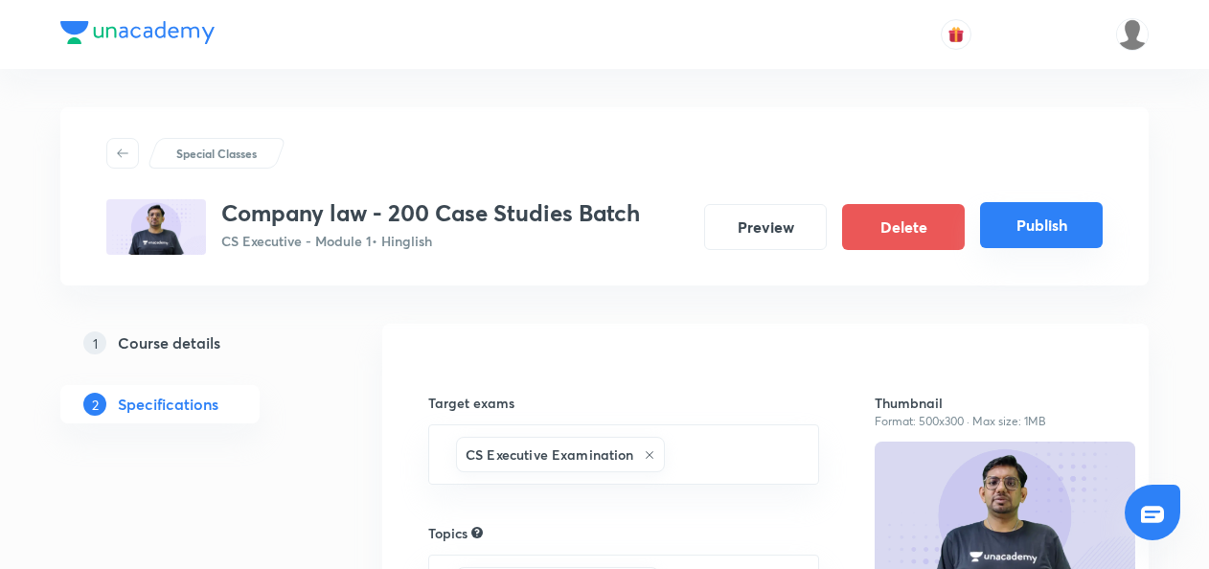
click at [1016, 211] on button "Publish" at bounding box center [1041, 225] width 123 height 46
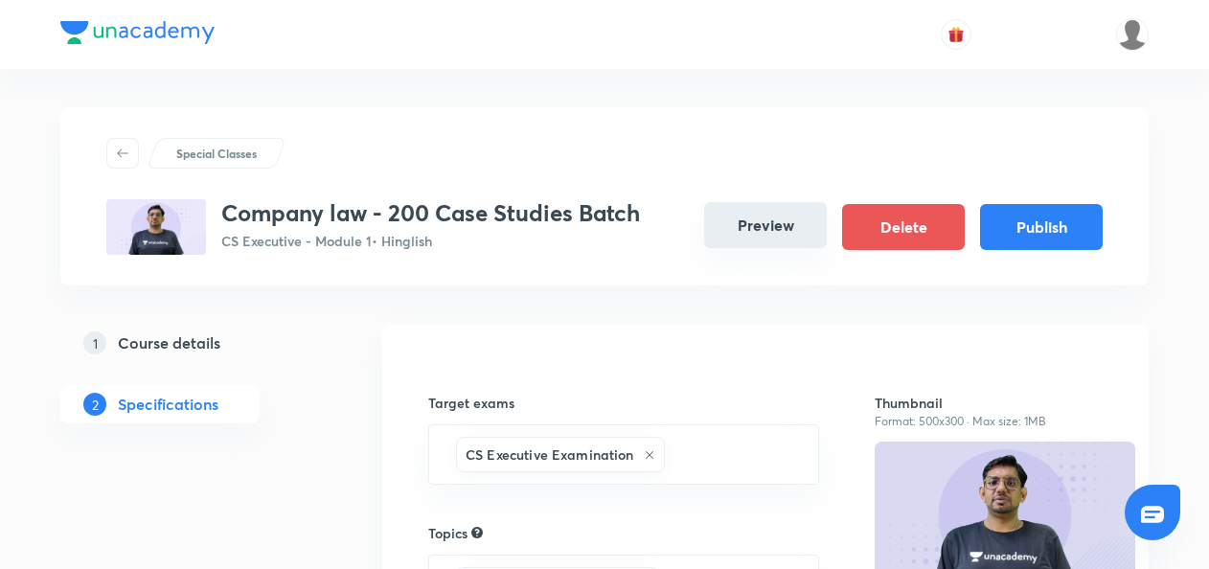
click at [743, 238] on button "Preview" at bounding box center [765, 225] width 123 height 46
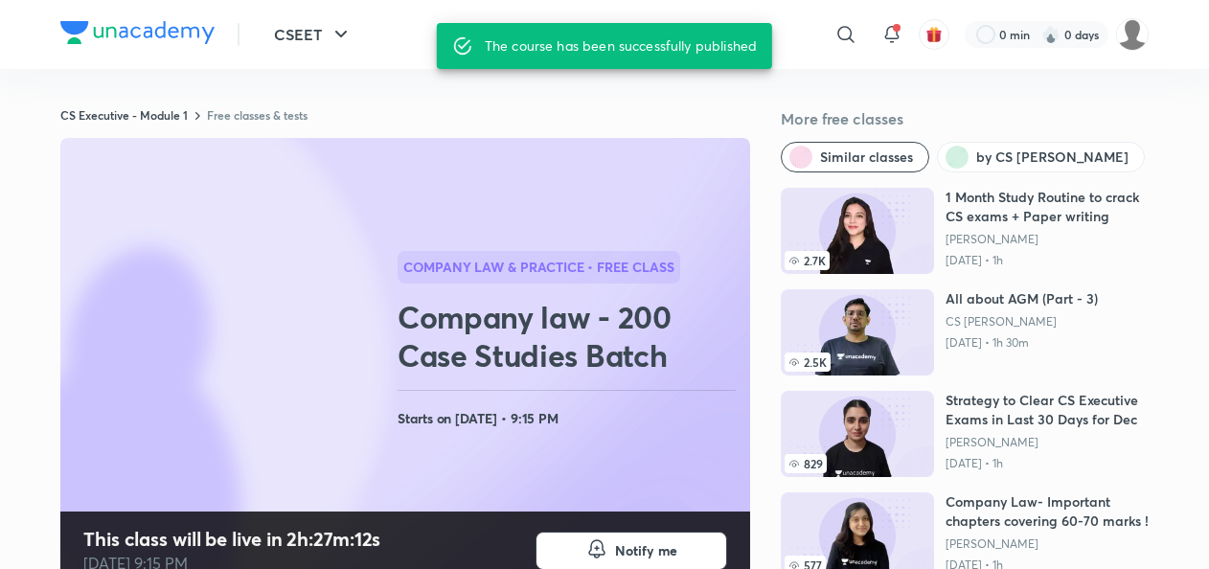
scroll to position [237, 0]
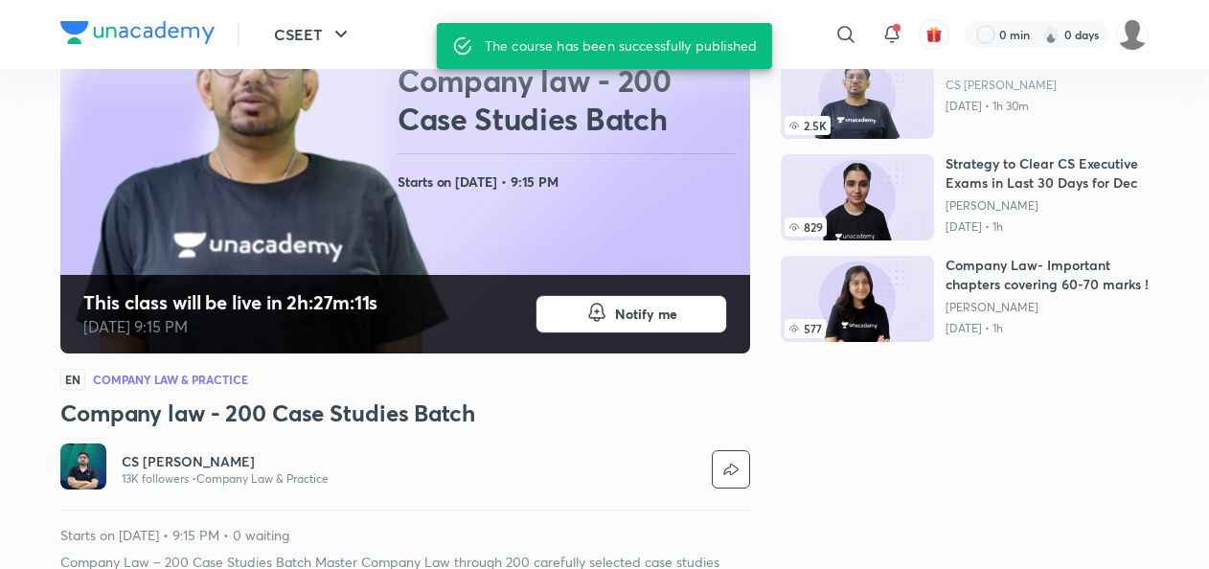
click at [162, 416] on h3 "Company law - 200 Case Studies Batch" at bounding box center [405, 412] width 690 height 31
click at [153, 463] on h6 "CS Amit Vohra" at bounding box center [225, 461] width 207 height 19
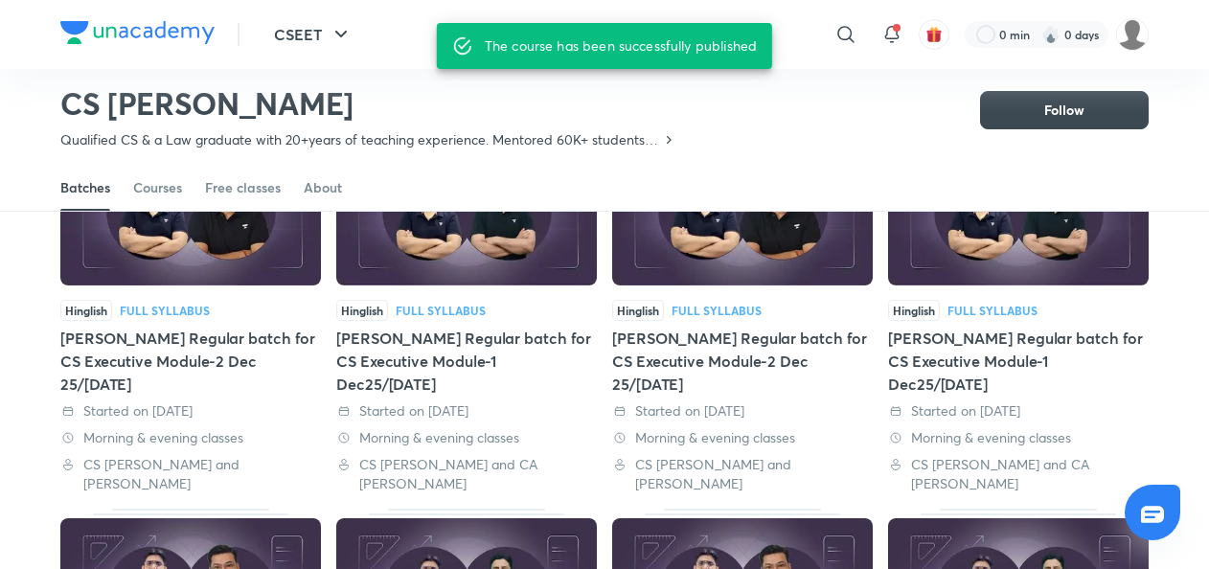
scroll to position [195, 0]
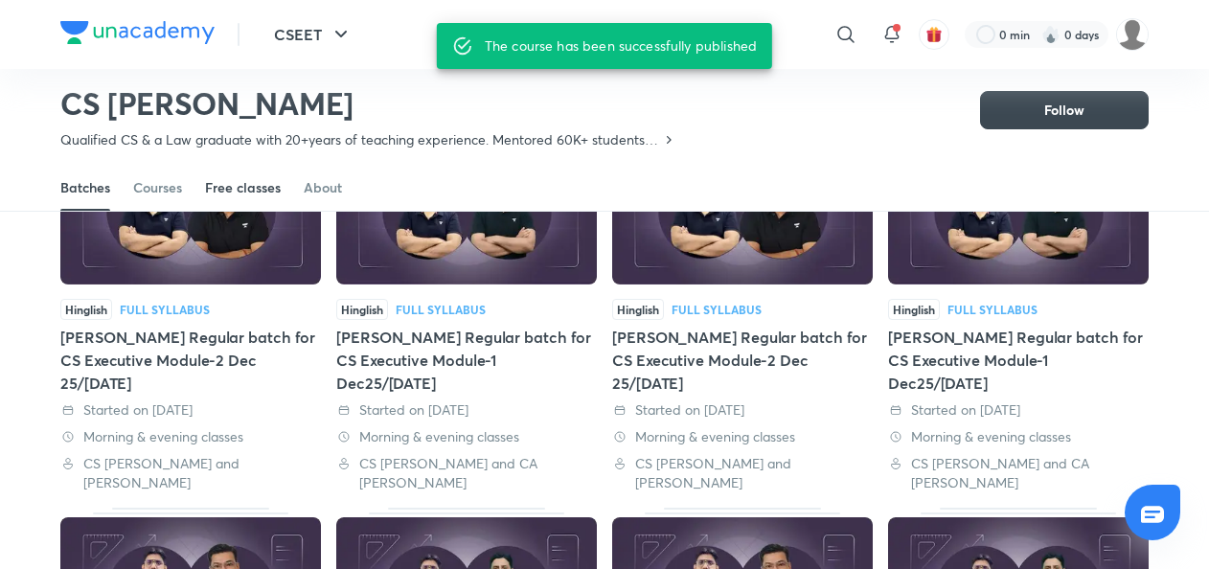
click at [238, 184] on div "Free classes" at bounding box center [243, 187] width 76 height 19
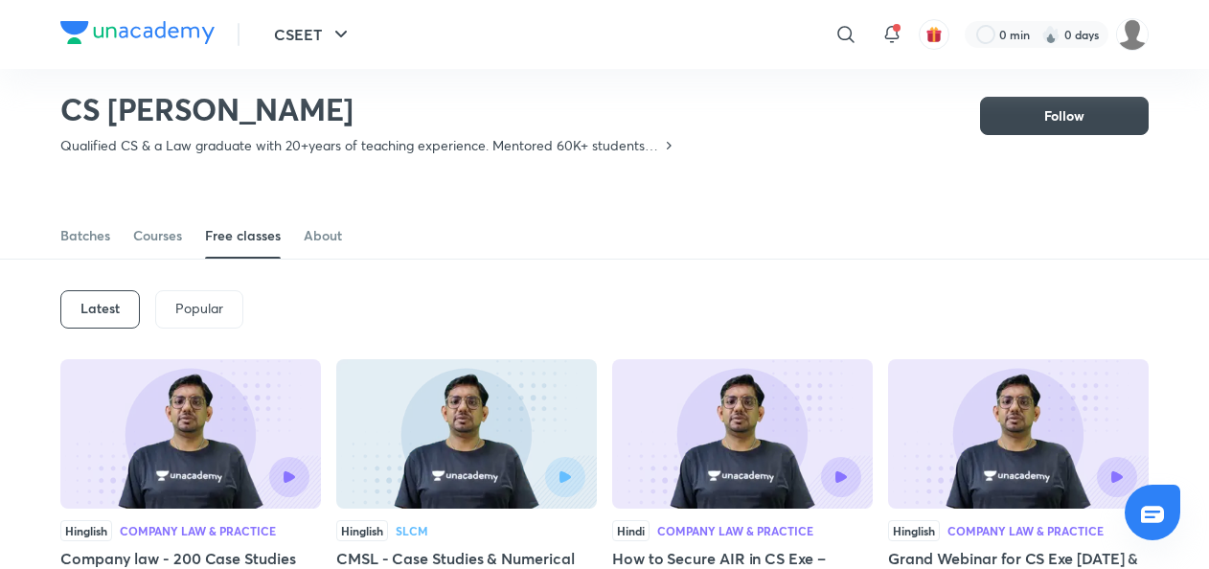
scroll to position [21, 0]
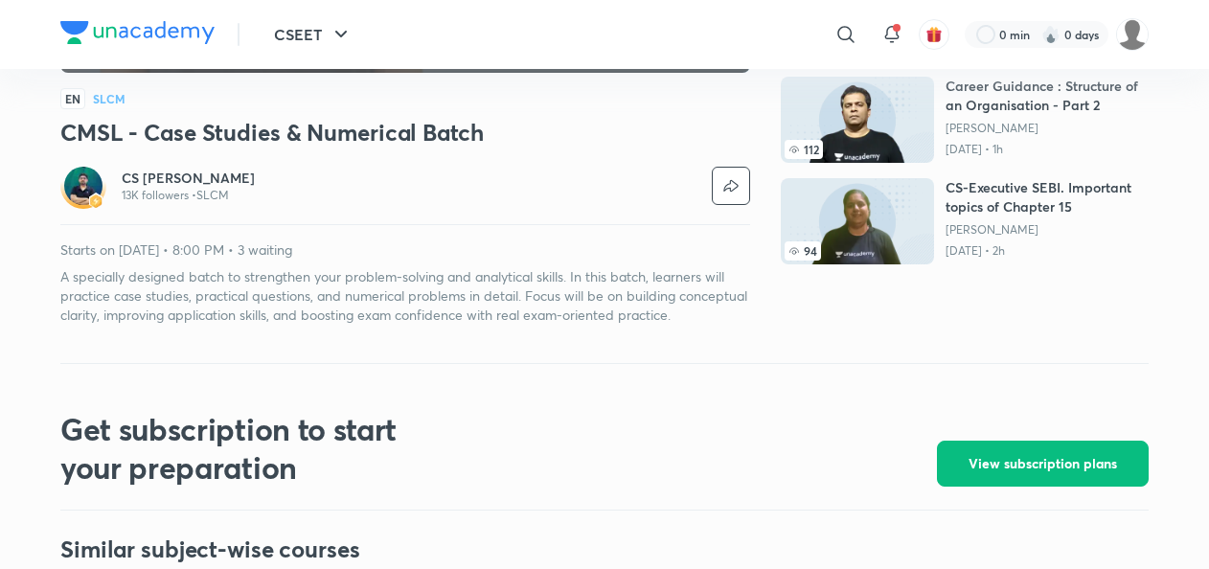
scroll to position [518, 0]
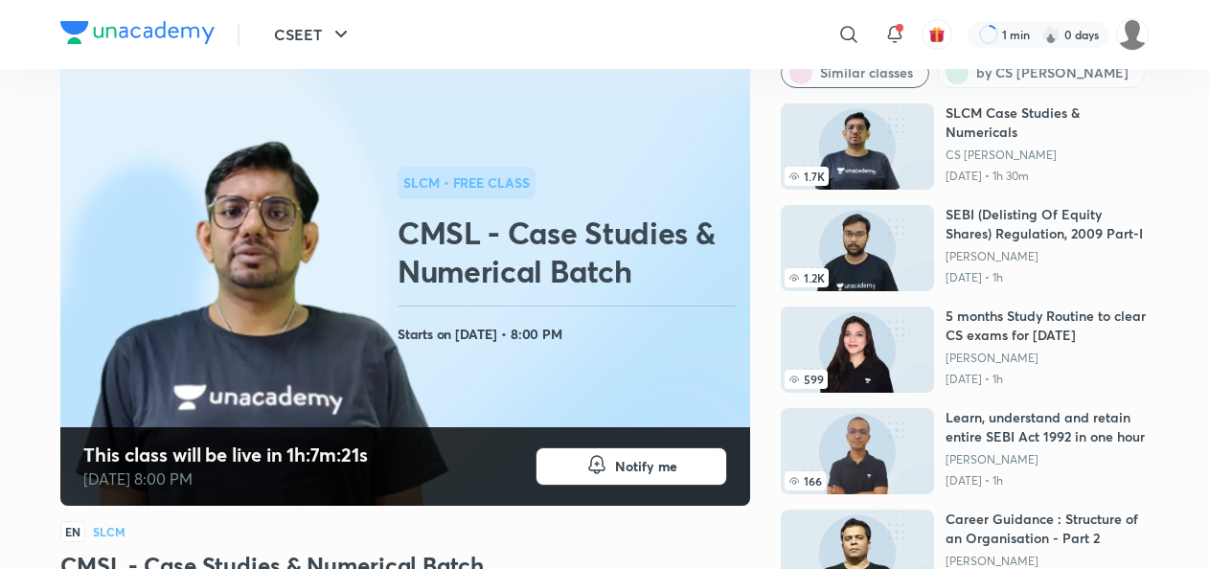
scroll to position [83, 0]
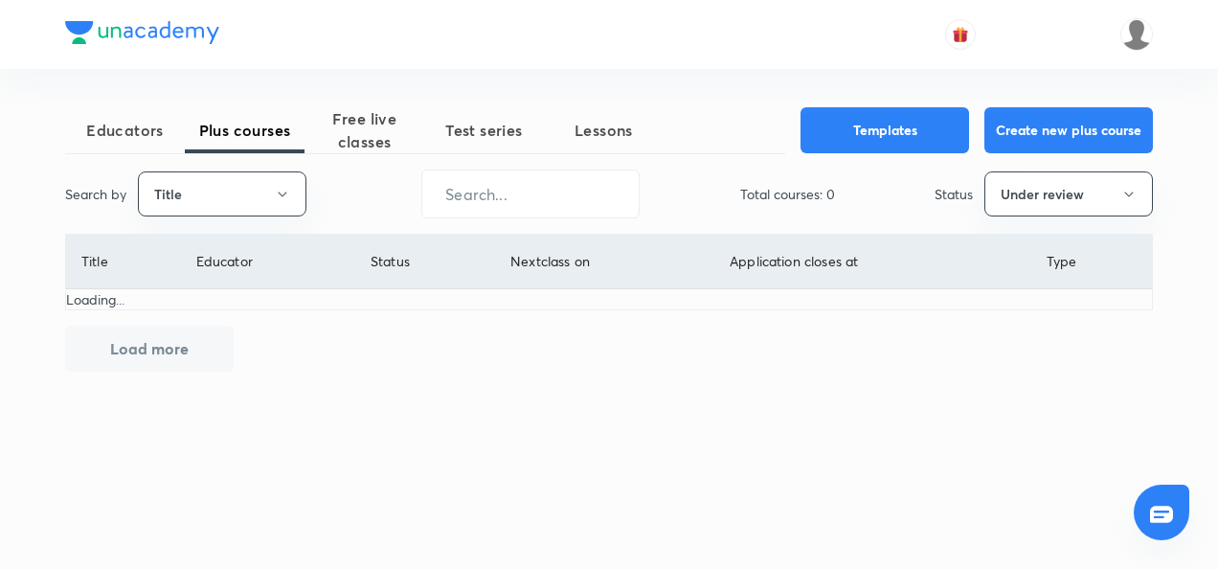
click at [373, 151] on span "Free live classes" at bounding box center [365, 130] width 120 height 46
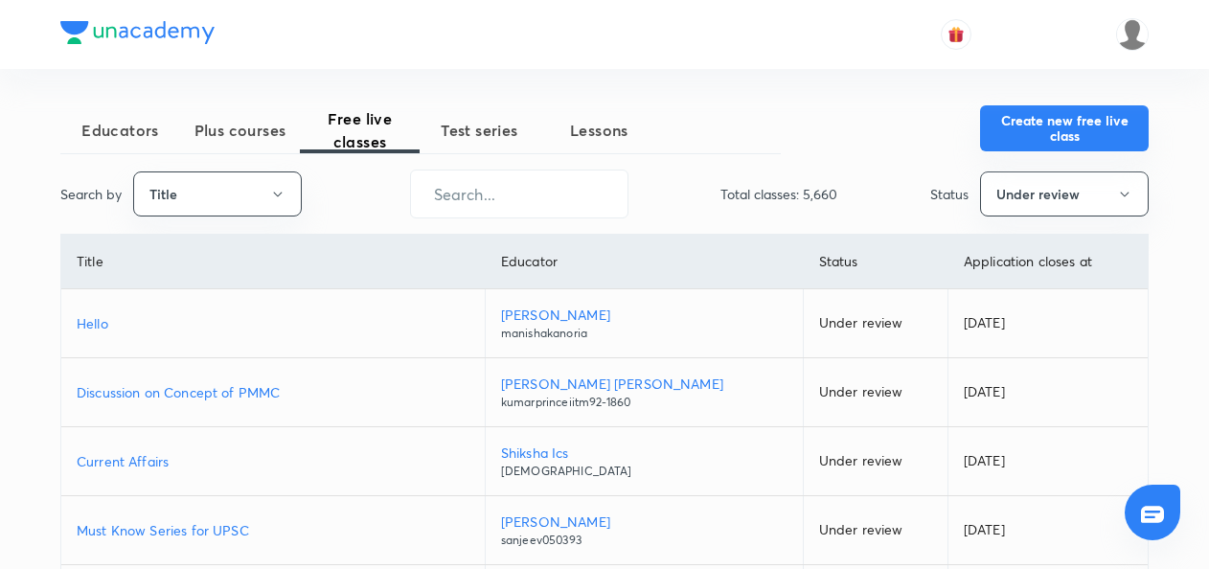
click at [1039, 128] on button "Create new free live class" at bounding box center [1064, 128] width 169 height 46
click at [1055, 126] on button "Create new free live class" at bounding box center [1064, 128] width 169 height 46
click at [1095, 136] on button "Create new free live class" at bounding box center [1064, 128] width 169 height 46
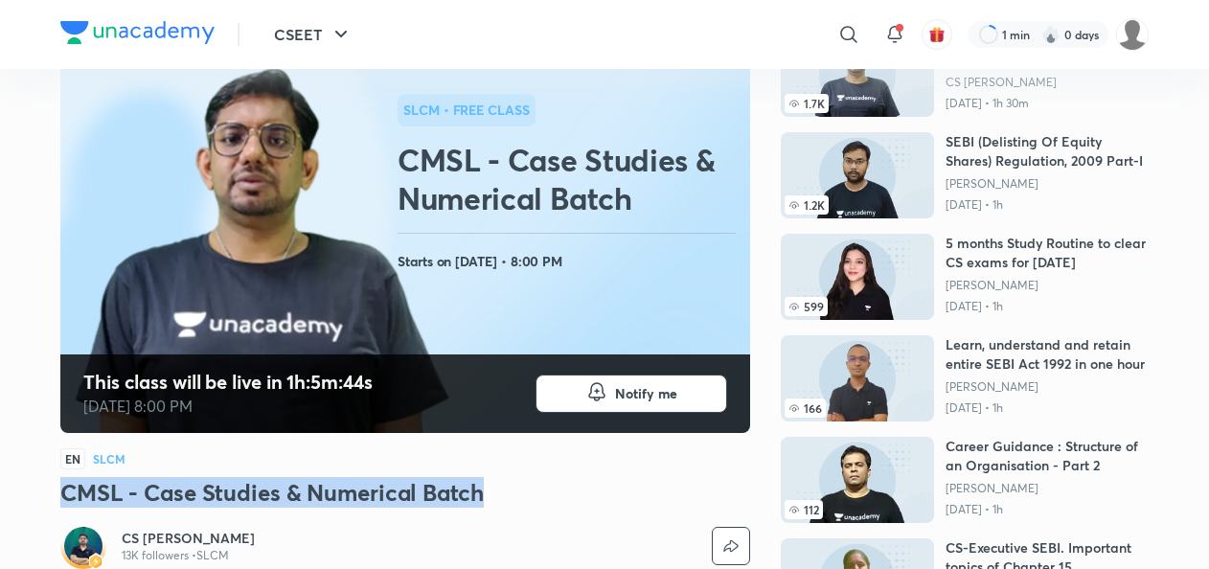
click at [67, 490] on h3 "CMSL - Case Studies & Numerical Batch" at bounding box center [405, 492] width 690 height 31
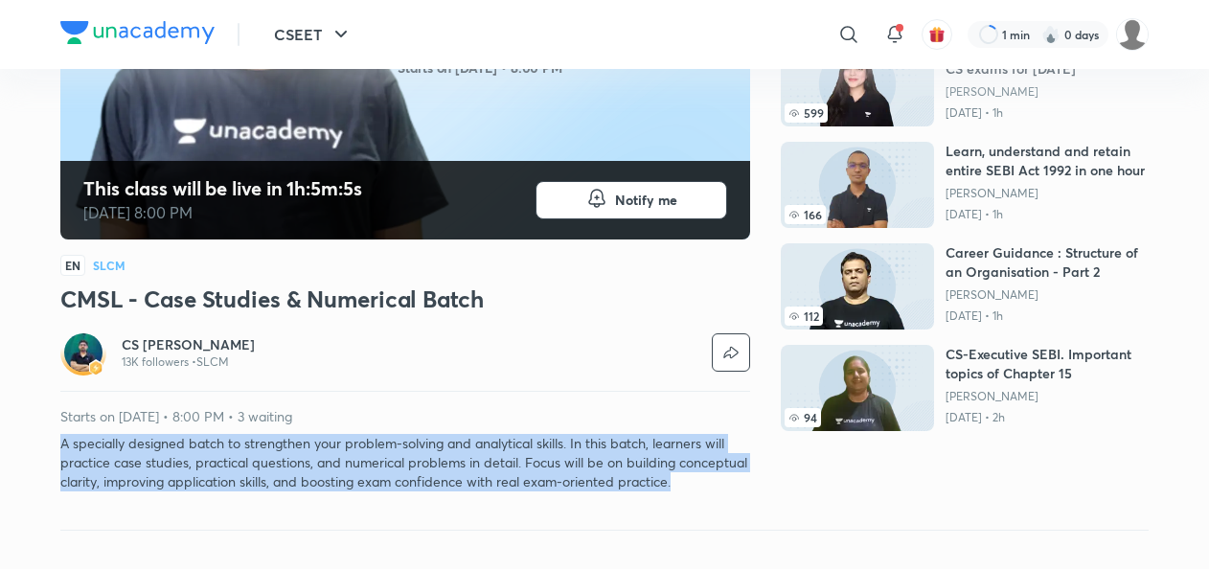
drag, startPoint x: 55, startPoint y: 435, endPoint x: 759, endPoint y: 489, distance: 706.0
copy p "A specially designed batch to strengthen your problem-solving and analytical sk…"
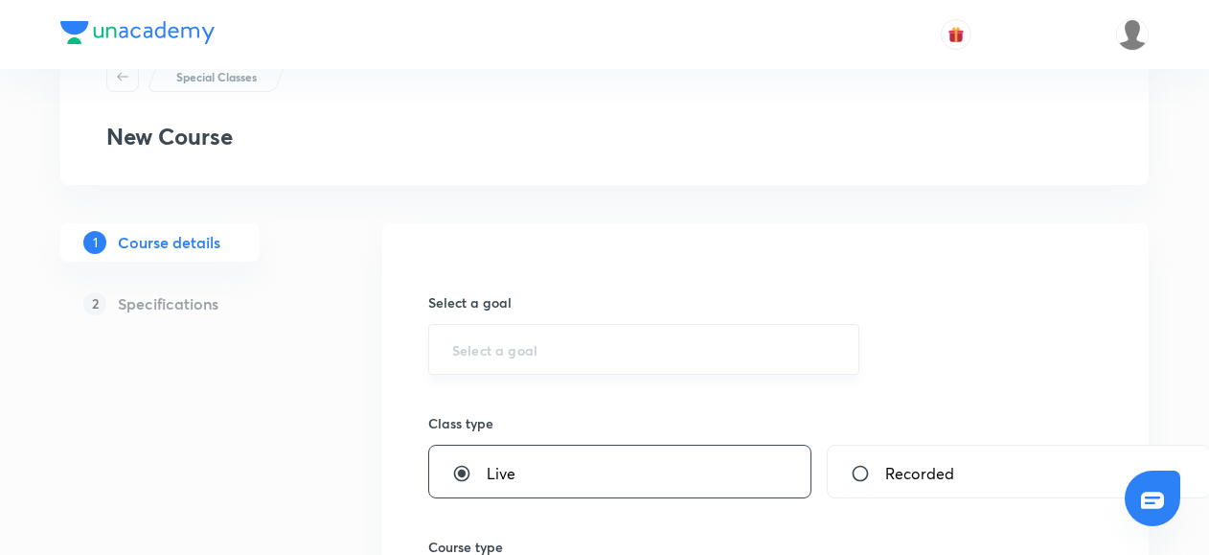
click at [462, 360] on div "​" at bounding box center [643, 349] width 431 height 51
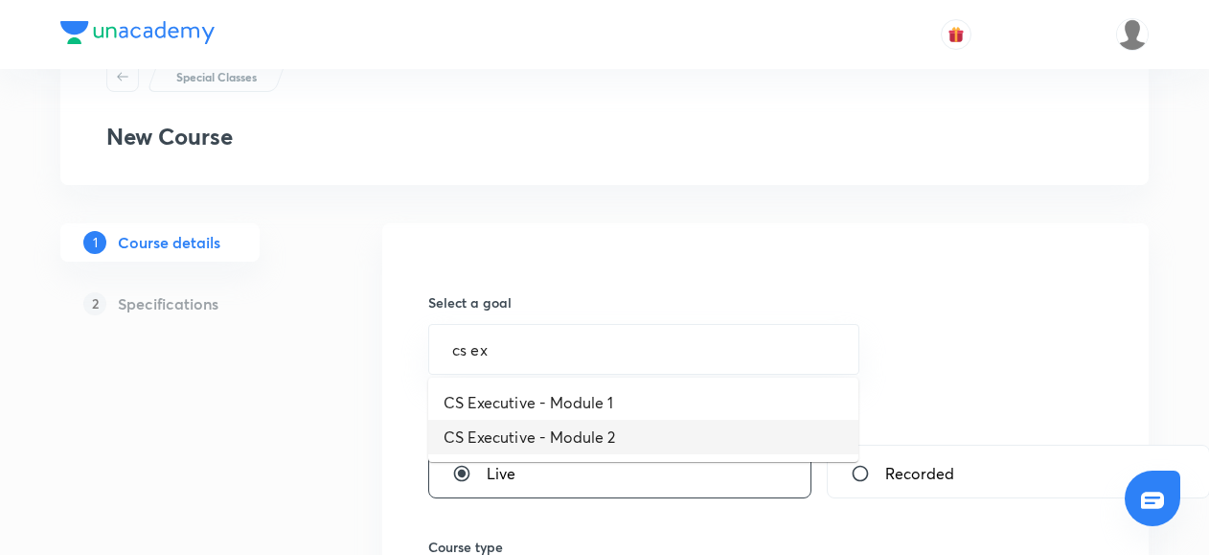
click at [473, 439] on li "CS Executive - Module 2" at bounding box center [643, 436] width 430 height 34
type input "CS Executive - Module 2"
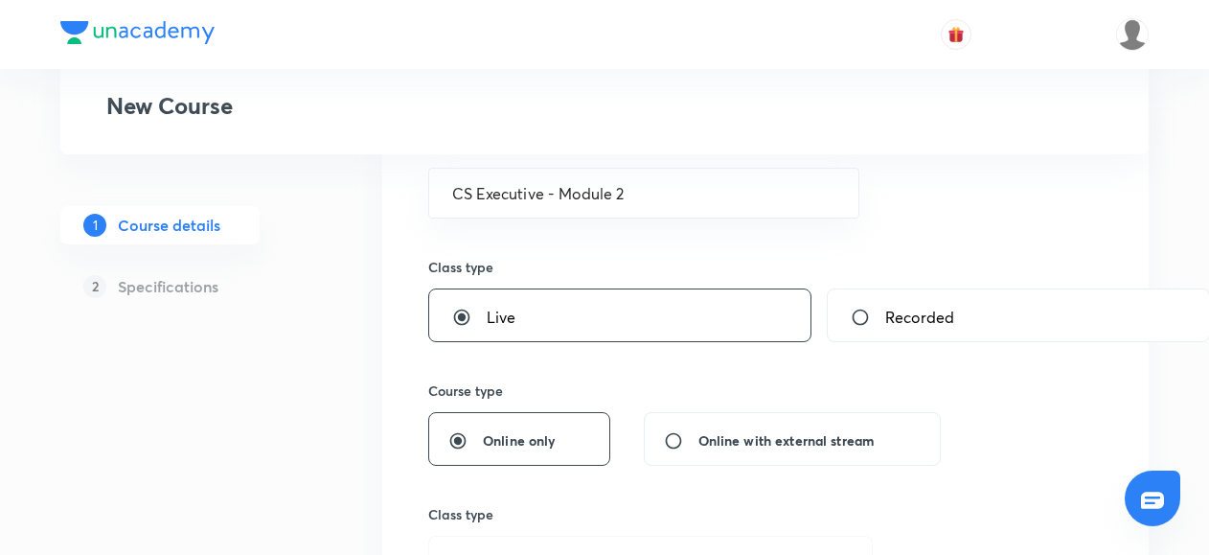
scroll to position [424, 0]
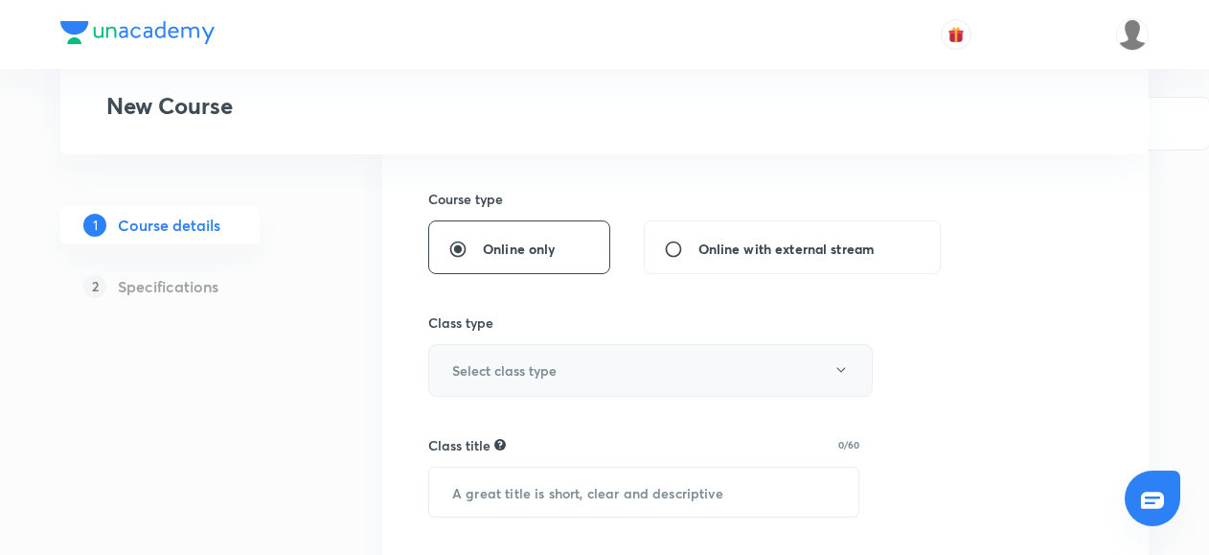
click at [479, 375] on h6 "Select class type" at bounding box center [504, 370] width 104 height 20
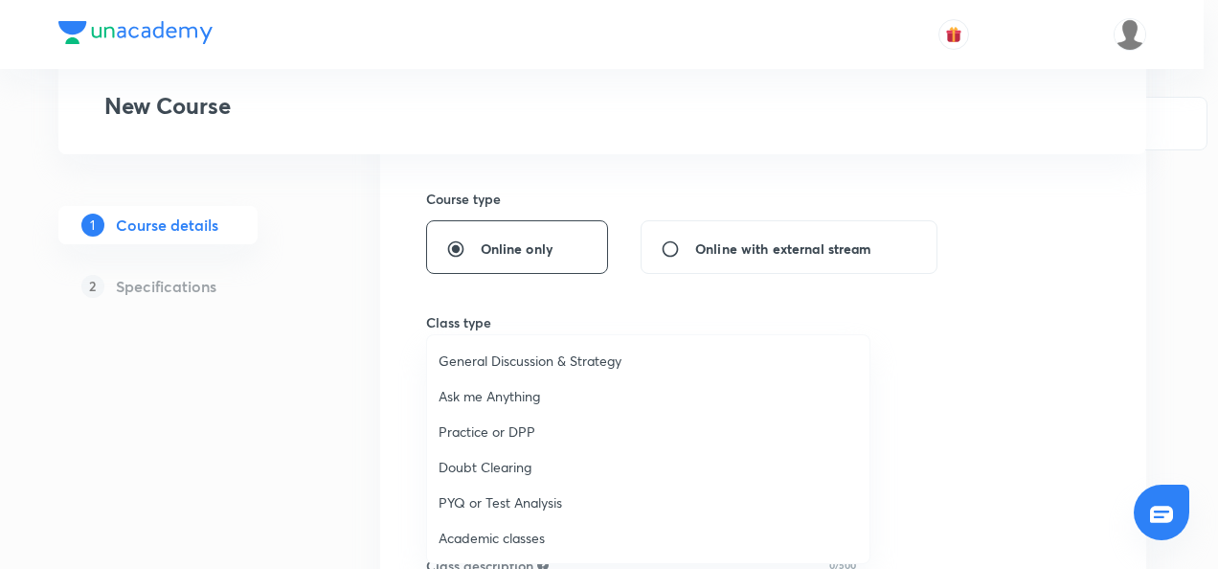
click at [473, 537] on span "Academic classes" at bounding box center [648, 538] width 419 height 20
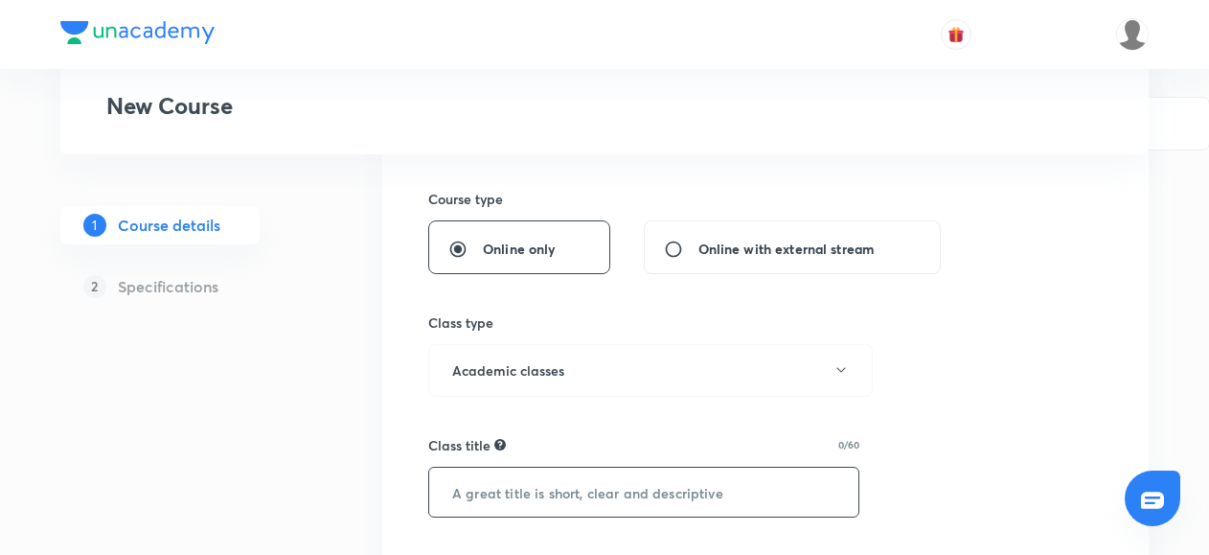
click at [475, 479] on input "text" at bounding box center [643, 491] width 429 height 49
paste input "CMSL - Case Studies & Numerical Batch"
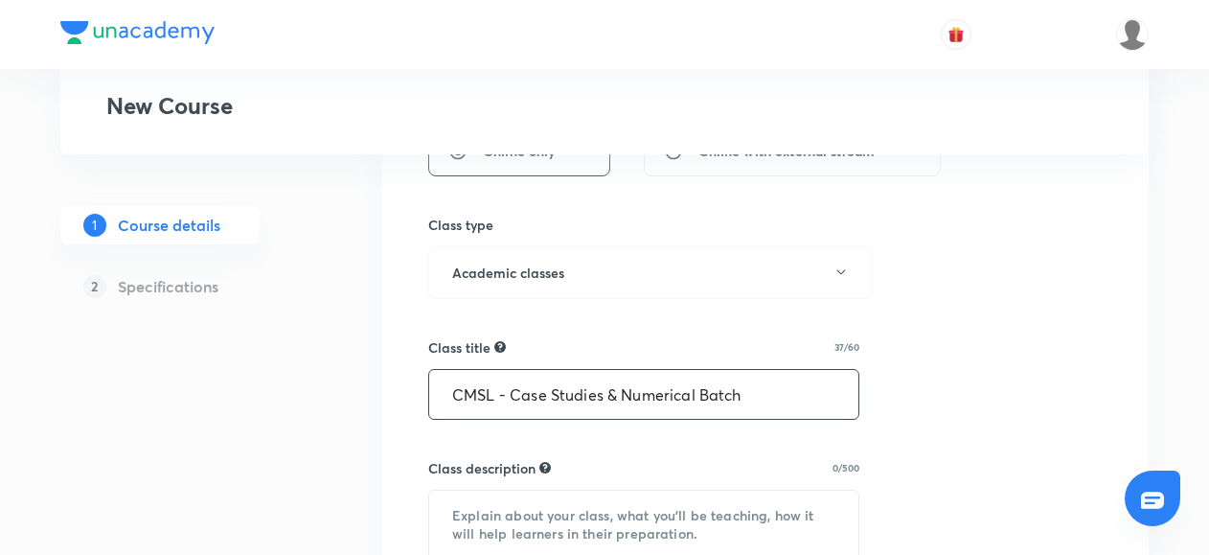
scroll to position [587, 0]
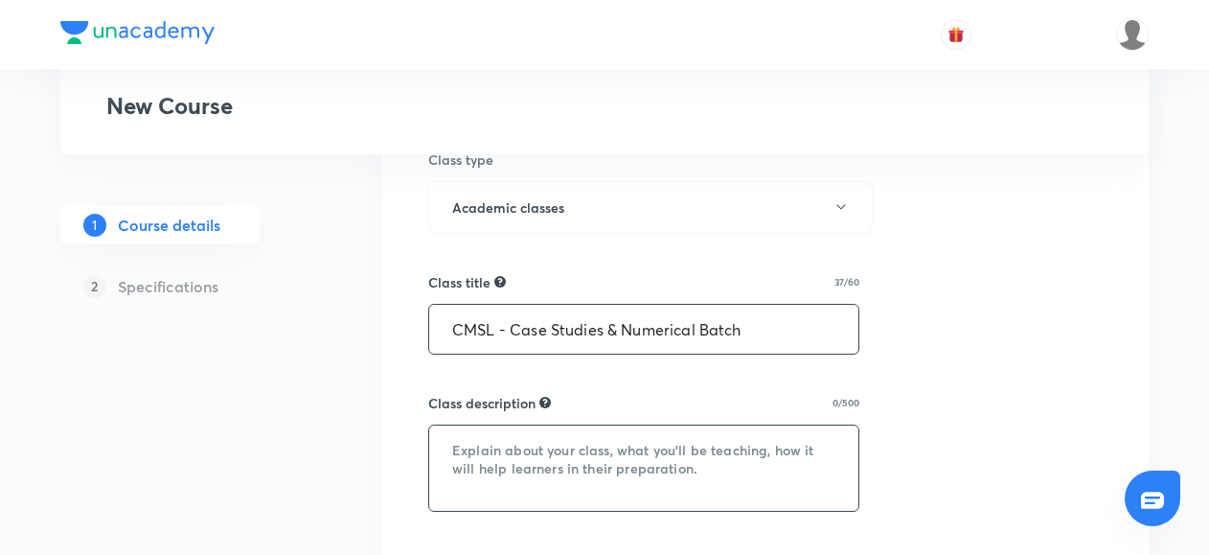
type input "CMSL - Case Studies & Numerical Batch"
click at [472, 469] on textarea at bounding box center [643, 467] width 429 height 85
paste textarea "A specially designed batch to strengthen your problem-solving and analytical sk…"
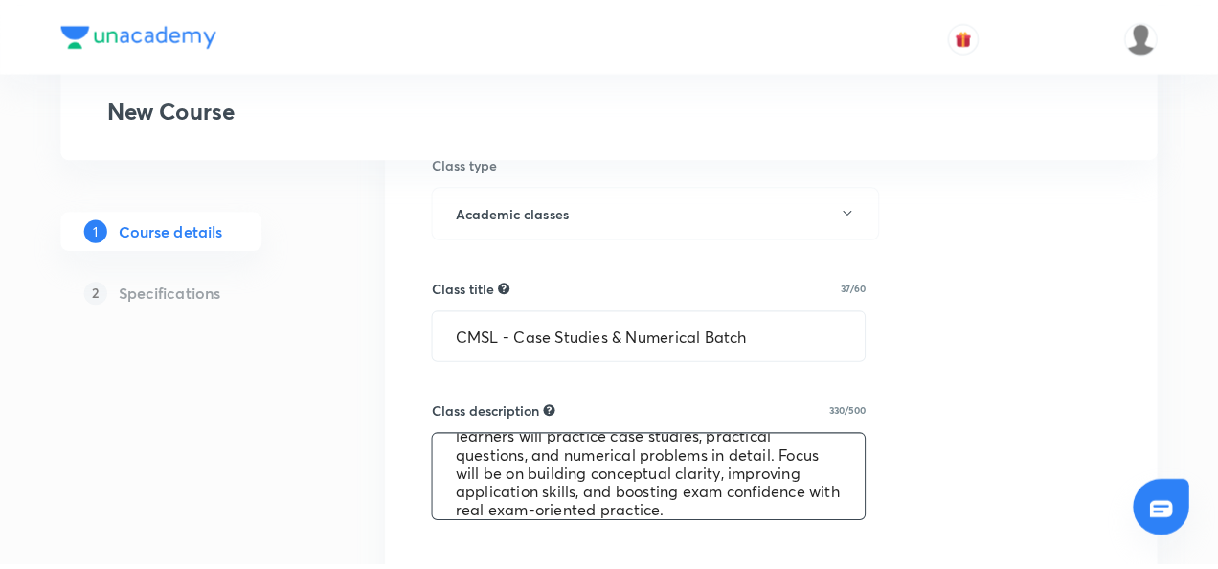
scroll to position [737, 0]
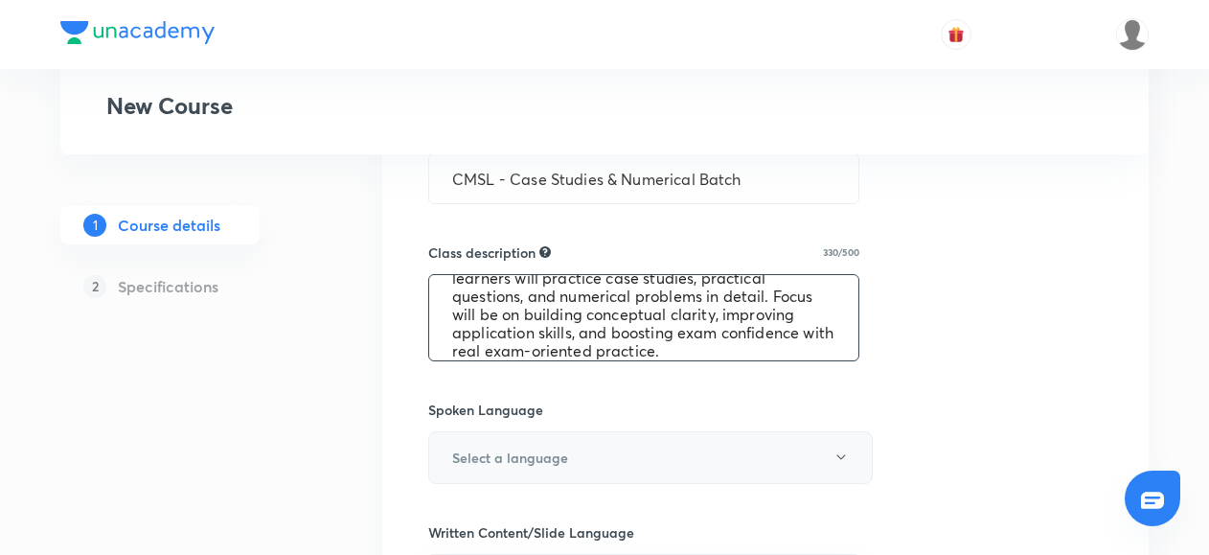
type textarea "A specially designed batch to strengthen your problem-solving and analytical sk…"
click at [469, 458] on h6 "Select a language" at bounding box center [510, 457] width 116 height 20
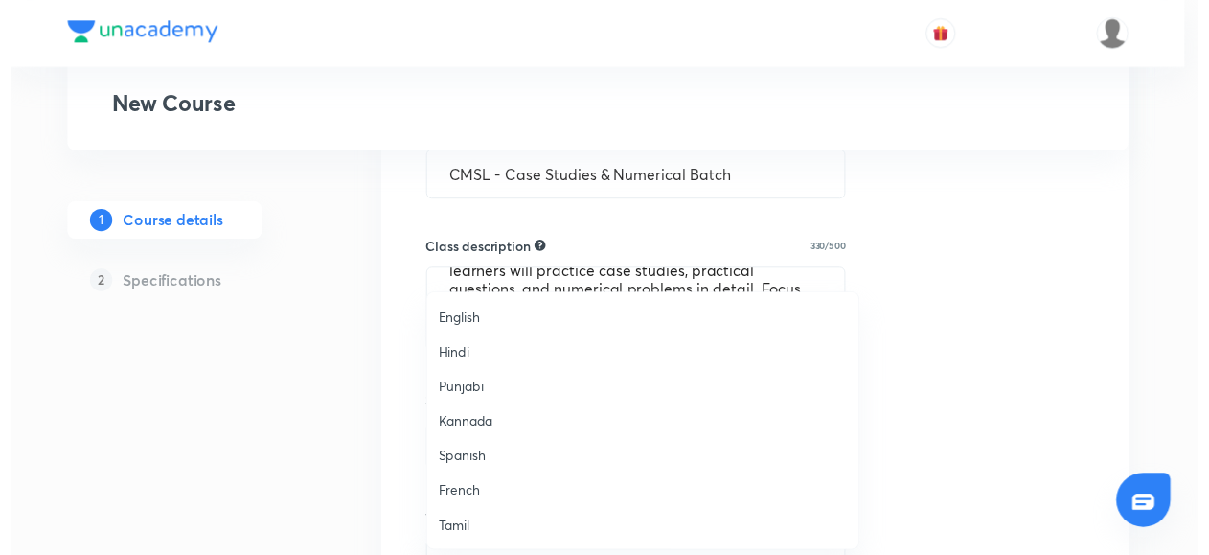
scroll to position [567, 0]
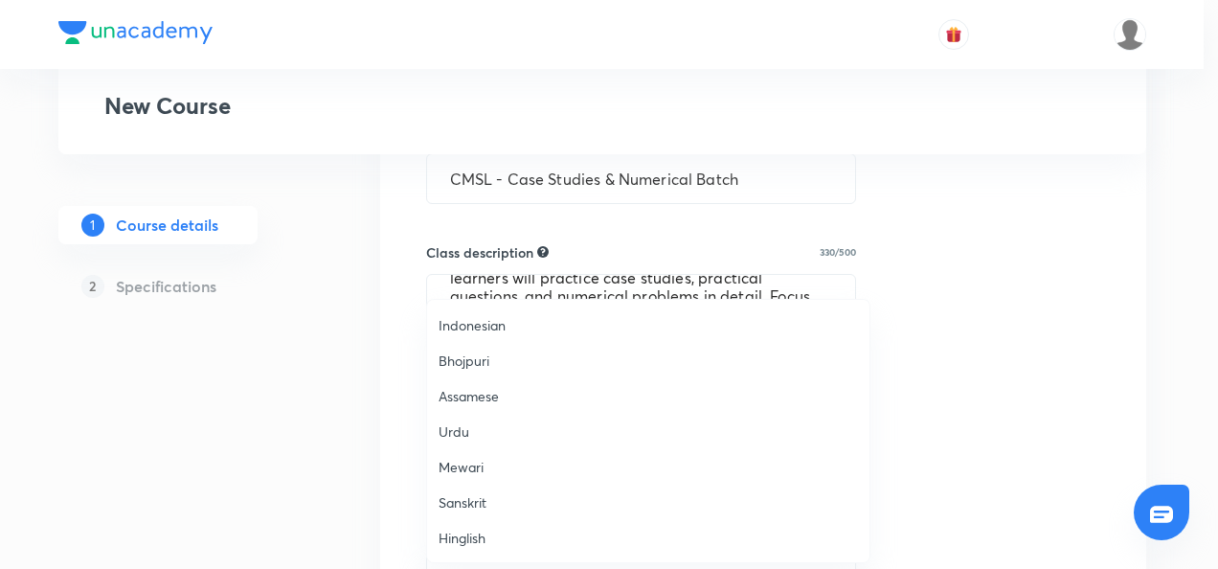
click at [460, 530] on span "Hinglish" at bounding box center [648, 538] width 419 height 20
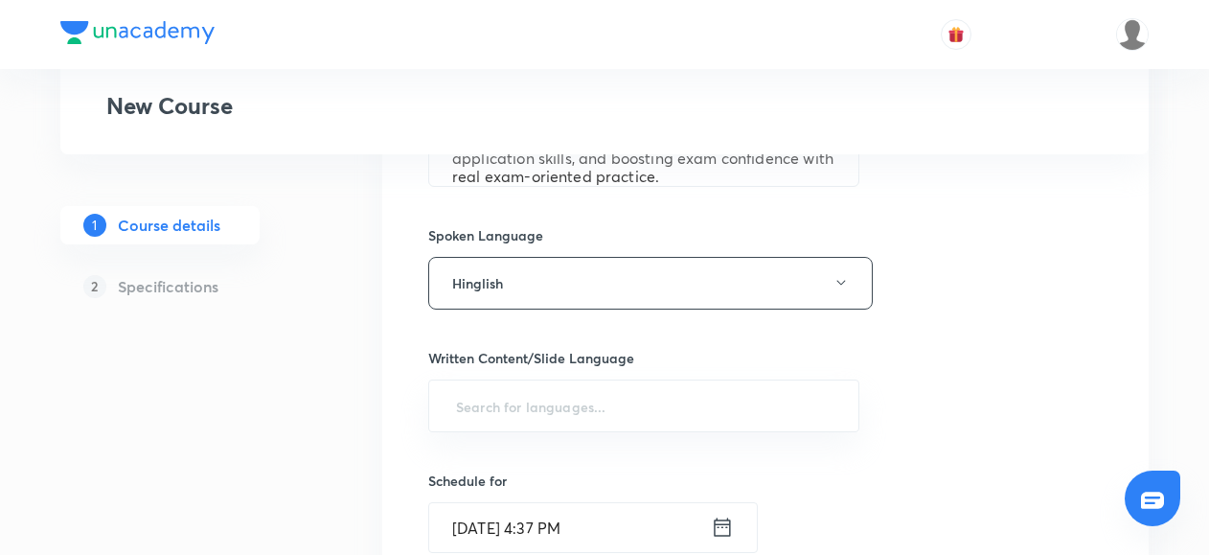
scroll to position [914, 0]
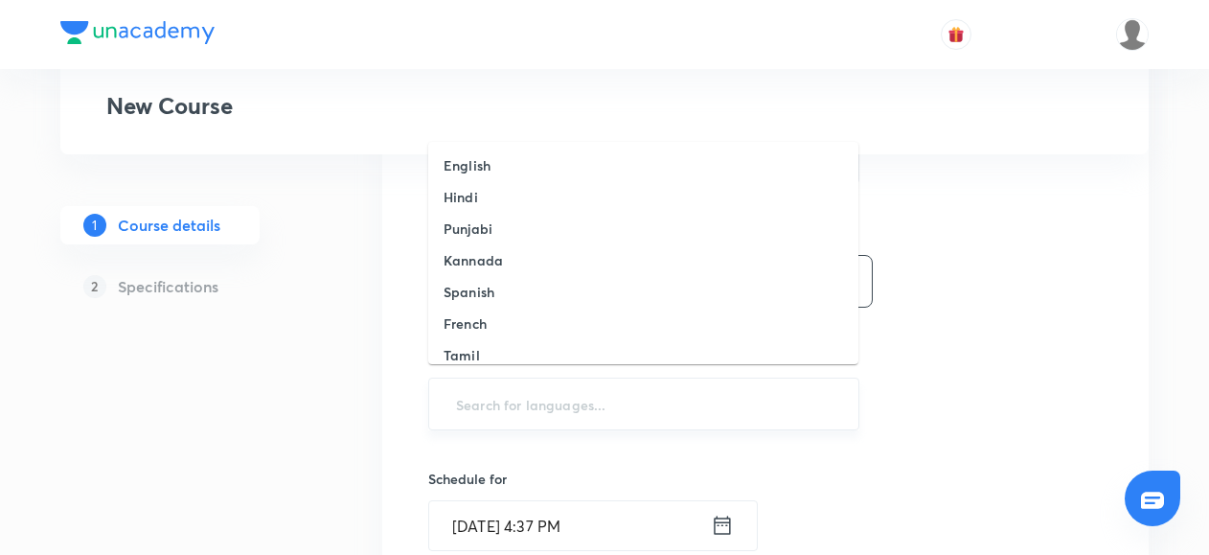
click at [484, 403] on input "text" at bounding box center [643, 403] width 383 height 35
type input "e"
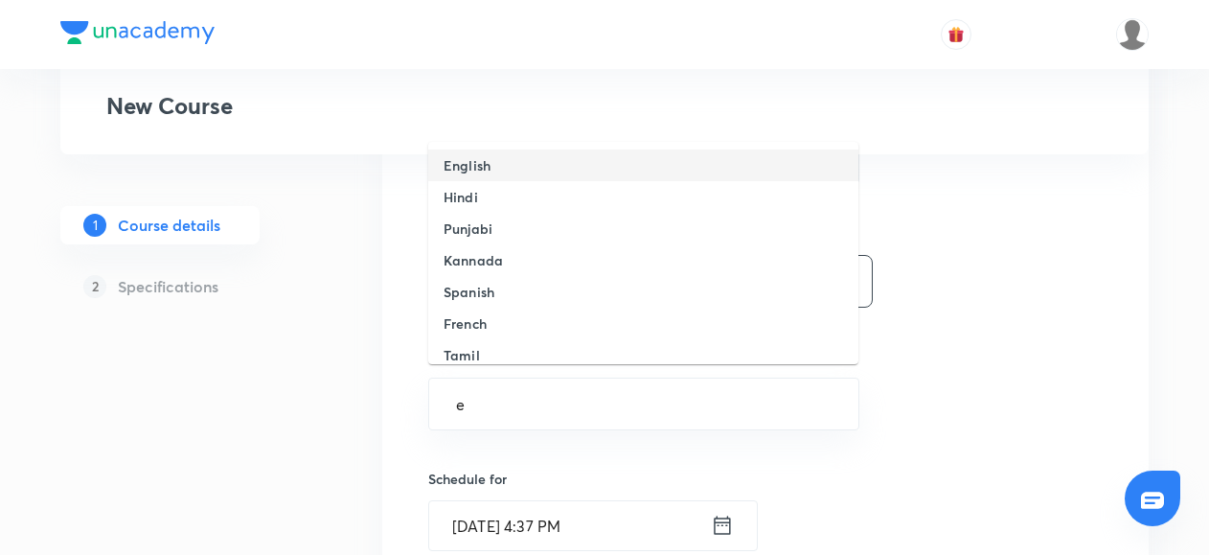
click at [475, 161] on h6 "English" at bounding box center [466, 165] width 47 height 20
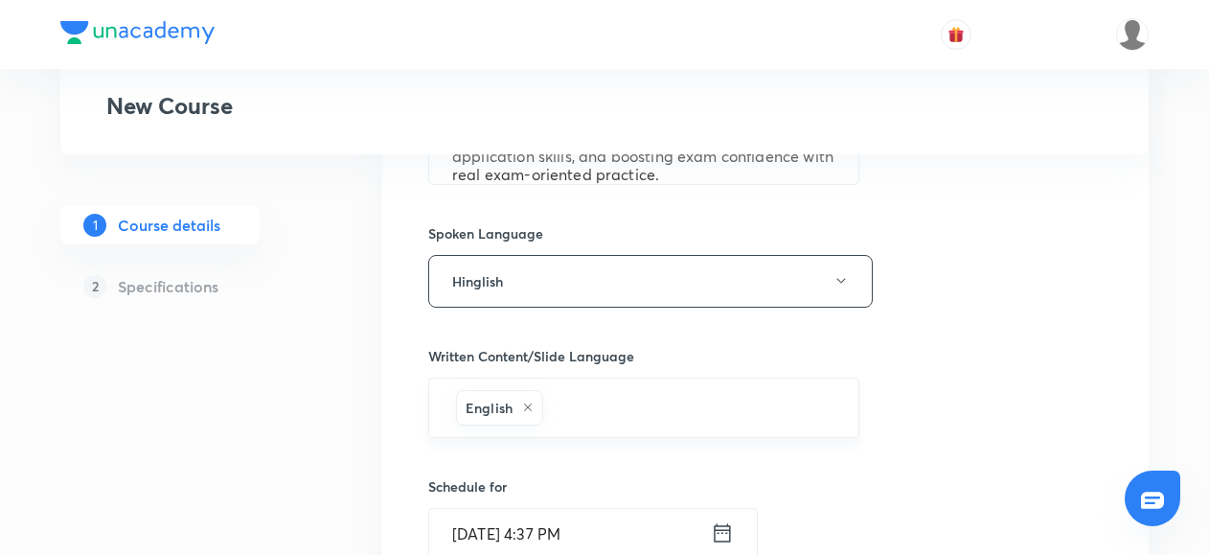
scroll to position [1042, 0]
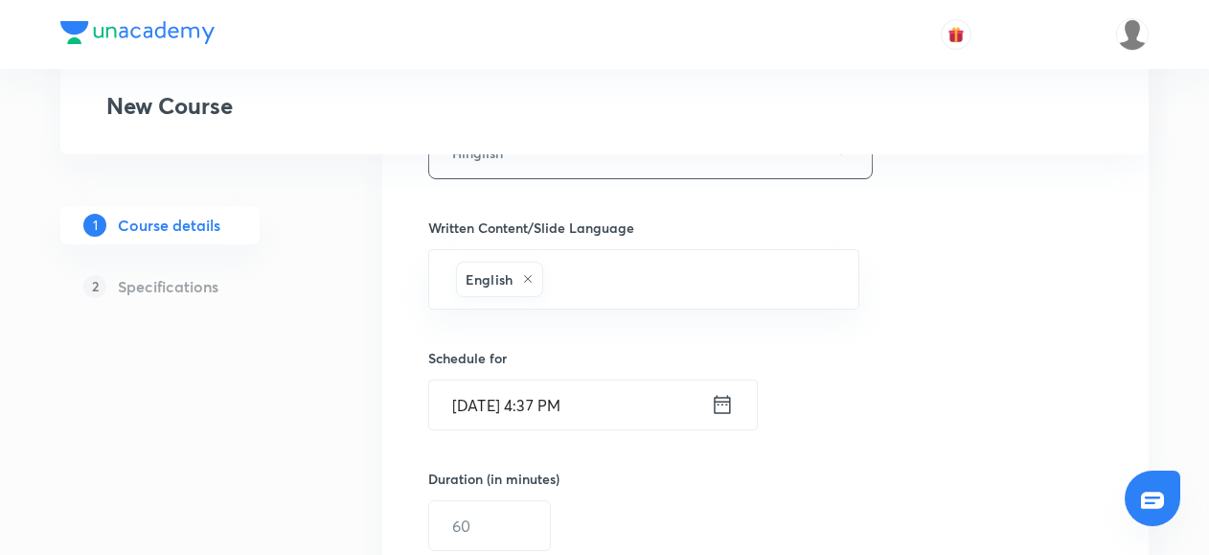
click at [720, 402] on icon at bounding box center [722, 404] width 23 height 27
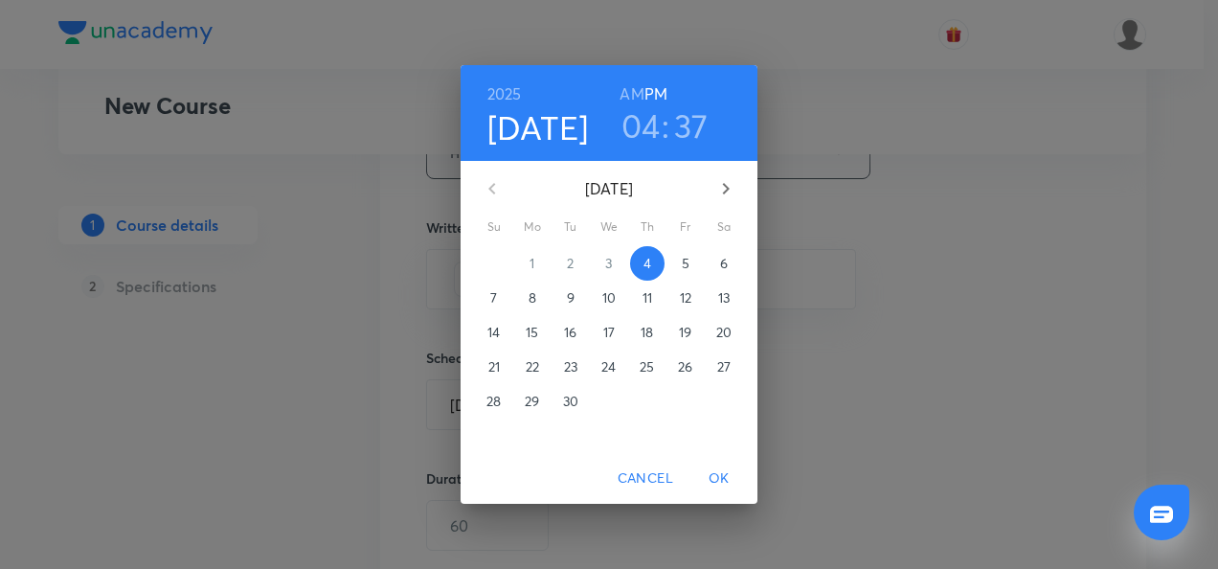
click at [685, 259] on p "5" at bounding box center [686, 263] width 8 height 19
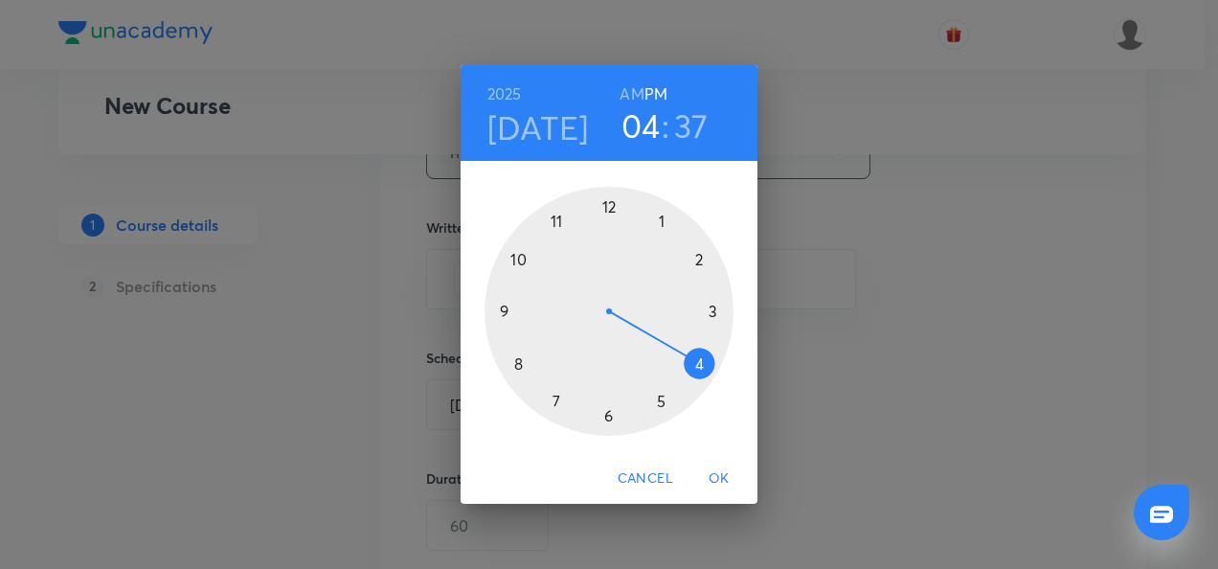
click at [515, 364] on div at bounding box center [609, 311] width 249 height 249
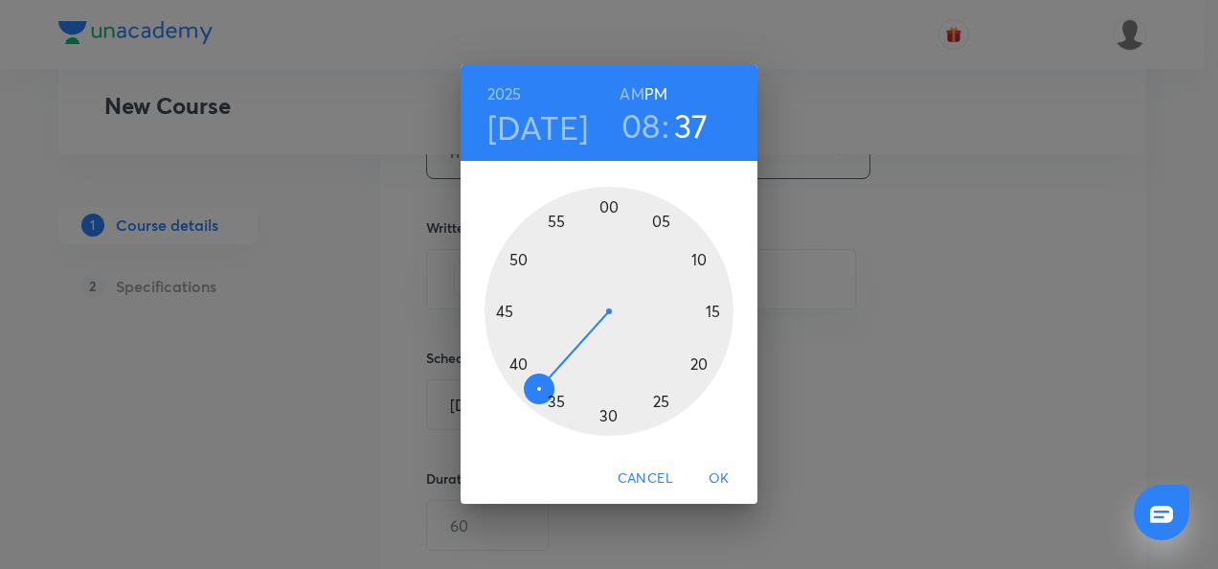
click at [607, 211] on div at bounding box center [609, 311] width 249 height 249
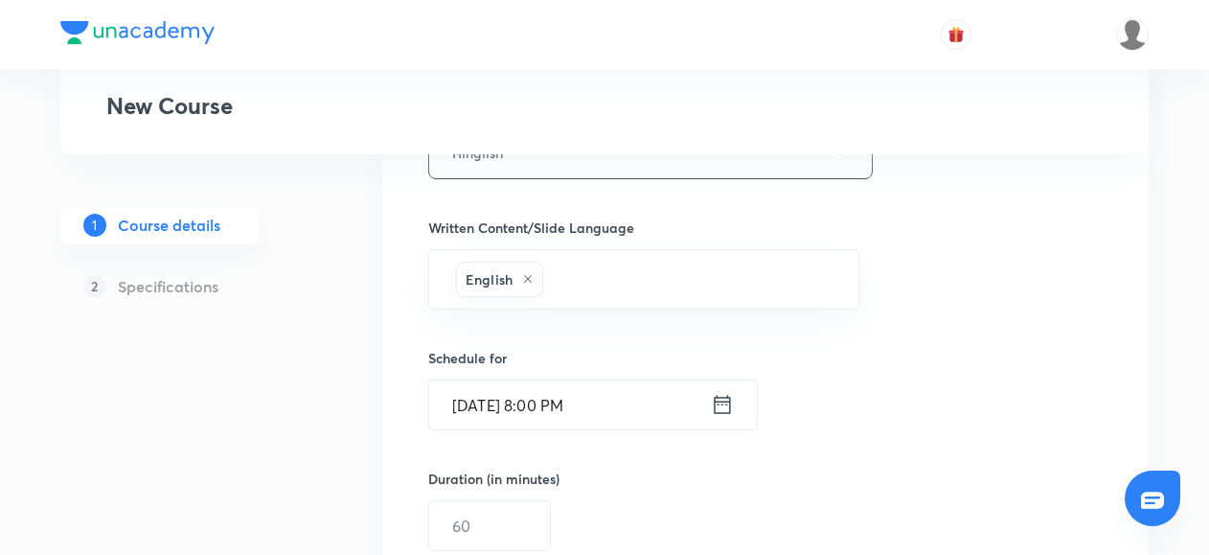
scroll to position [1181, 0]
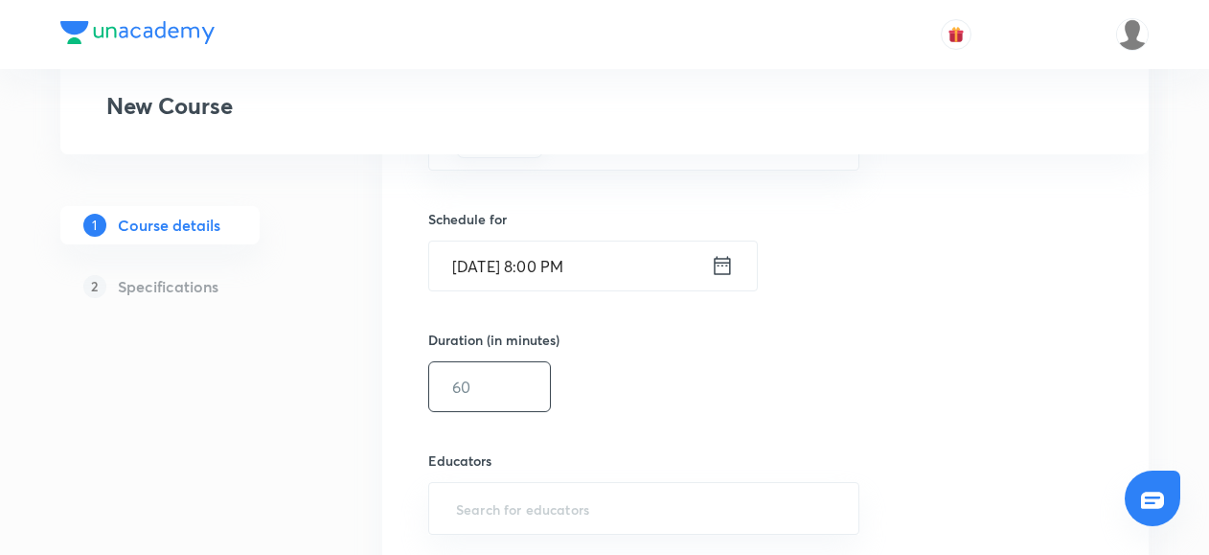
click at [475, 393] on input "text" at bounding box center [489, 386] width 121 height 49
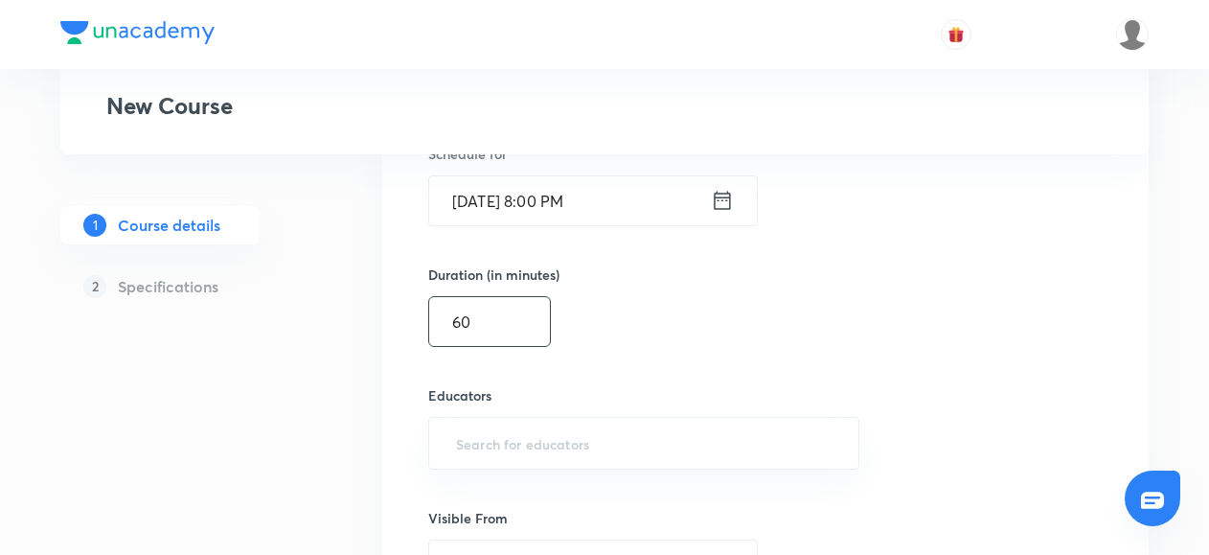
scroll to position [1253, 0]
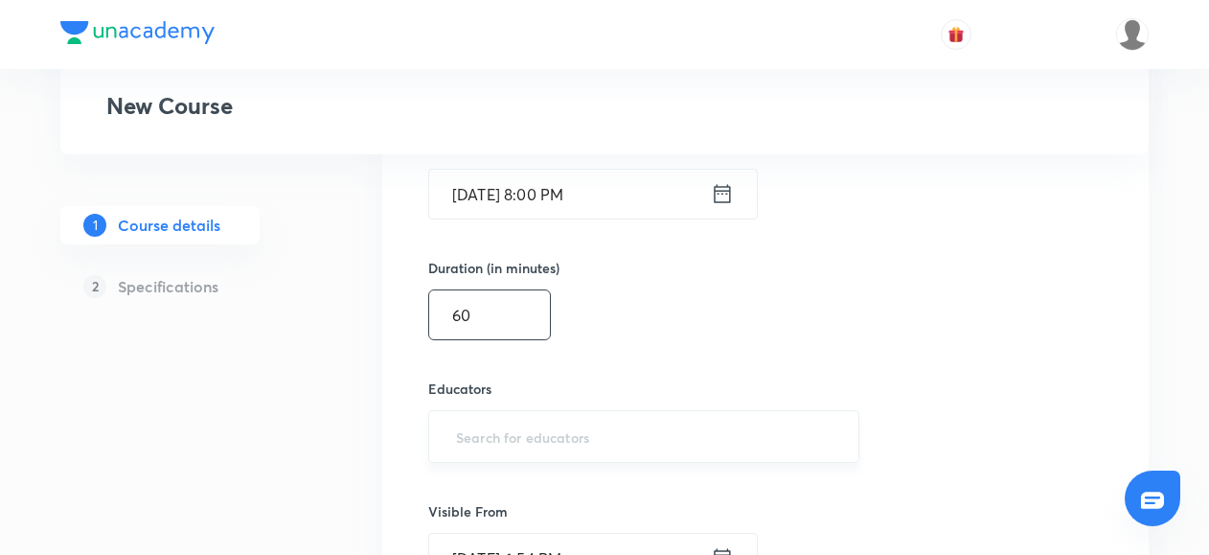
type input "60"
click at [466, 435] on input "text" at bounding box center [643, 436] width 383 height 35
paste input "@amitvohra22-8435"
type input "@amitvohra22-8435"
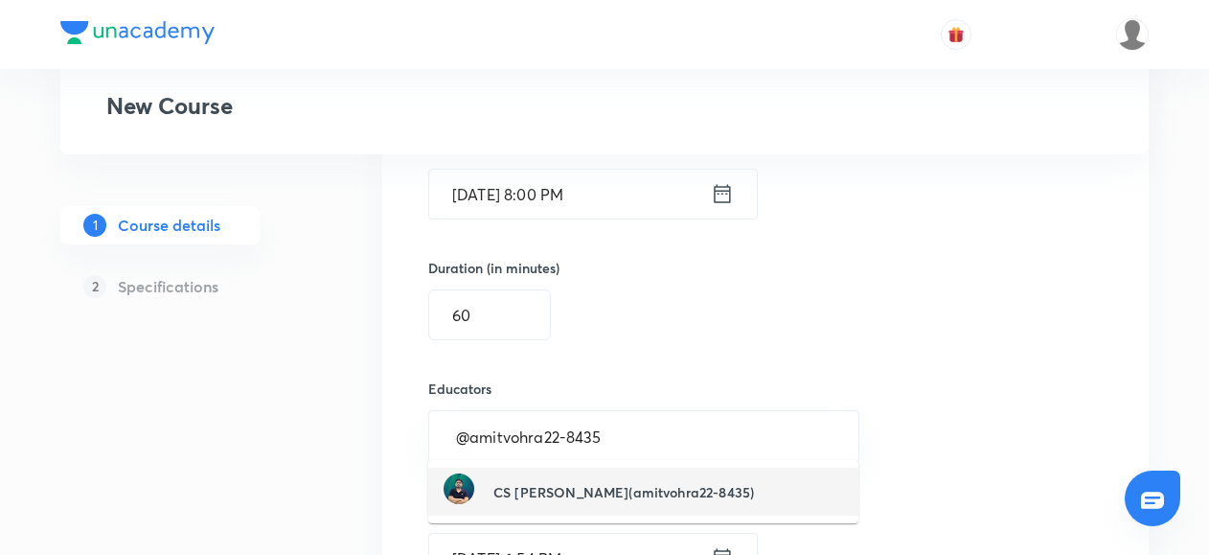
click at [480, 474] on picture at bounding box center [468, 491] width 50 height 36
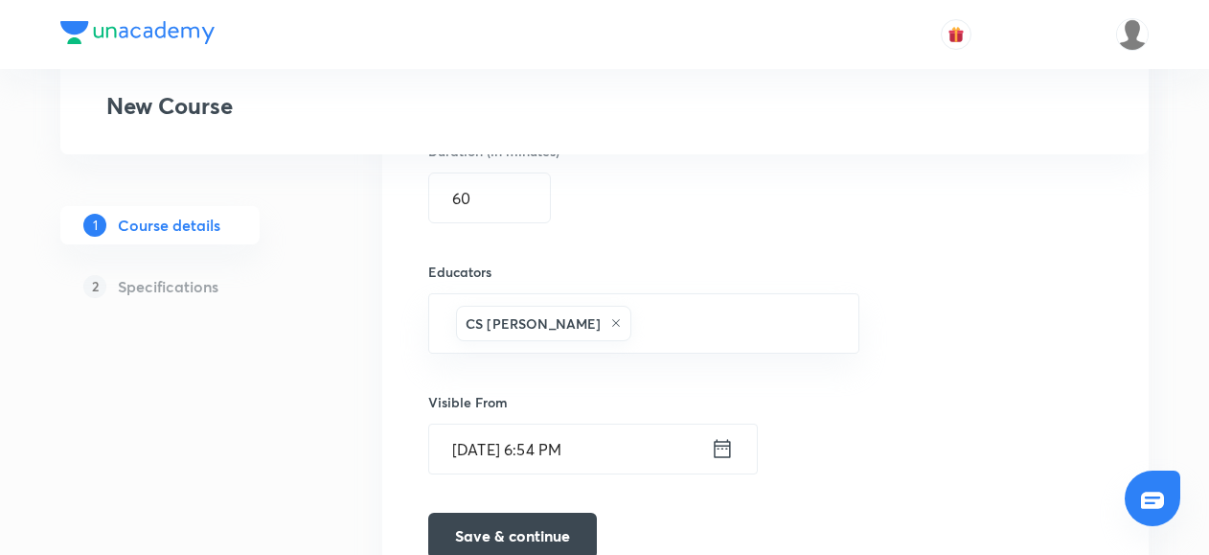
scroll to position [1391, 0]
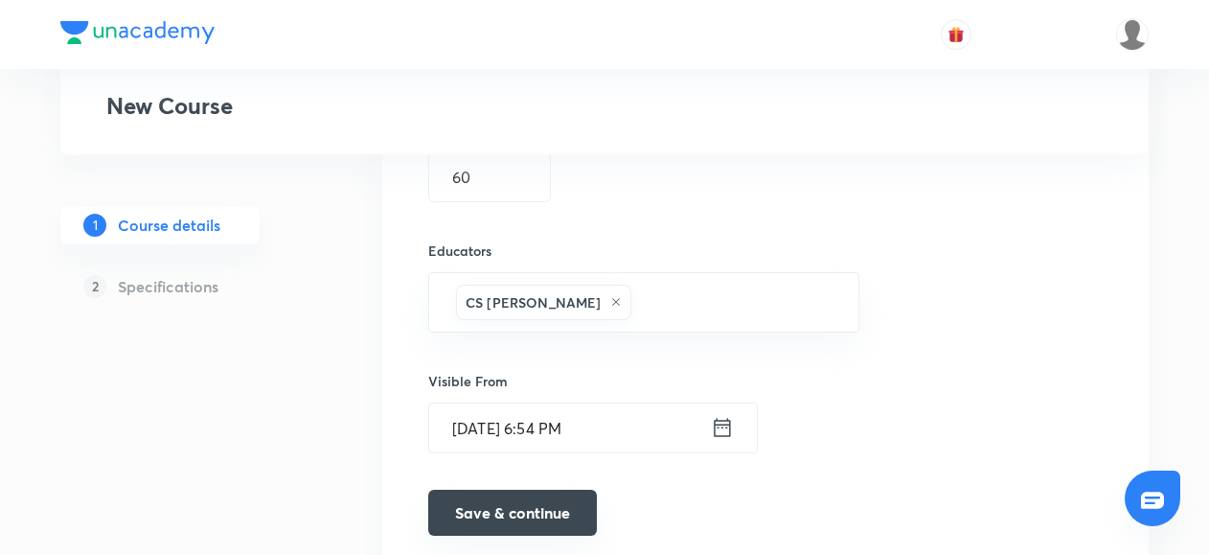
click at [510, 508] on button "Save & continue" at bounding box center [512, 512] width 169 height 46
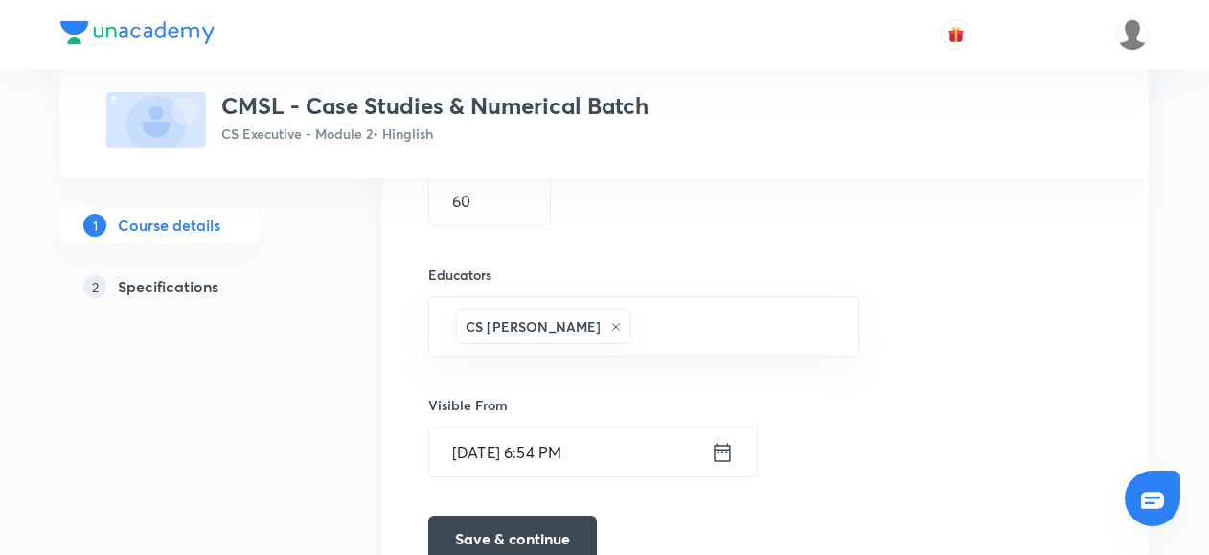
scroll to position [1415, 0]
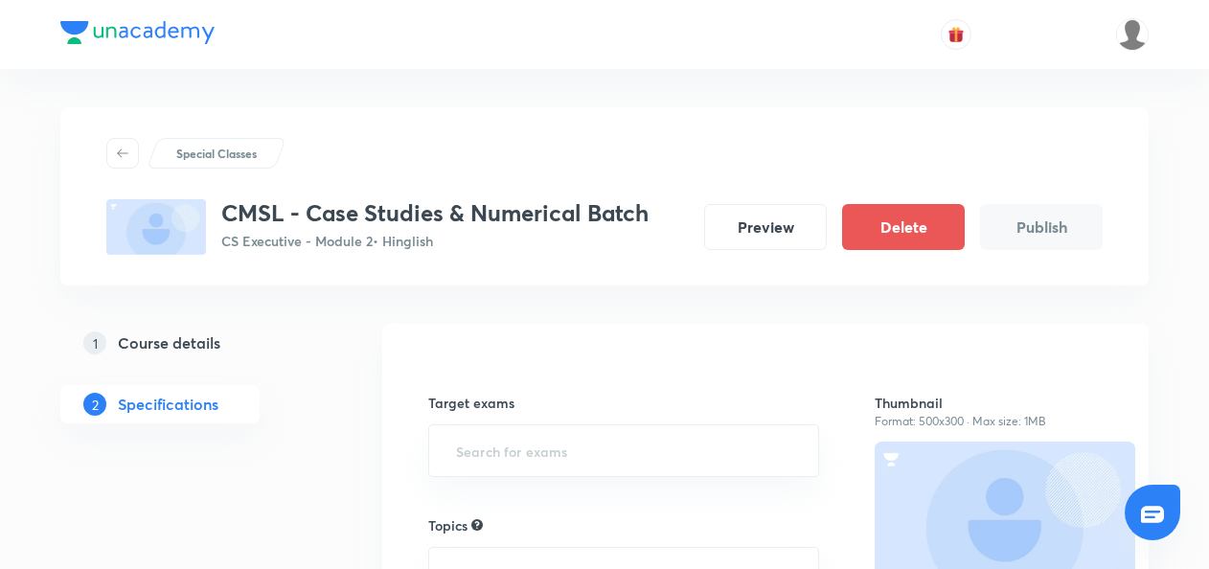
scroll to position [186, 0]
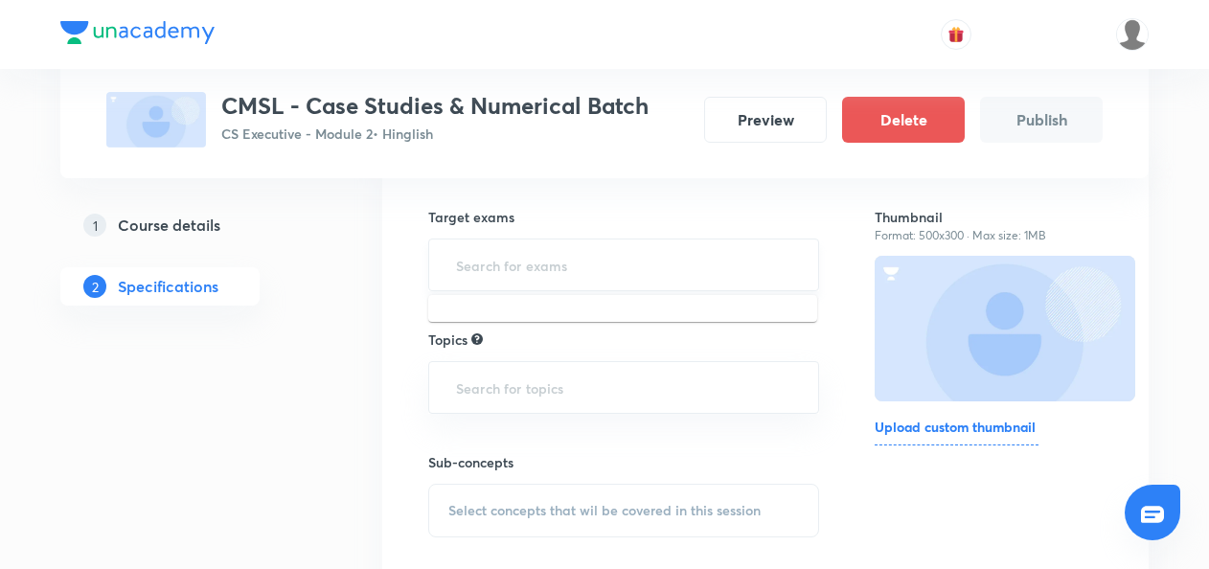
click at [487, 268] on input "text" at bounding box center [623, 264] width 343 height 35
type input "cs e"
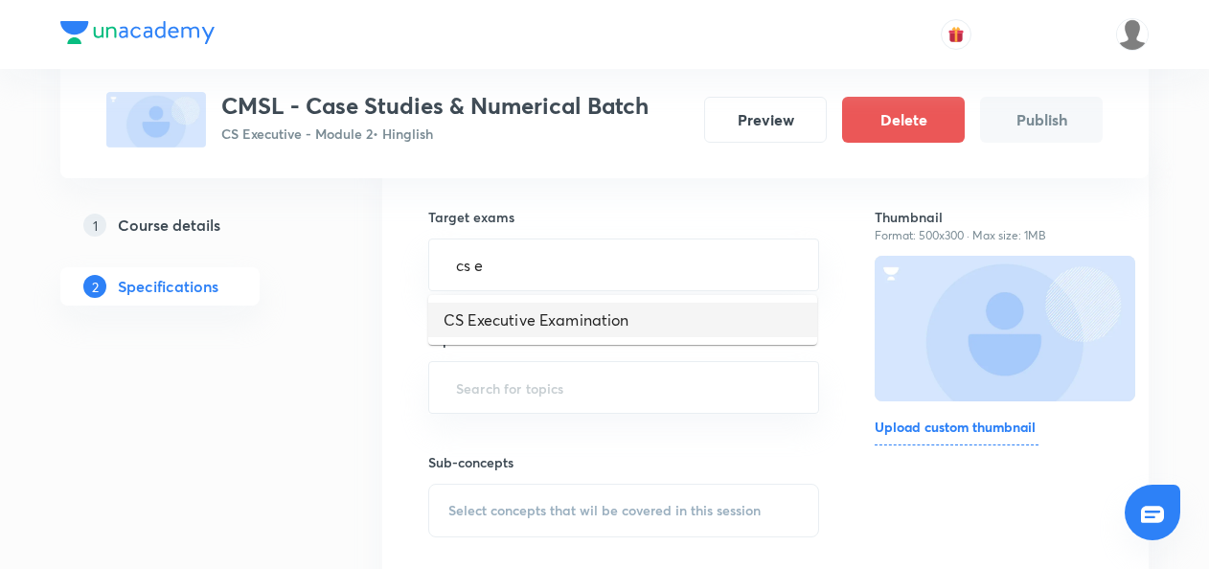
click at [481, 314] on li "CS Executive Examination" at bounding box center [622, 320] width 389 height 34
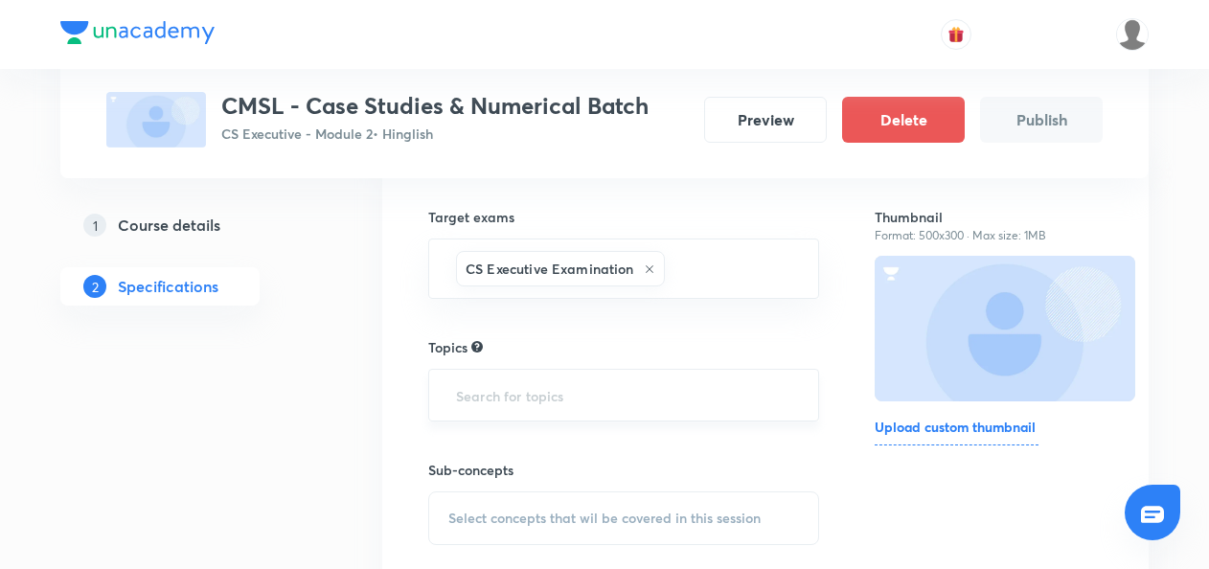
click at [475, 407] on input "text" at bounding box center [623, 394] width 343 height 35
type input "s"
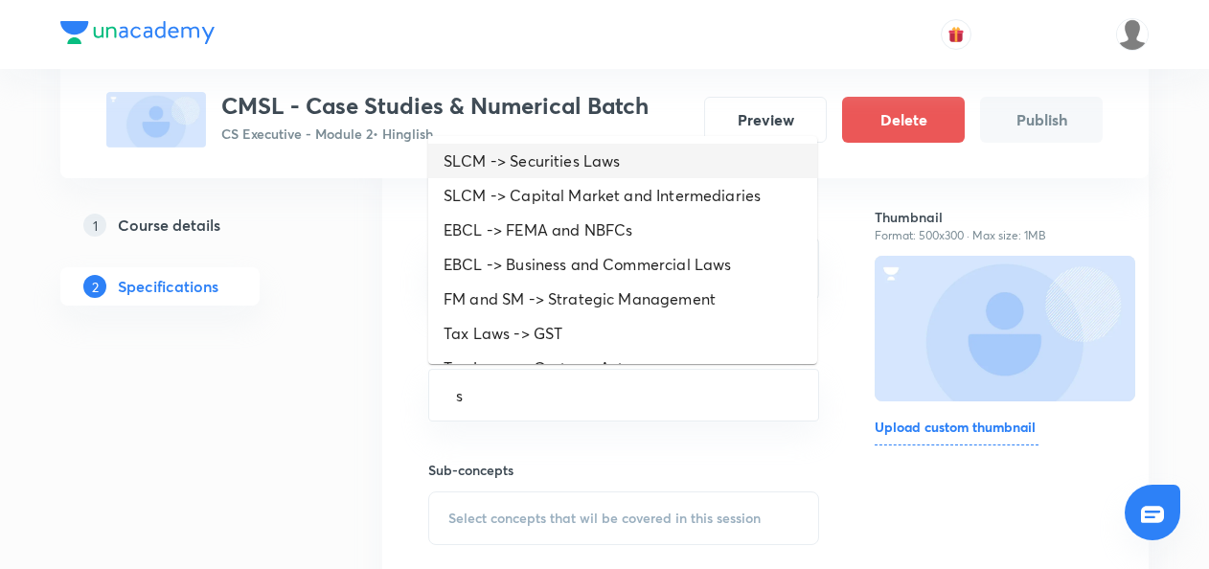
click at [532, 170] on li "SLCM -> Securities Laws" at bounding box center [622, 161] width 389 height 34
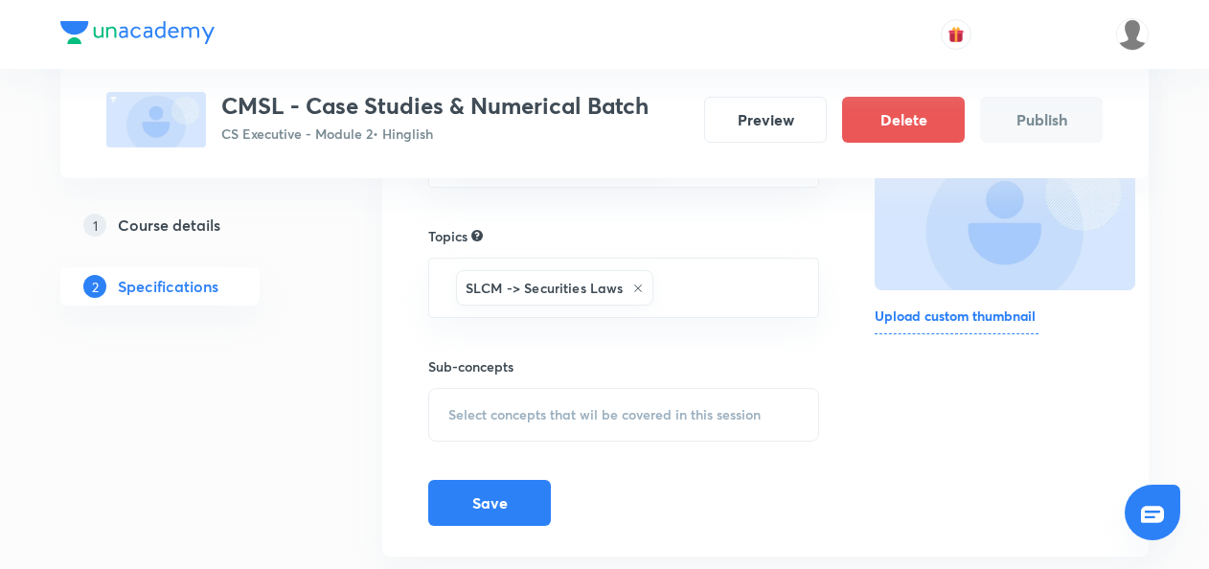
click at [472, 421] on div "Select concepts that wil be covered in this session" at bounding box center [623, 415] width 391 height 54
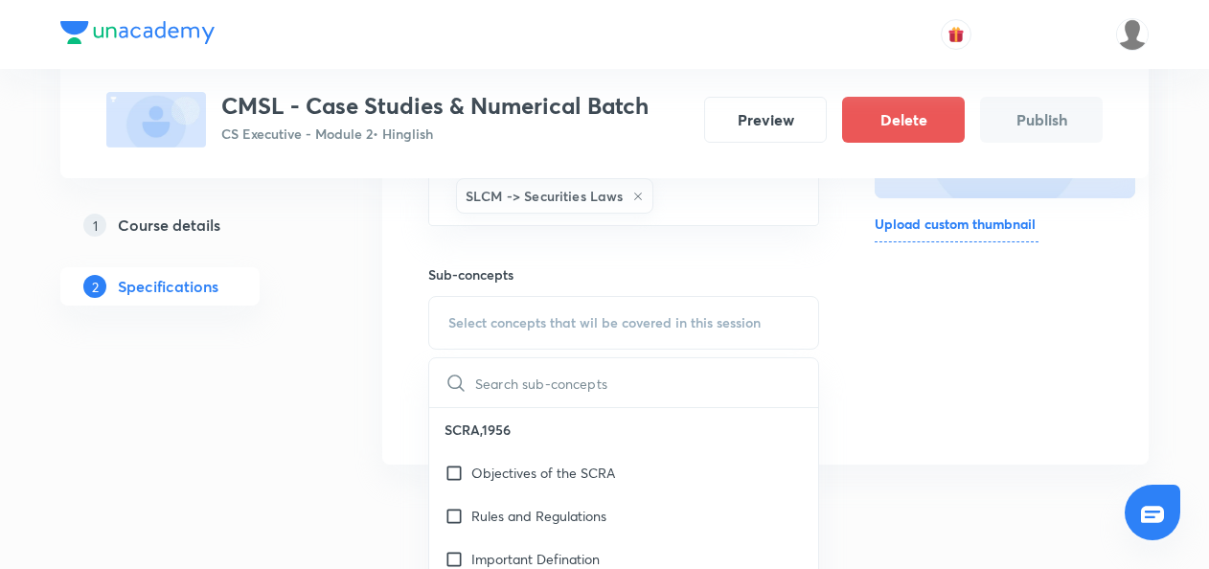
scroll to position [392, 0]
click at [454, 472] on input "checkbox" at bounding box center [457, 470] width 27 height 20
checkbox input "true"
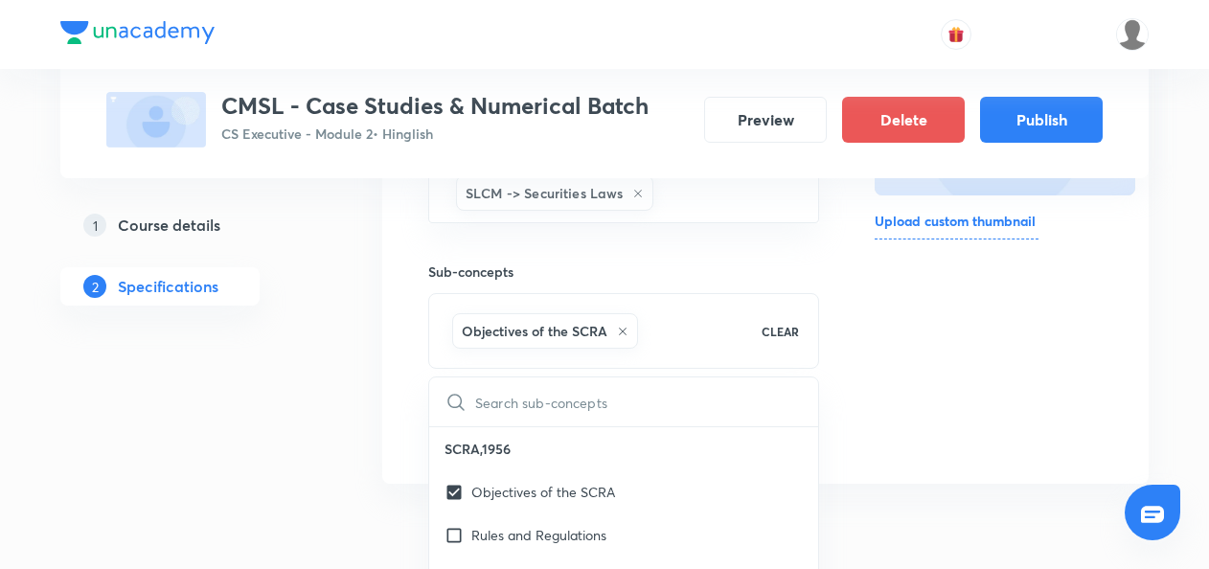
click at [337, 450] on div "Special Classes CMSL - Case Studies & Numerical Batch CS Executive - Module 2 •…" at bounding box center [604, 113] width 1088 height 795
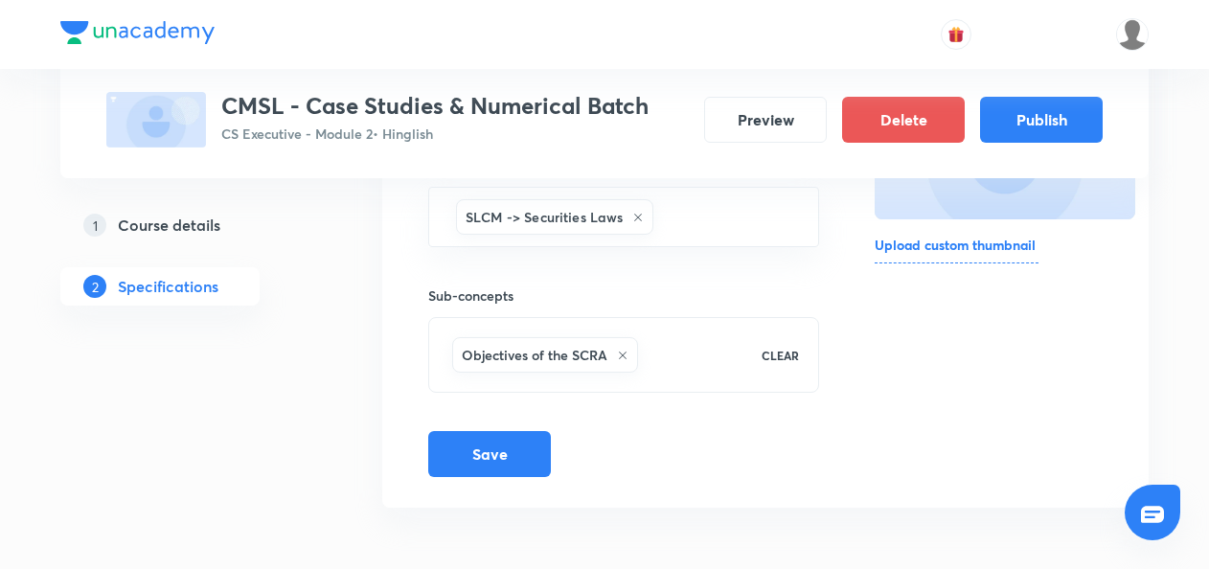
scroll to position [364, 0]
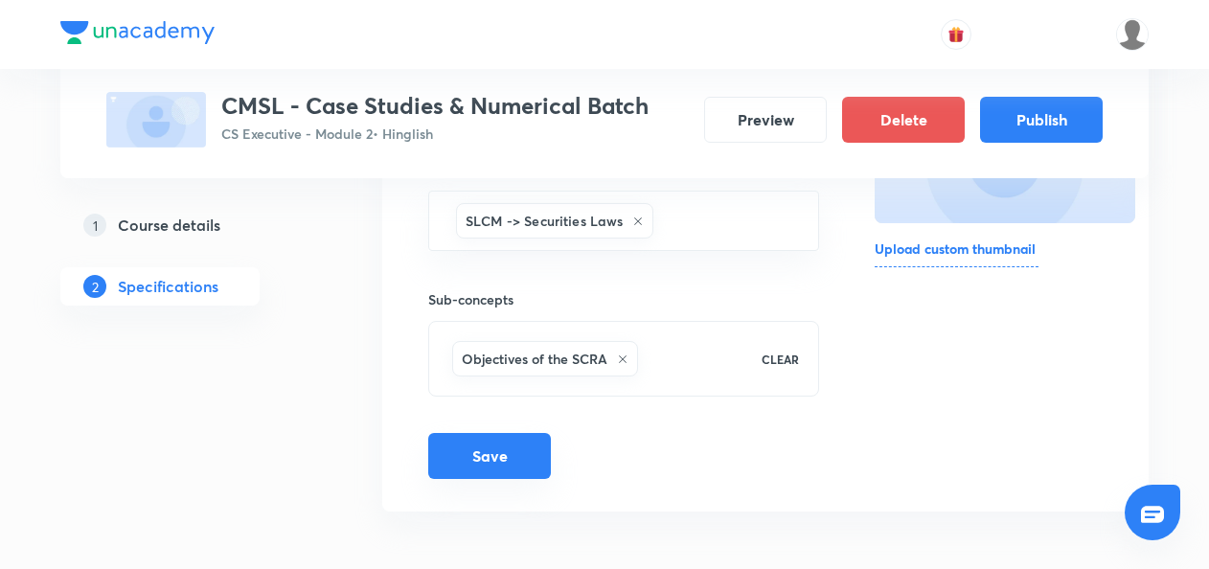
click at [494, 452] on button "Save" at bounding box center [489, 456] width 123 height 46
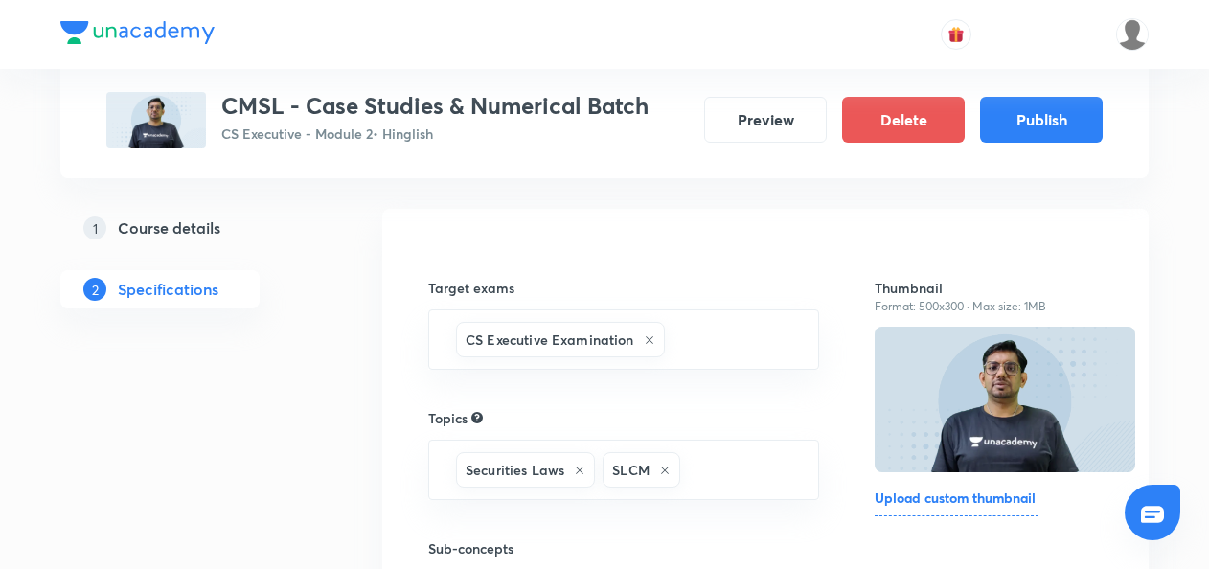
scroll to position [100, 0]
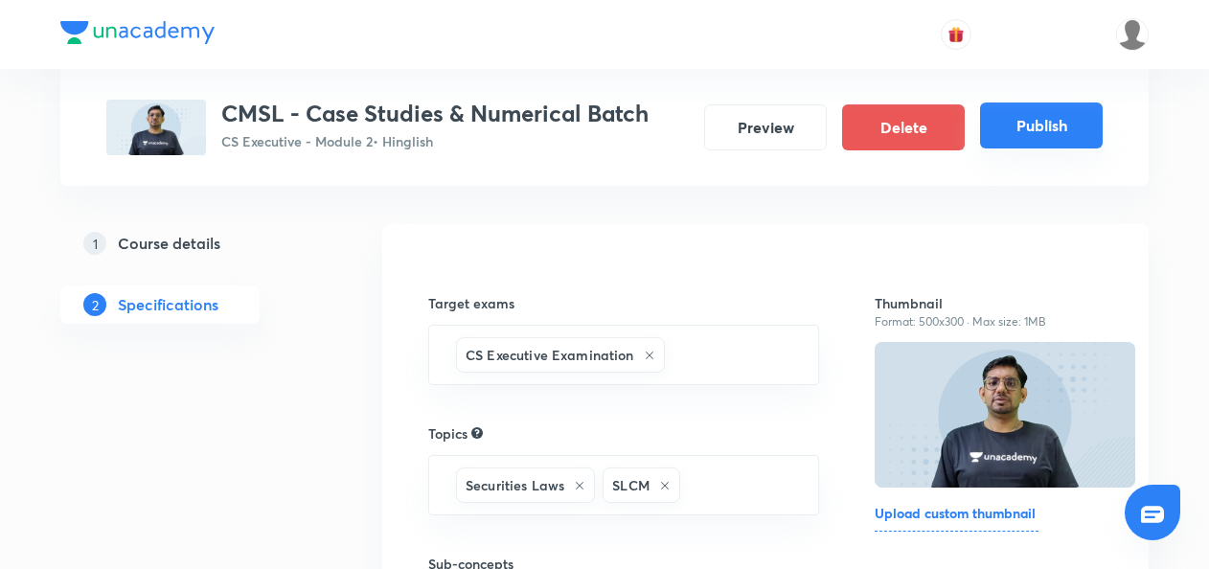
click at [999, 134] on button "Publish" at bounding box center [1041, 125] width 123 height 46
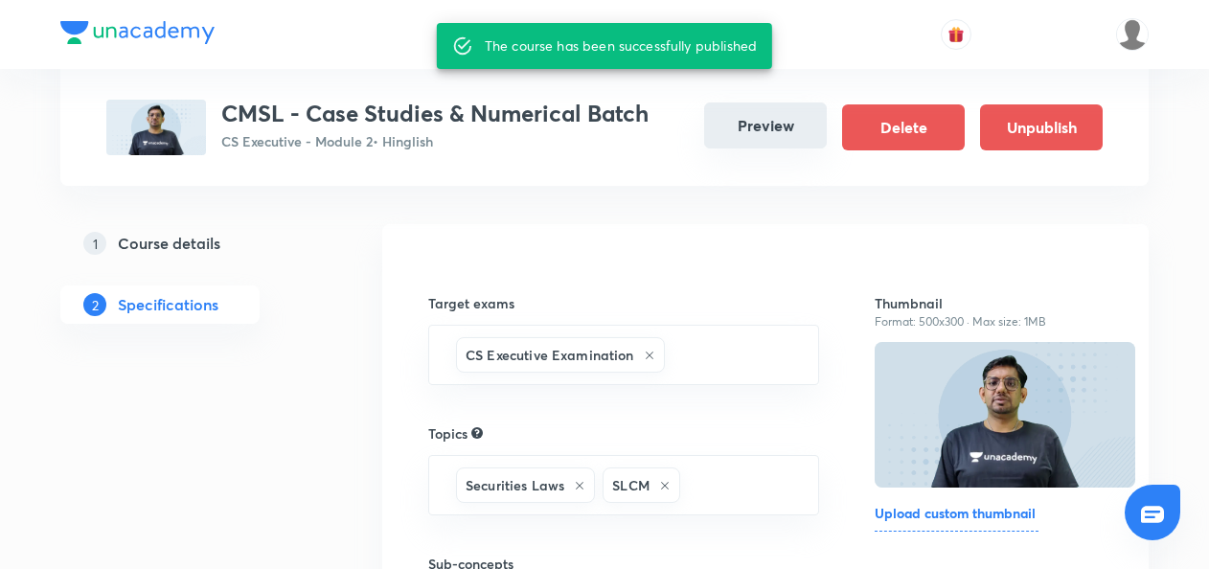
click at [764, 138] on button "Preview" at bounding box center [765, 125] width 123 height 46
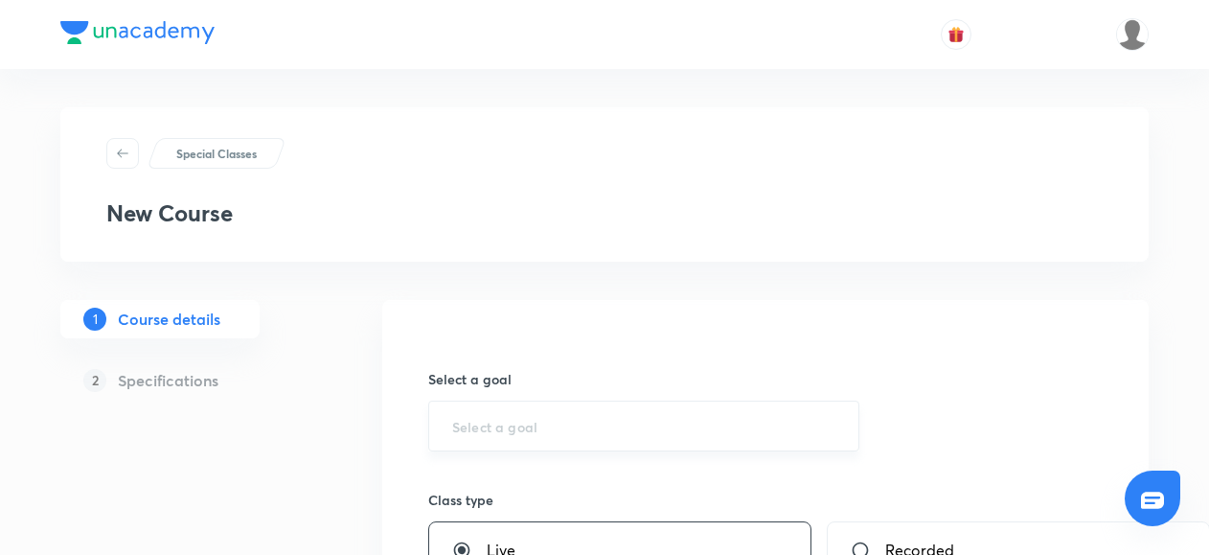
click at [517, 432] on input "text" at bounding box center [643, 426] width 383 height 18
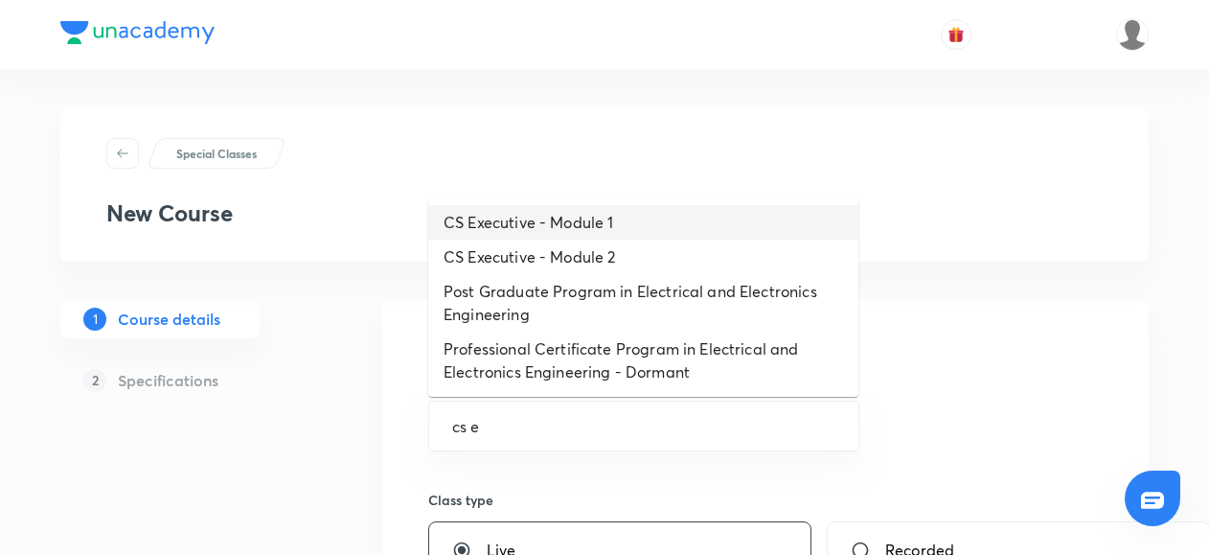
click at [510, 222] on li "CS Executive - Module 1" at bounding box center [643, 222] width 430 height 34
type input "CS Executive - Module 1"
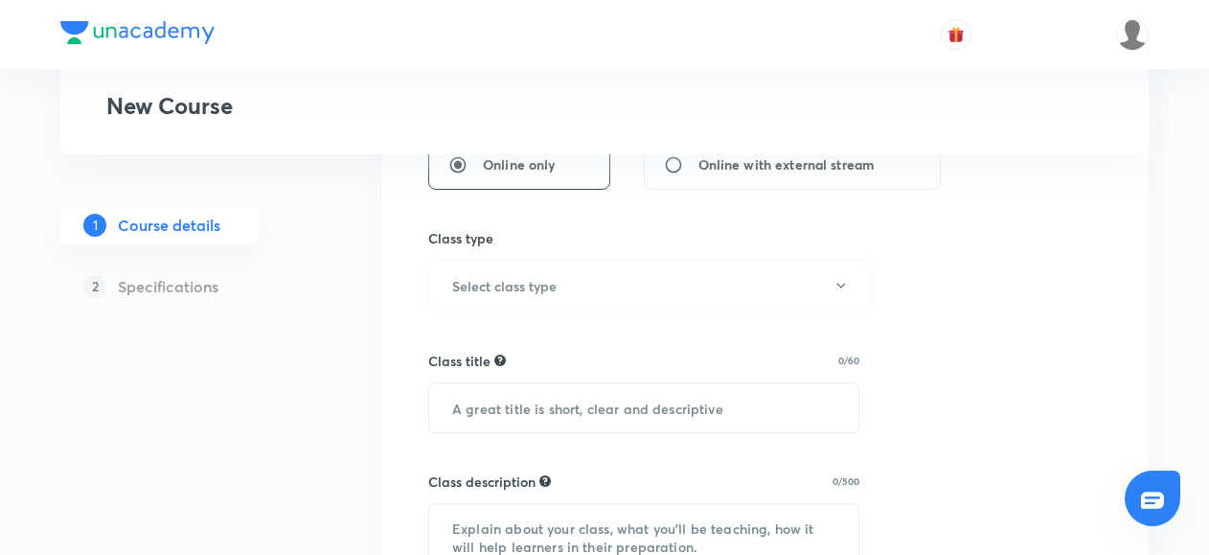
scroll to position [510, 0]
click at [481, 292] on h6 "Select class type" at bounding box center [504, 285] width 104 height 20
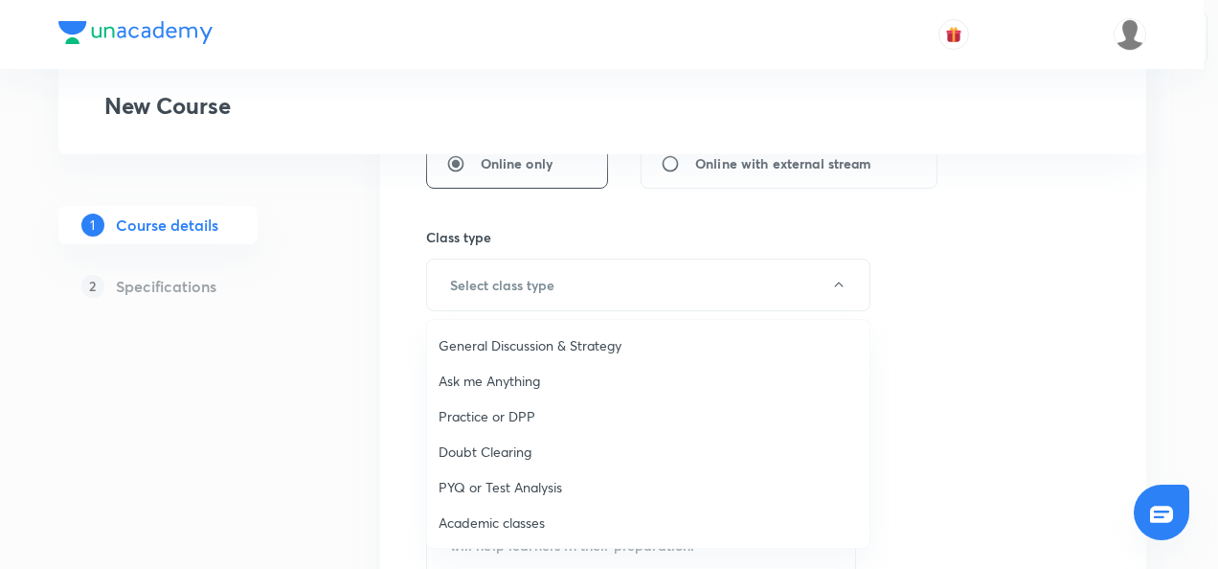
click at [456, 515] on span "Academic classes" at bounding box center [648, 522] width 419 height 20
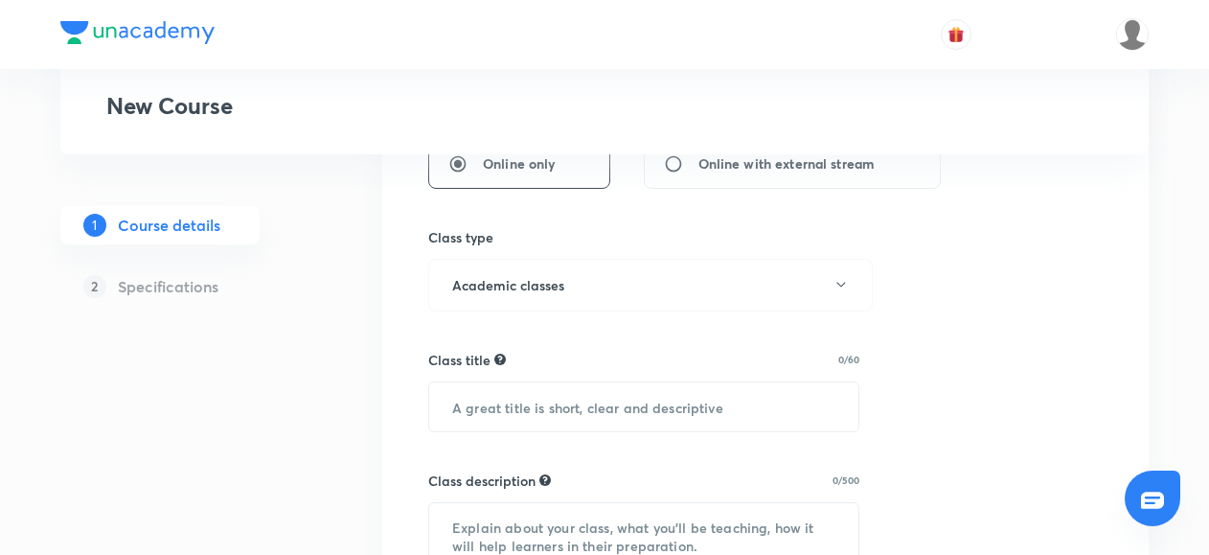
scroll to position [610, 0]
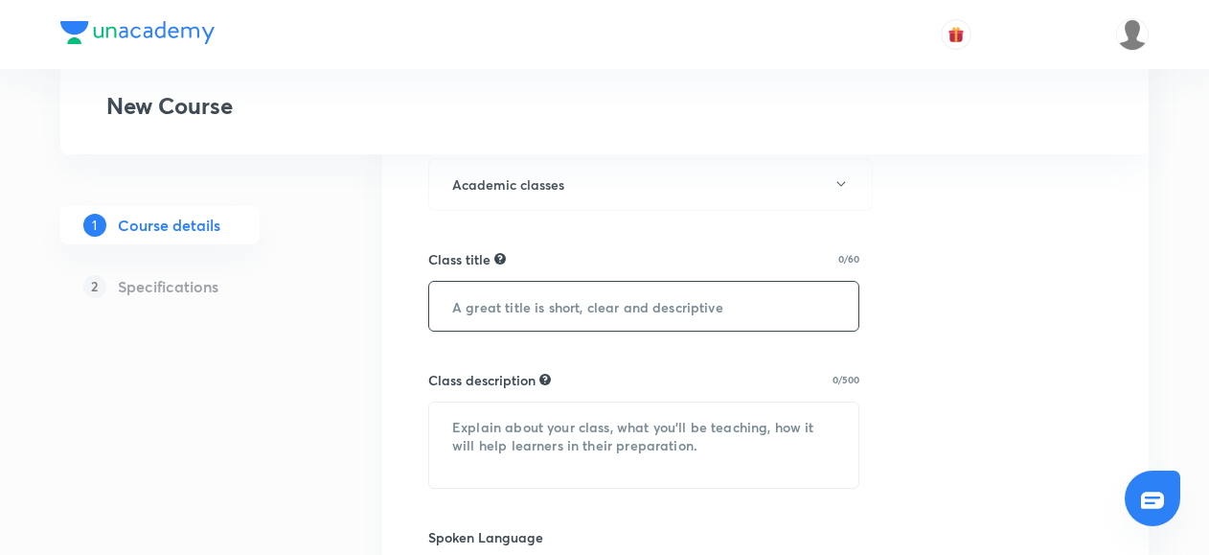
click at [485, 306] on input "text" at bounding box center [643, 306] width 429 height 49
paste input "Company law - 200 Case Studies Batch"
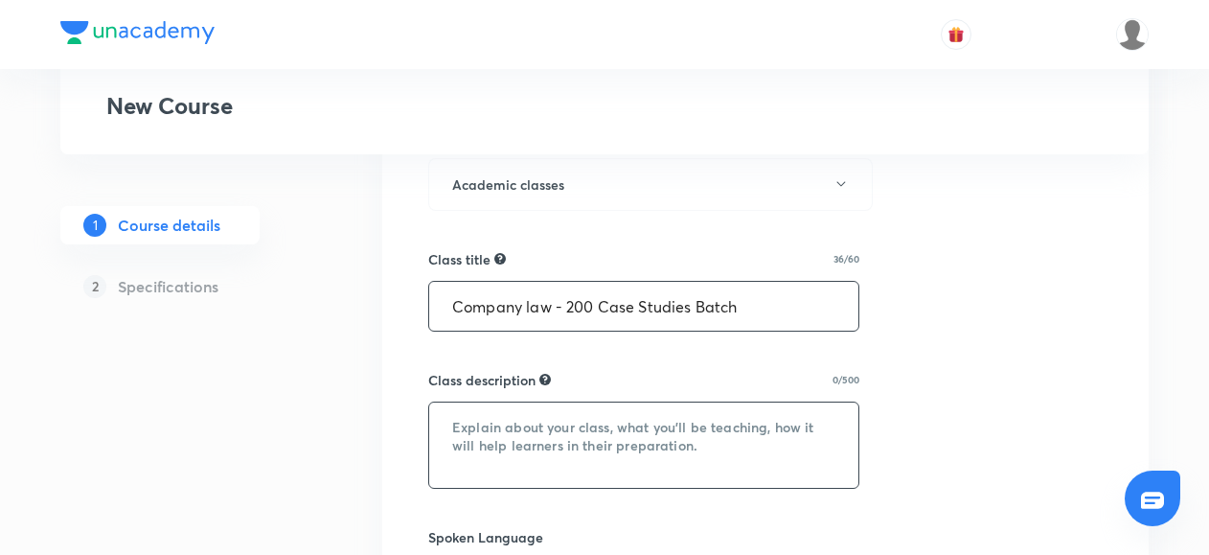
type input "Company law - 200 Case Studies Batch"
click at [483, 422] on textarea at bounding box center [643, 444] width 429 height 85
paste textarea "Company Law – 200 Case Studies Batch Master Company Law through 200 carefully s…"
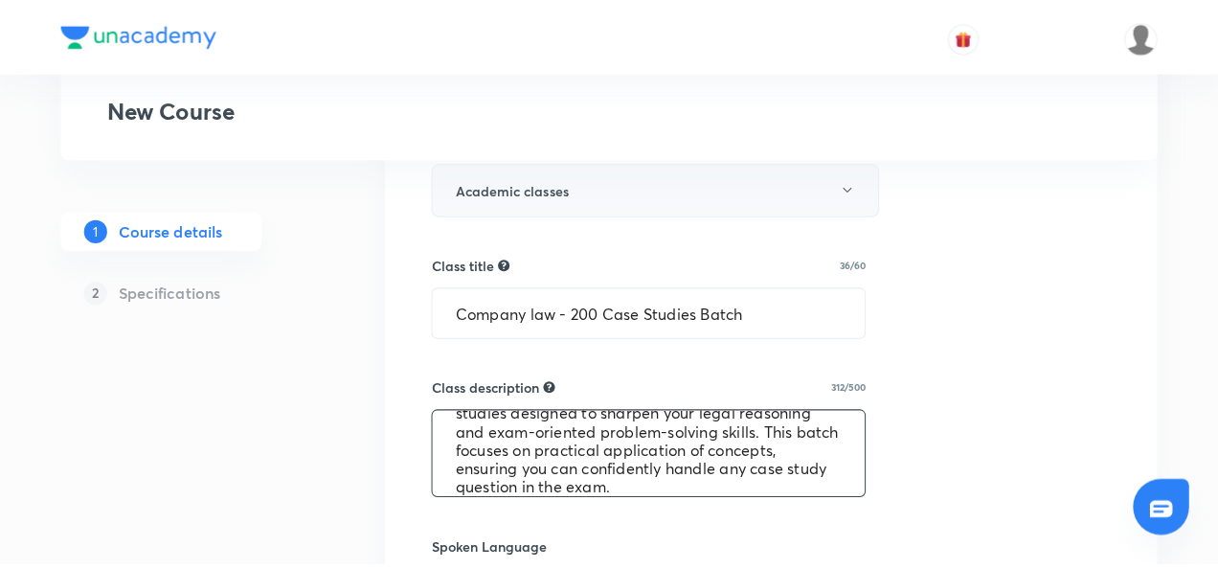
scroll to position [850, 0]
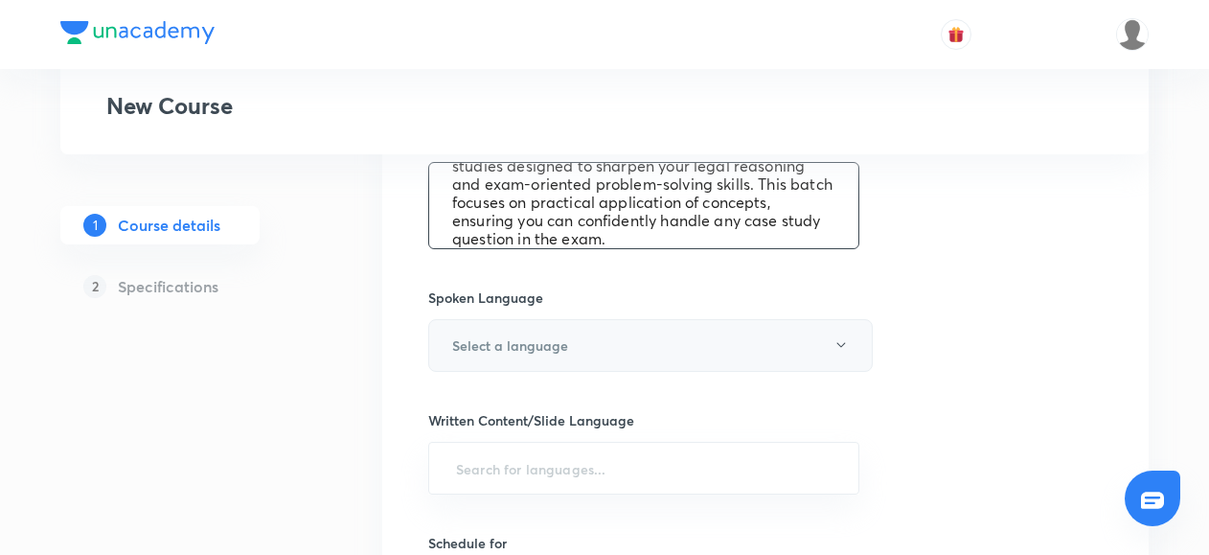
type textarea "Company Law – 200 Case Studies Batch Master Company Law through 200 carefully s…"
click at [473, 352] on button "Select a language" at bounding box center [650, 345] width 444 height 53
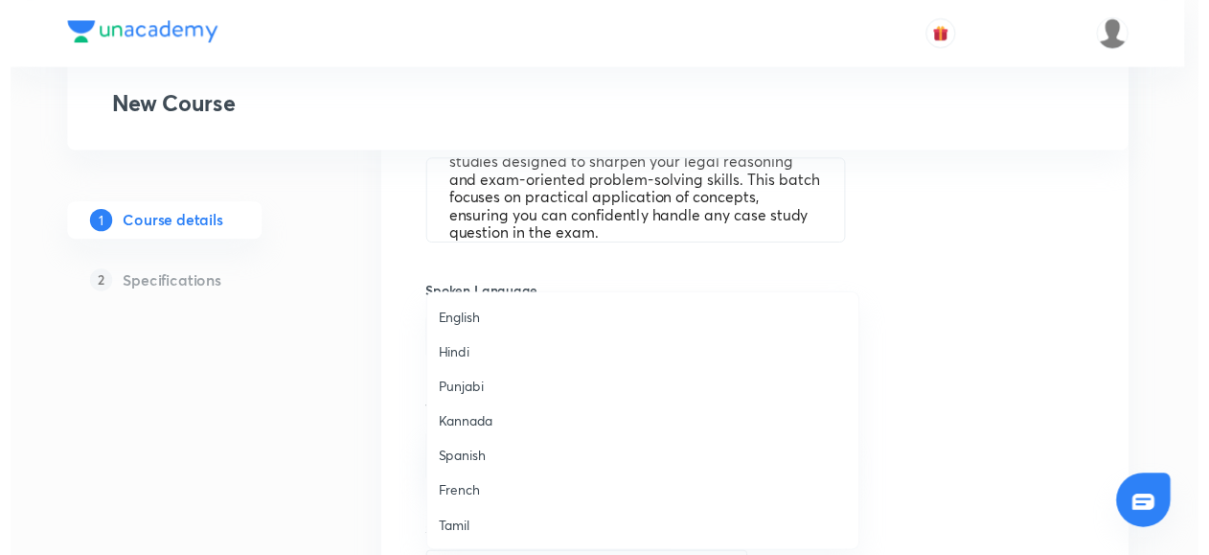
scroll to position [567, 0]
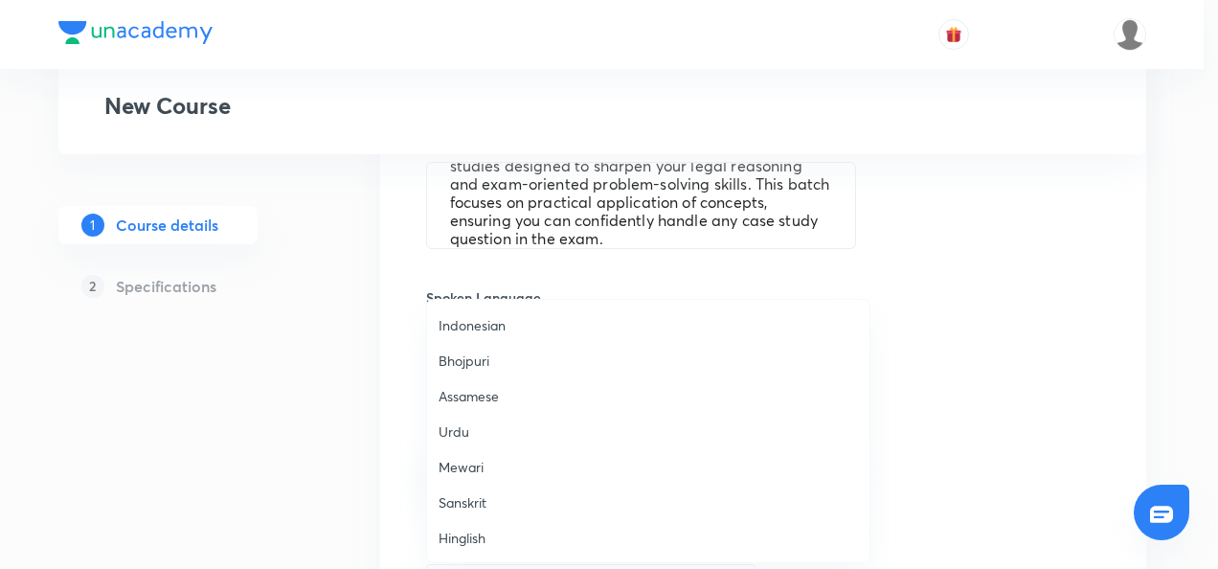
click at [454, 538] on span "Hinglish" at bounding box center [648, 538] width 419 height 20
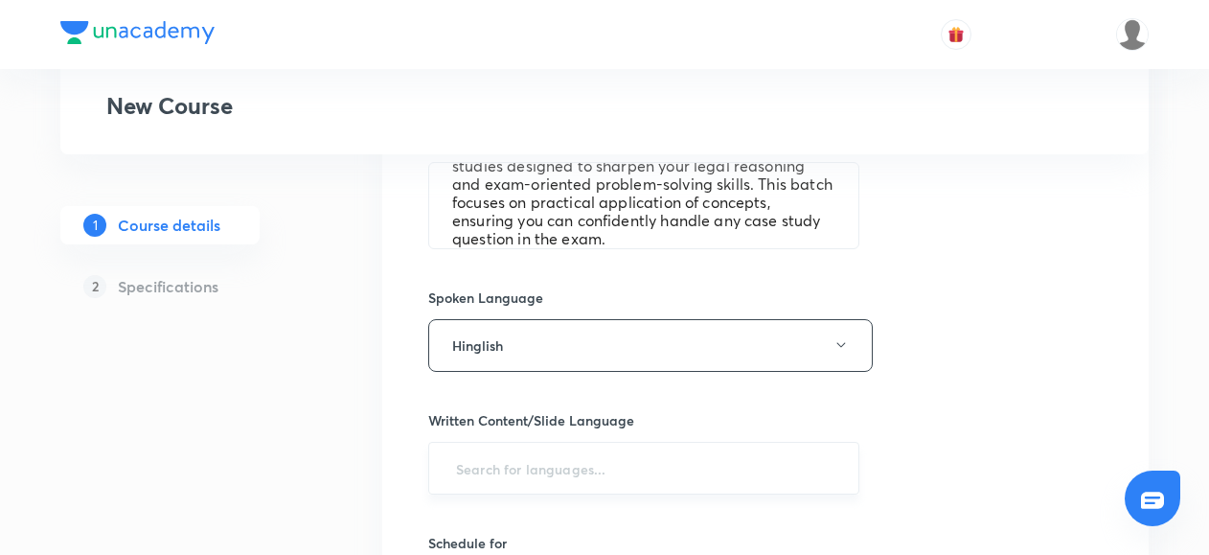
click at [471, 465] on input "text" at bounding box center [643, 467] width 383 height 35
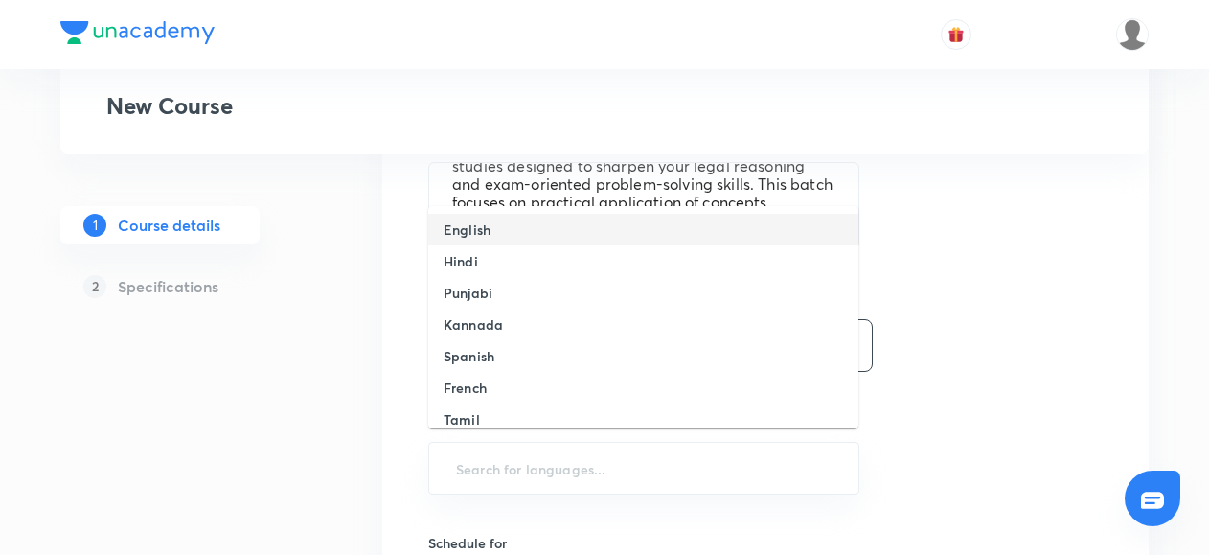
click at [488, 221] on h6 "English" at bounding box center [466, 229] width 47 height 20
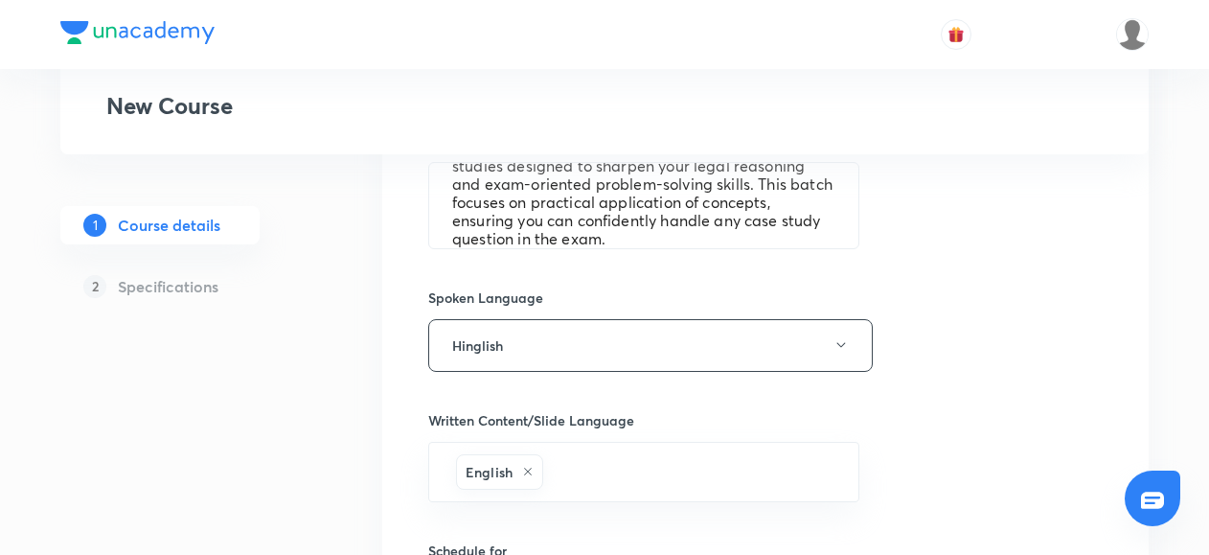
scroll to position [997, 0]
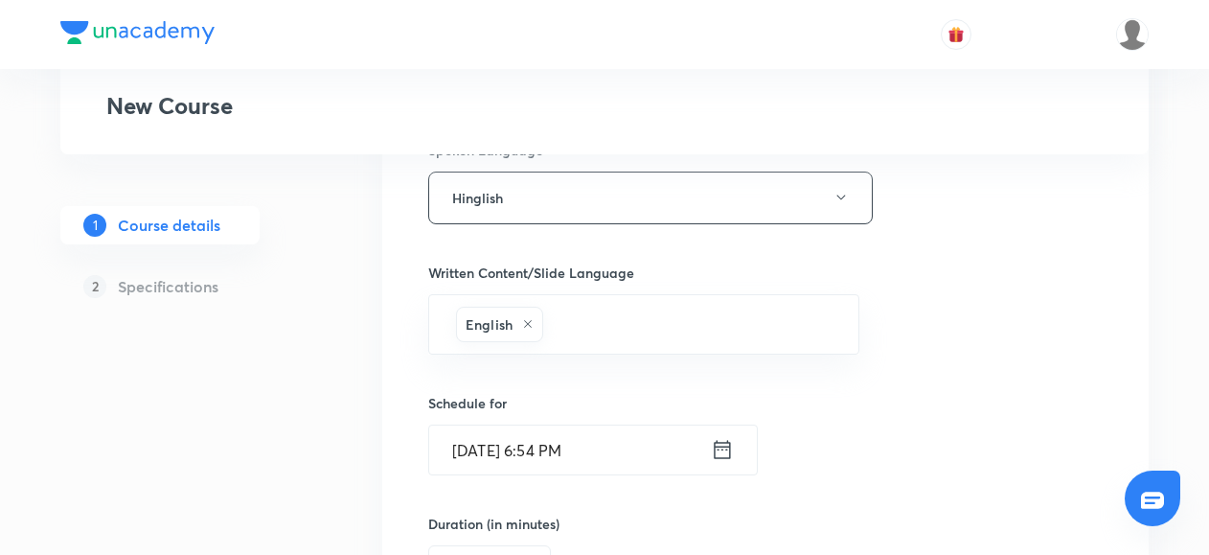
click at [718, 446] on icon at bounding box center [722, 449] width 23 height 27
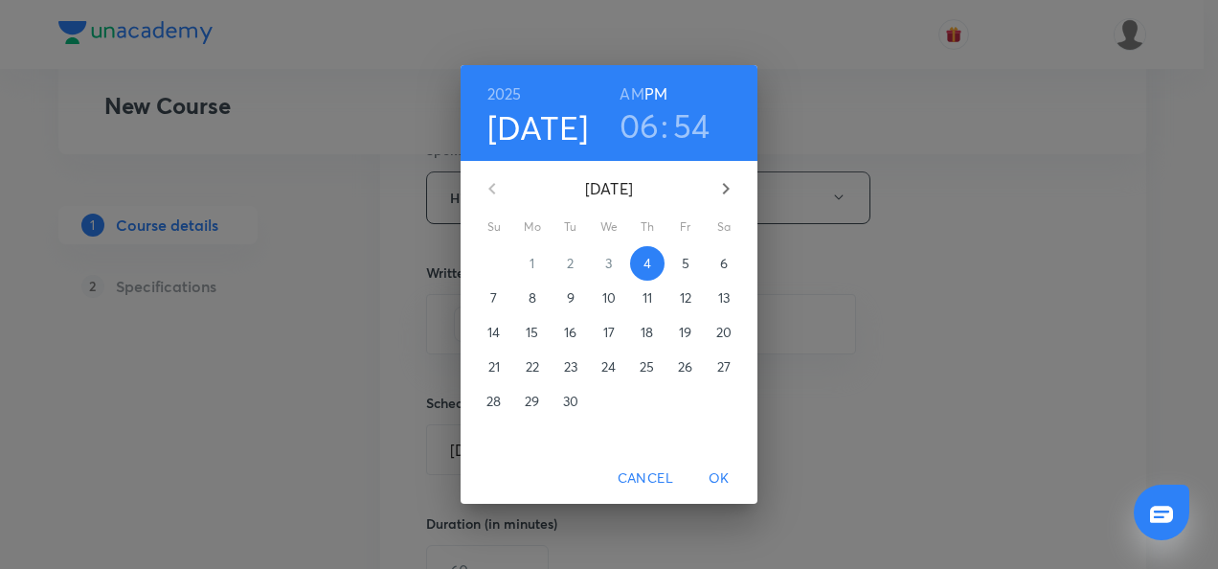
click at [688, 264] on p "5" at bounding box center [686, 263] width 8 height 19
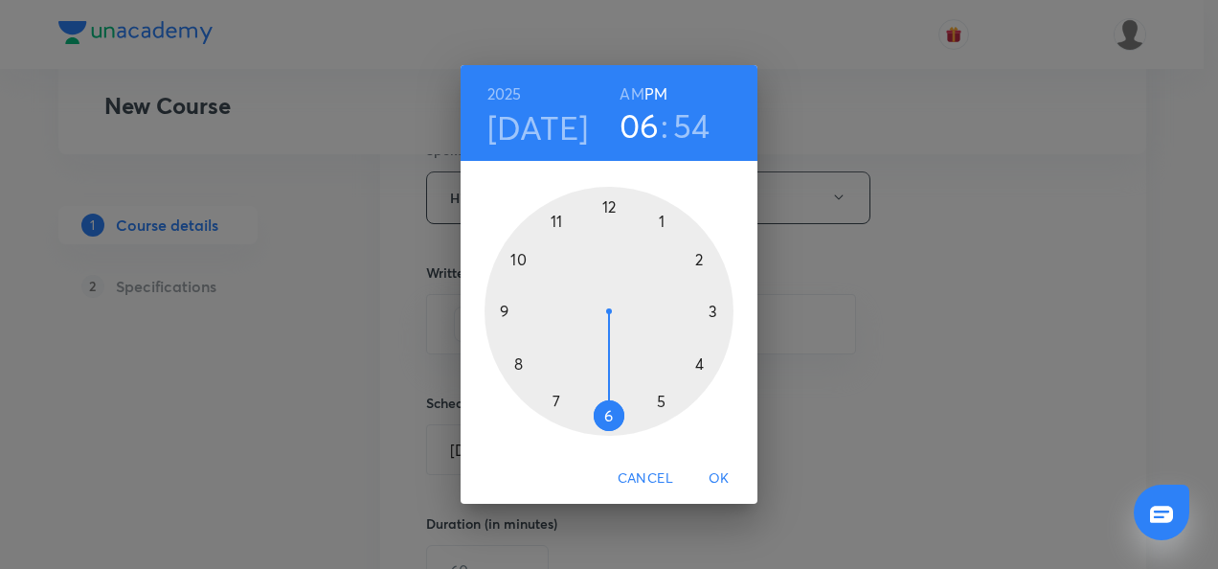
click at [503, 310] on div at bounding box center [609, 311] width 249 height 249
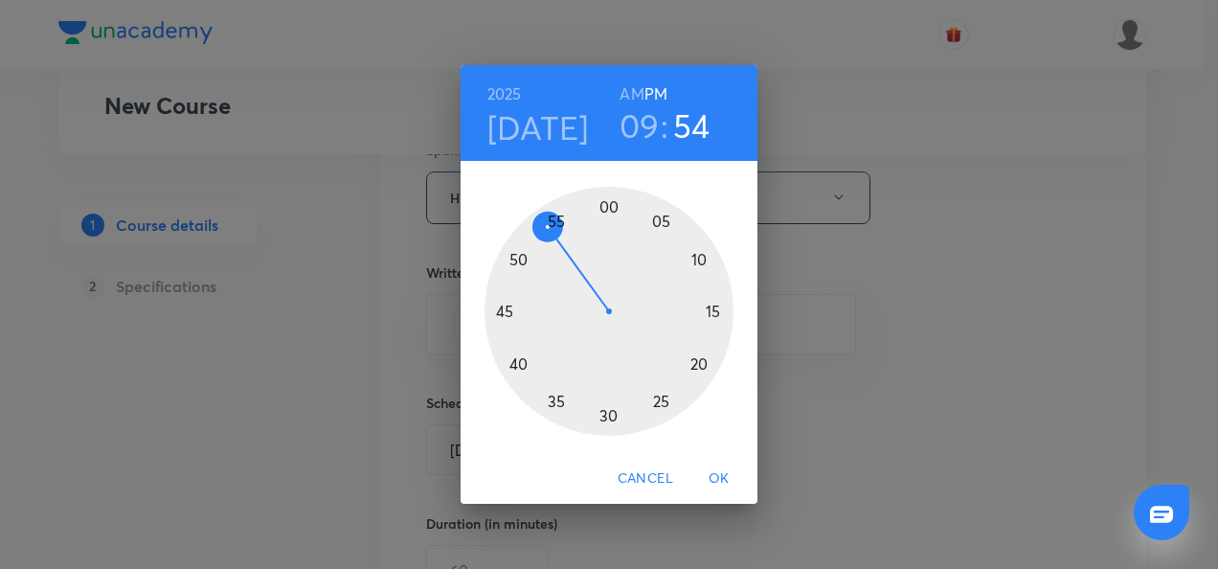
click at [711, 310] on div at bounding box center [609, 311] width 249 height 249
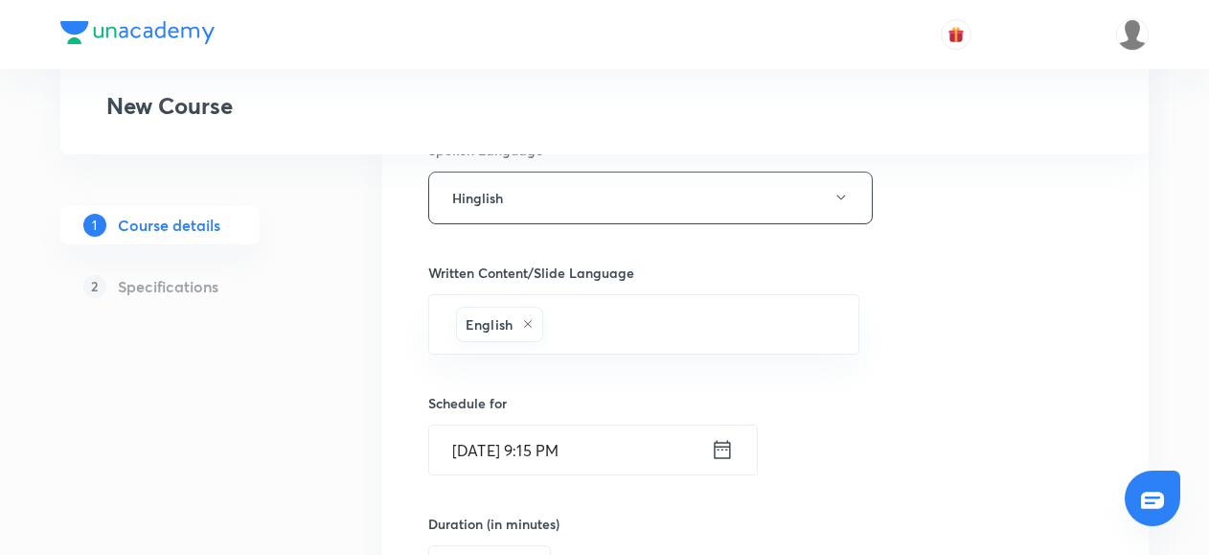
scroll to position [1144, 0]
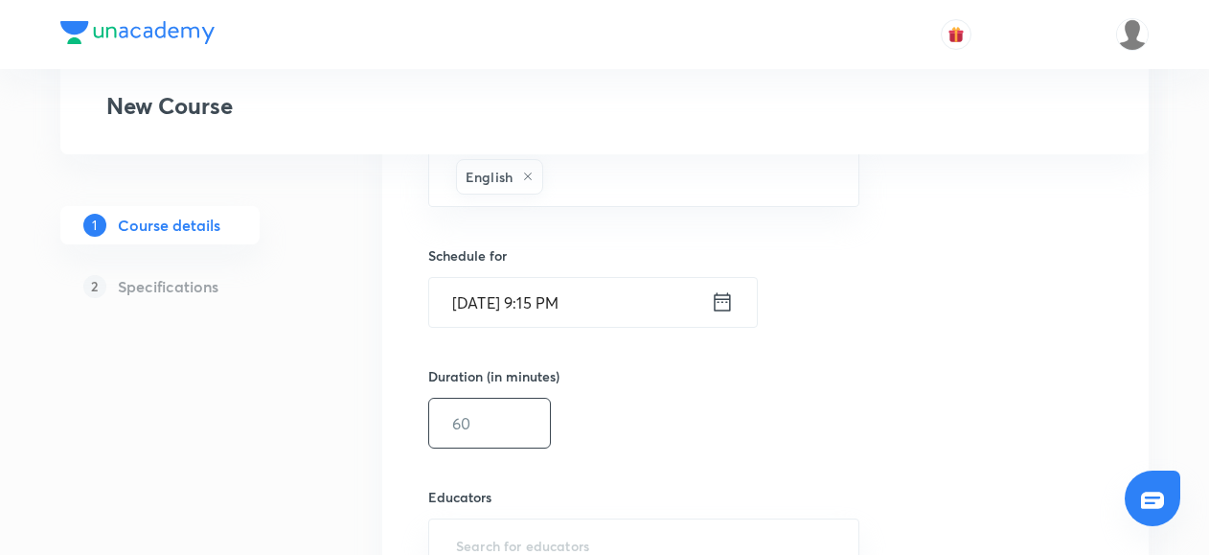
click at [492, 423] on input "text" at bounding box center [489, 422] width 121 height 49
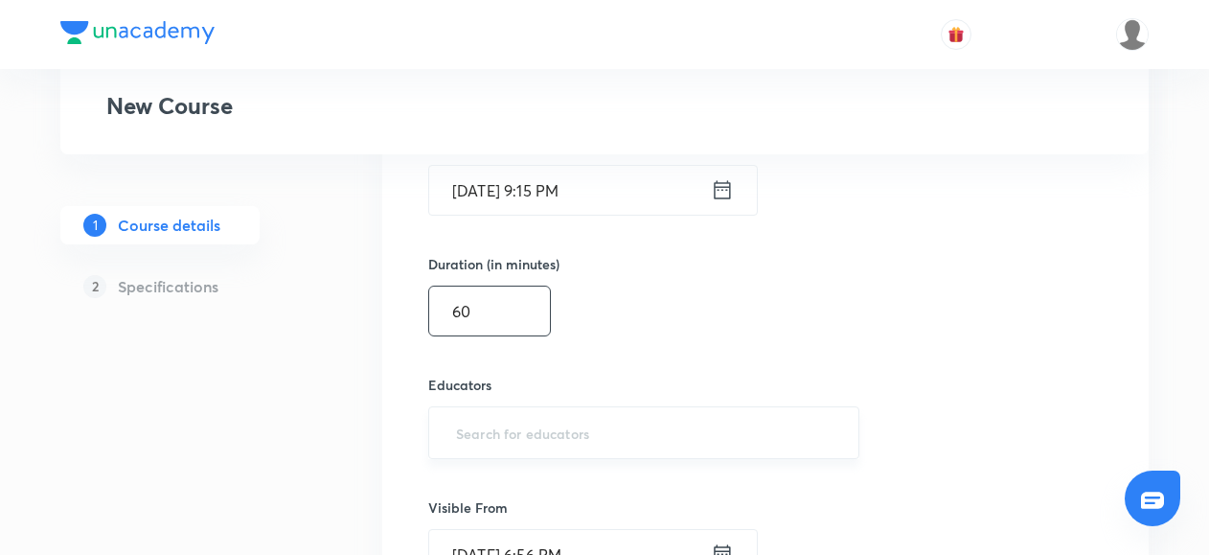
type input "60"
click at [471, 425] on input "text" at bounding box center [643, 432] width 383 height 35
paste input "@amitvohra22-8435"
type input "@amitvohra22-8435"
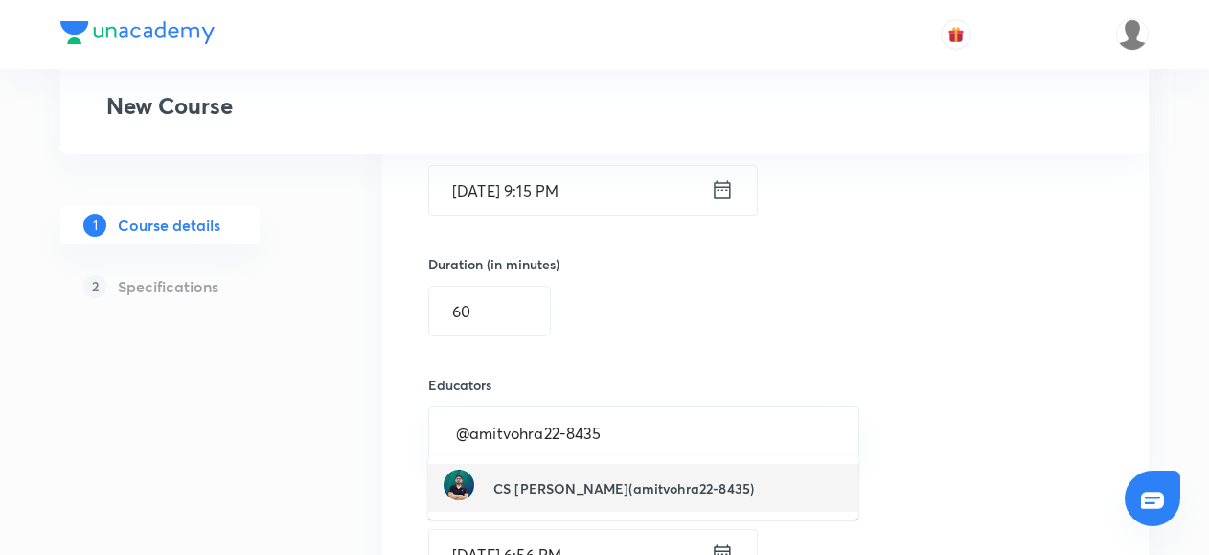
click at [483, 477] on picture at bounding box center [468, 487] width 50 height 36
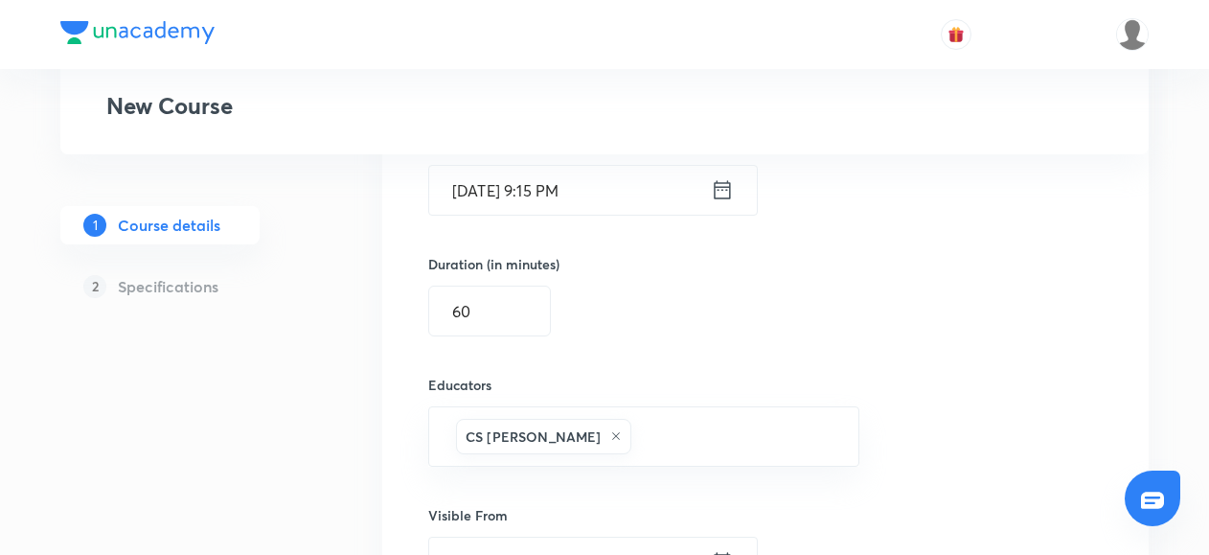
scroll to position [1373, 0]
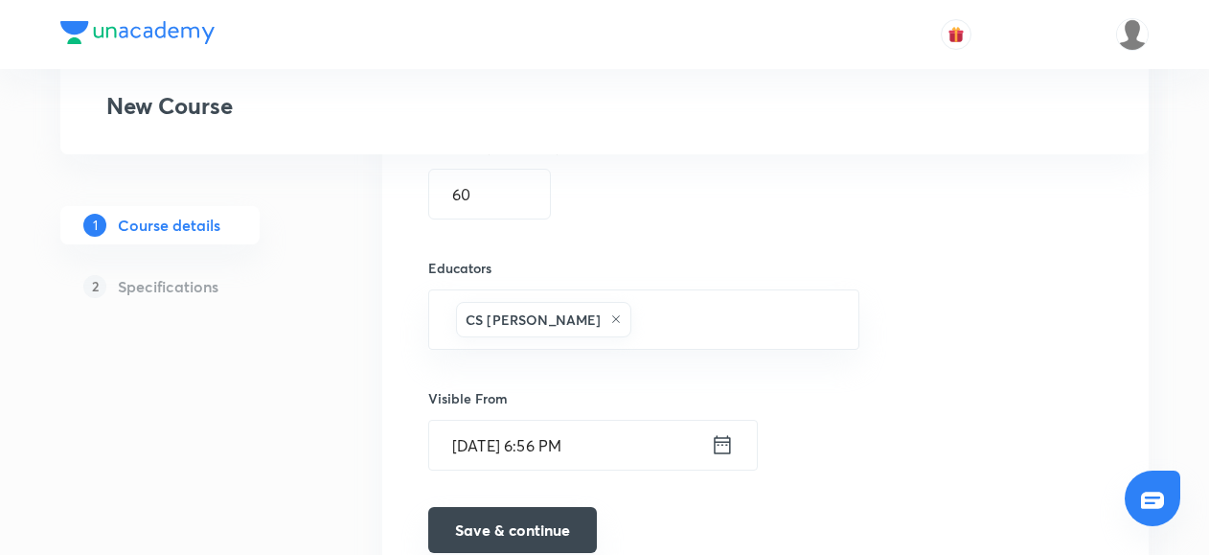
click at [494, 514] on button "Save & continue" at bounding box center [512, 530] width 169 height 46
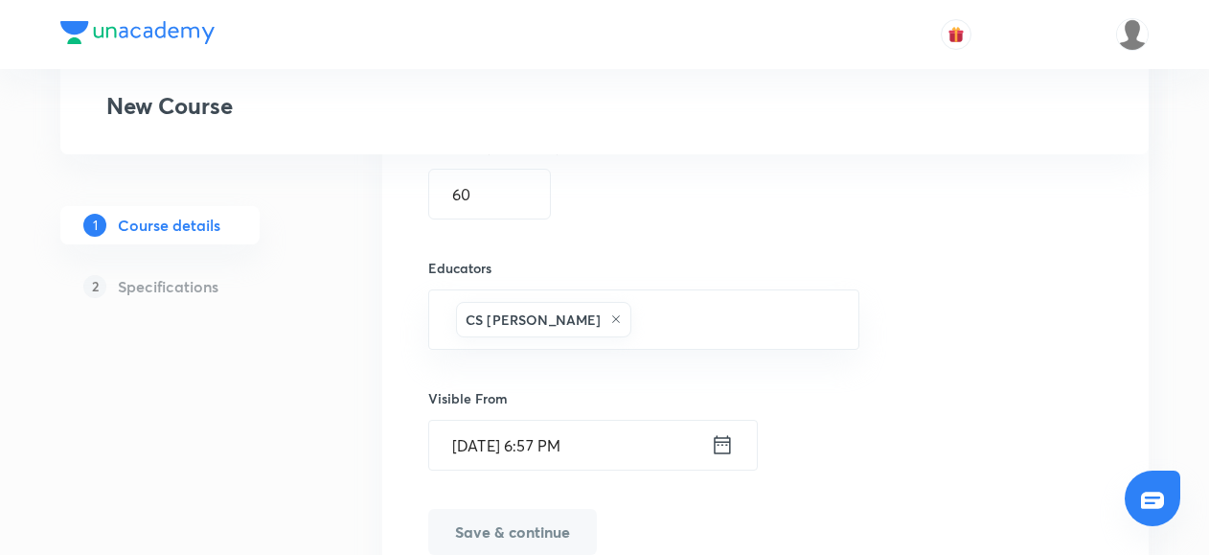
scroll to position [1397, 0]
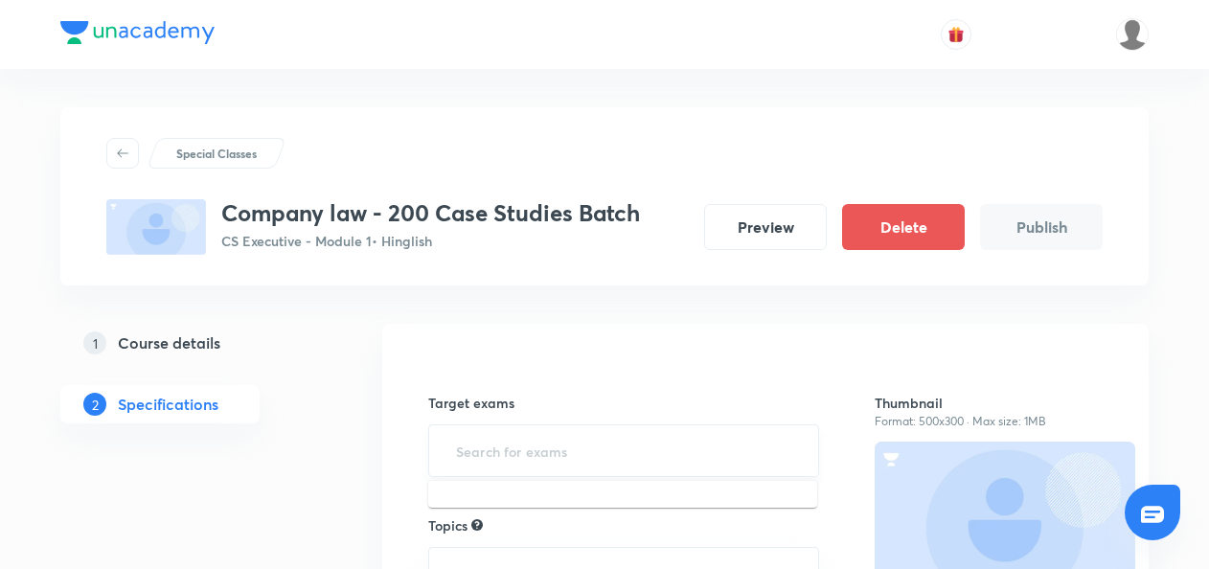
click at [503, 441] on input "text" at bounding box center [623, 450] width 343 height 35
type input "cs e"
click at [475, 501] on li "CS Executive Examination" at bounding box center [622, 505] width 389 height 34
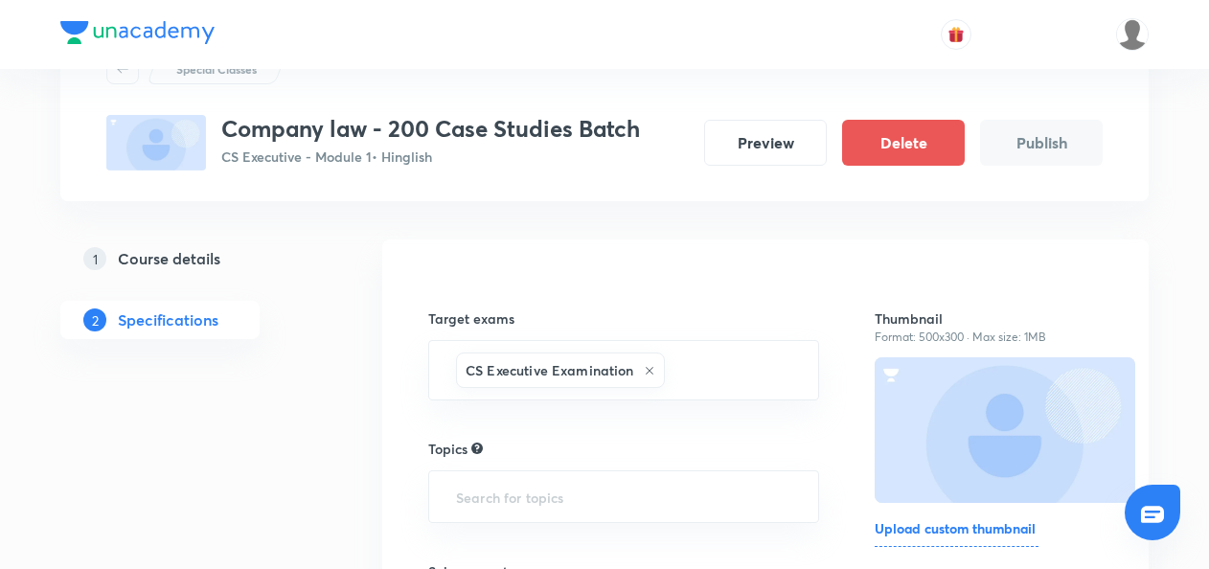
scroll to position [87, 0]
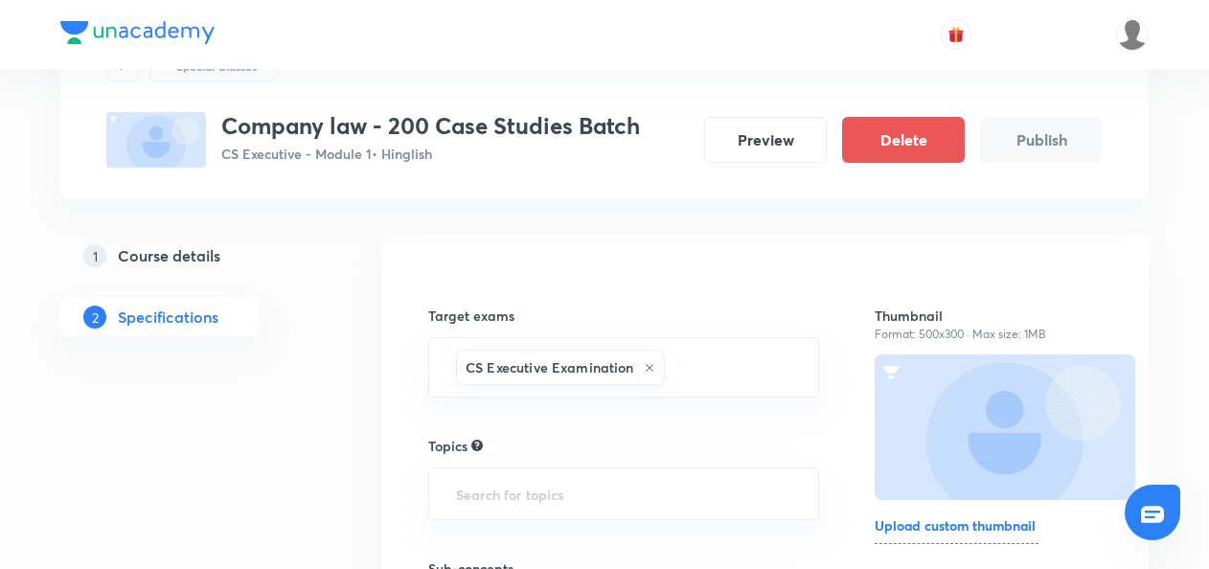
click at [475, 501] on input "text" at bounding box center [623, 493] width 343 height 35
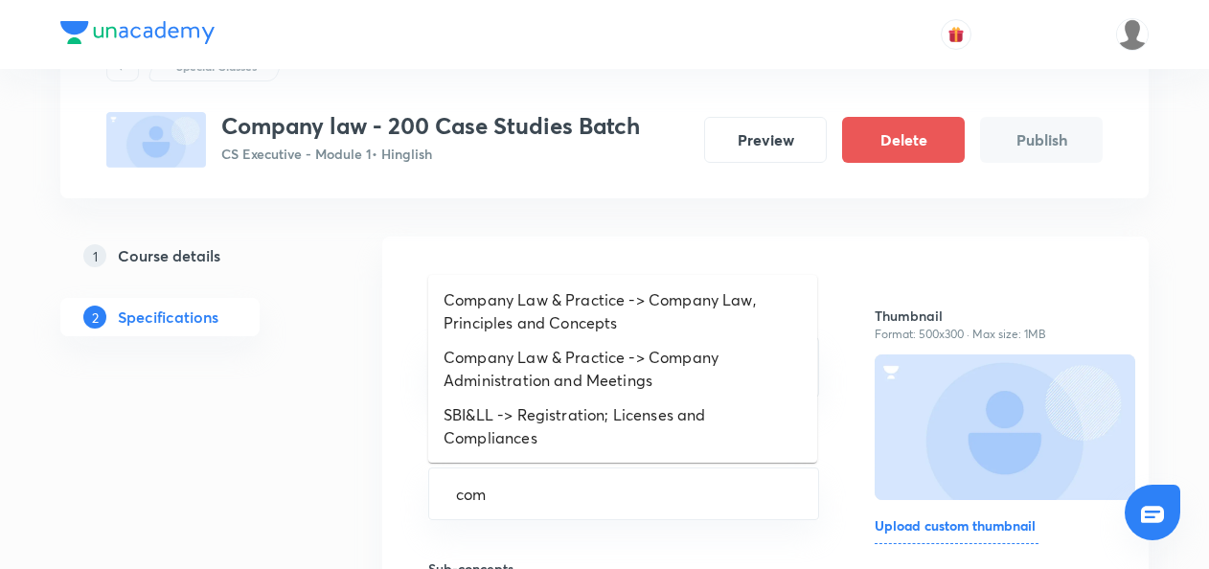
type input "com"
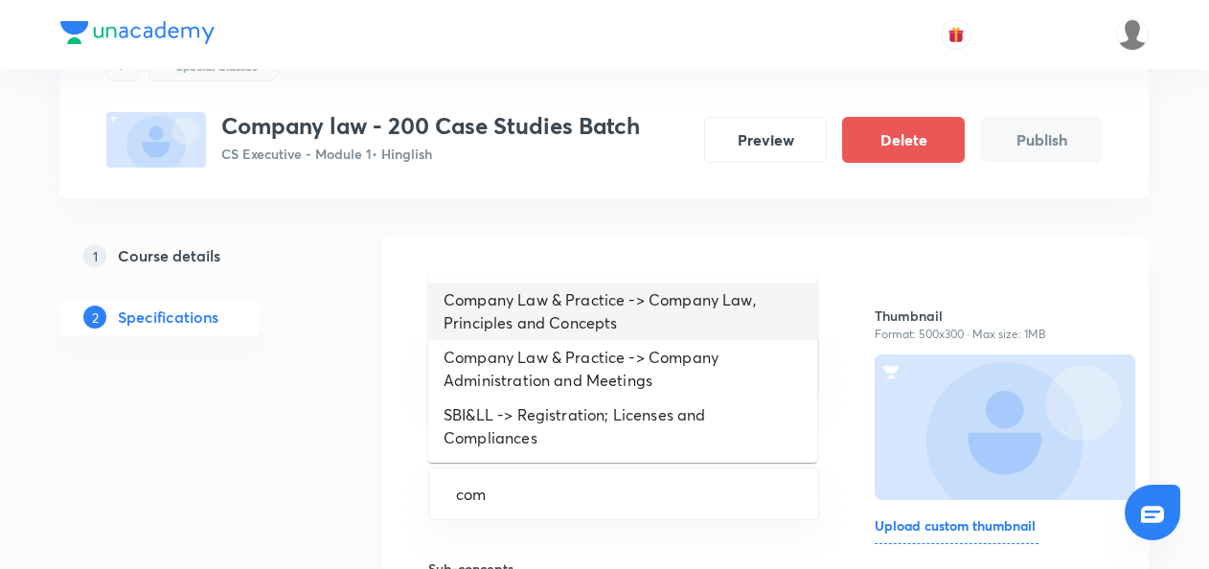
click at [600, 314] on li "Company Law & Practice -> Company Law, Principles and Concepts" at bounding box center [622, 311] width 389 height 57
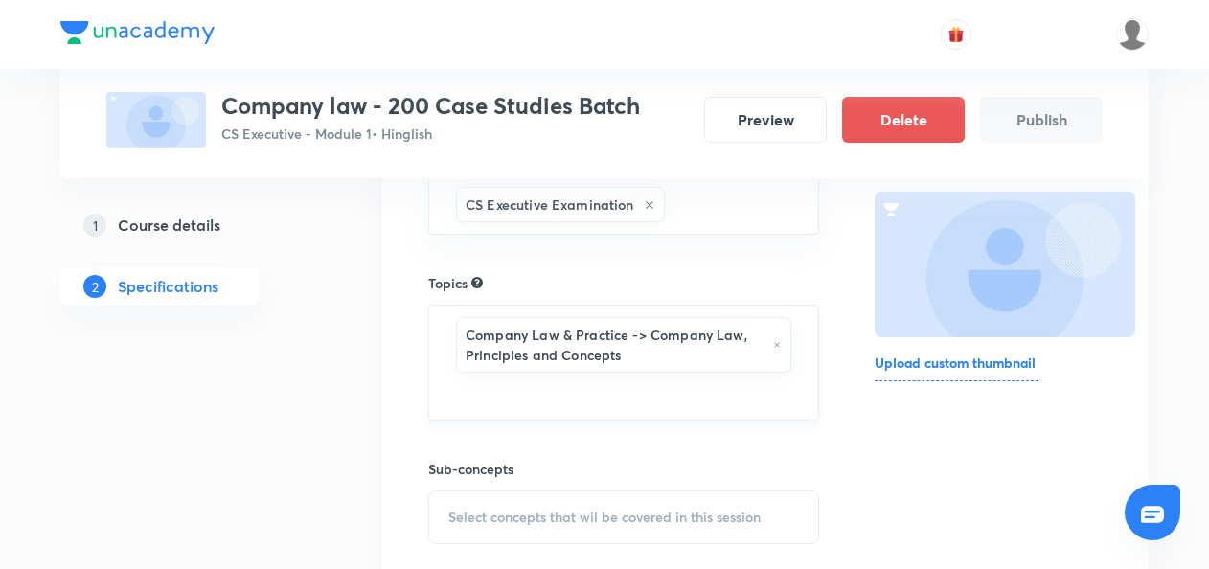
scroll to position [254, 0]
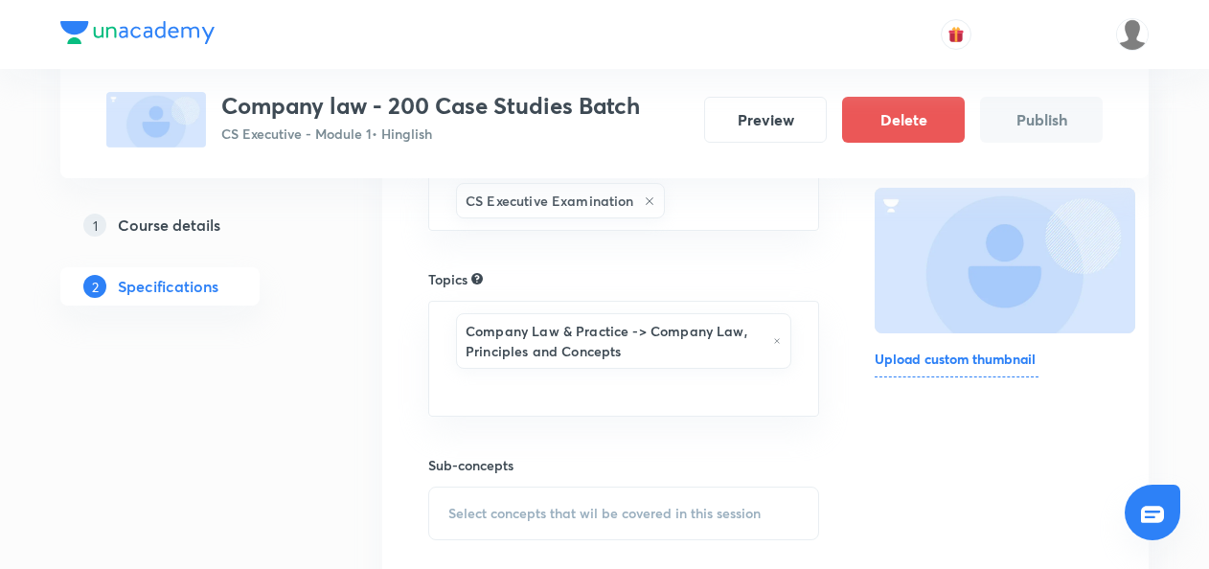
click at [471, 508] on span "Select concepts that wil be covered in this session" at bounding box center [604, 513] width 312 height 15
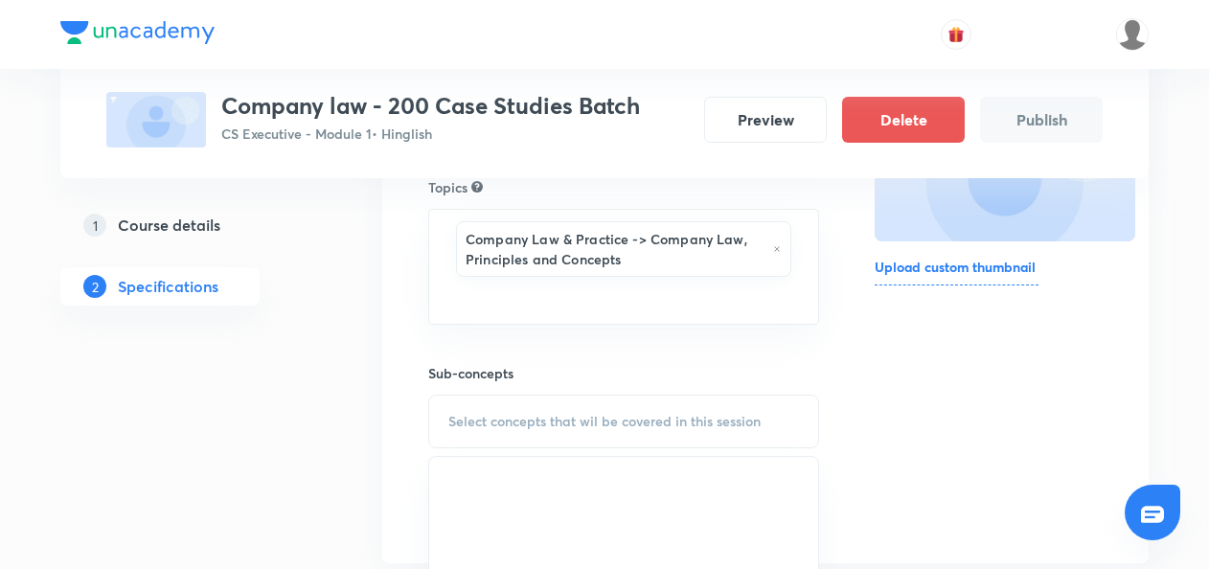
scroll to position [358, 0]
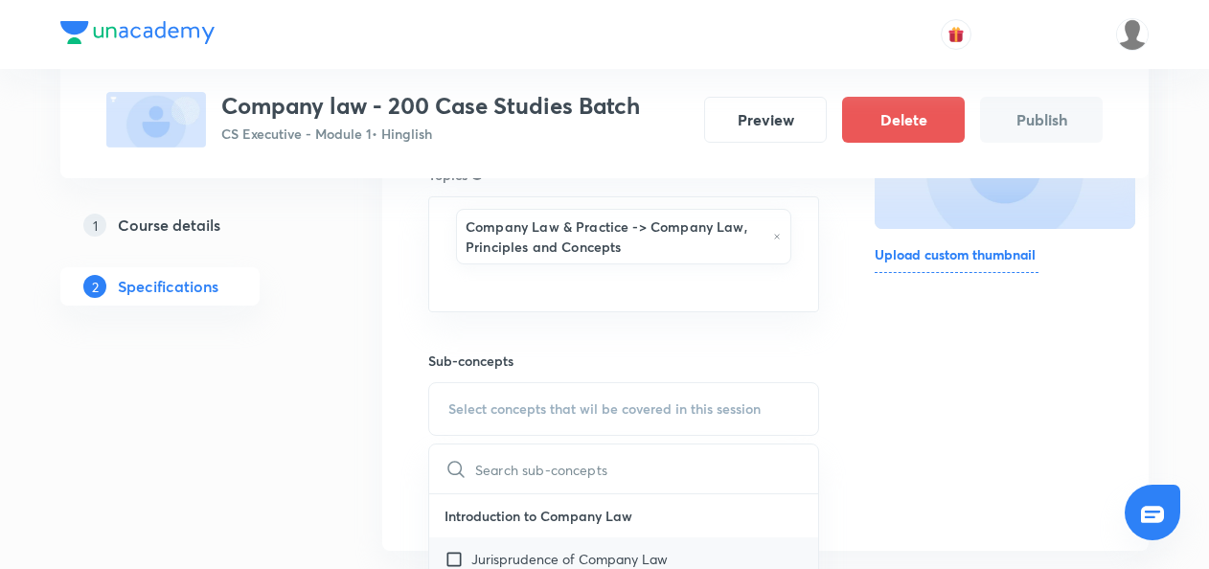
click at [458, 551] on input "checkbox" at bounding box center [457, 559] width 27 height 20
checkbox input "true"
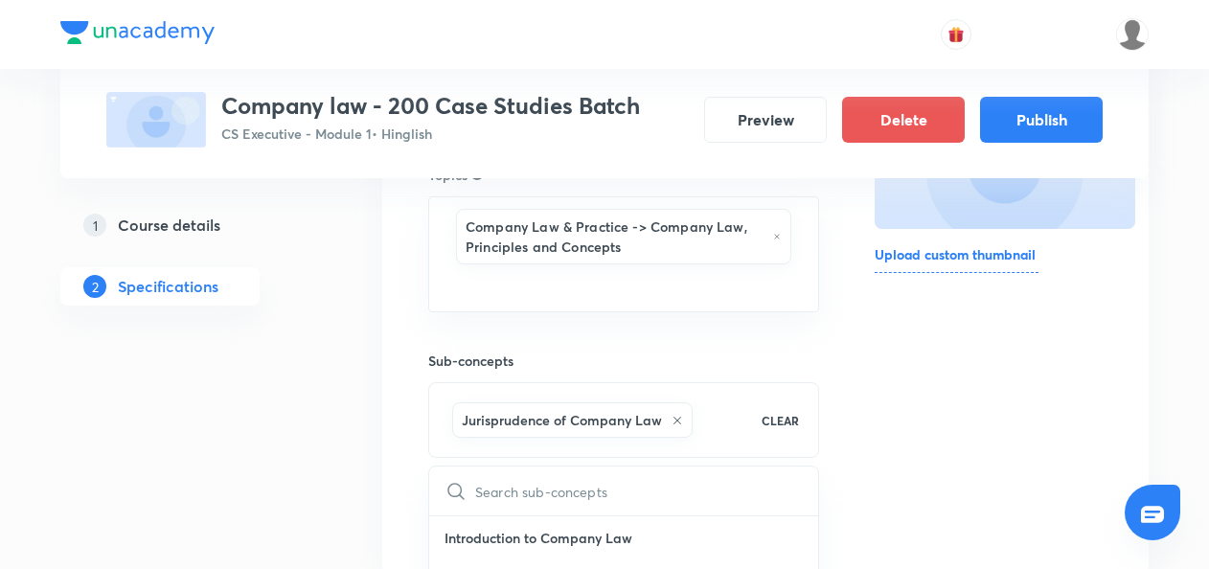
click at [383, 523] on div "Target exams CS Executive Examination ​ Topics Company Law & Practice -> Compan…" at bounding box center [765, 269] width 766 height 607
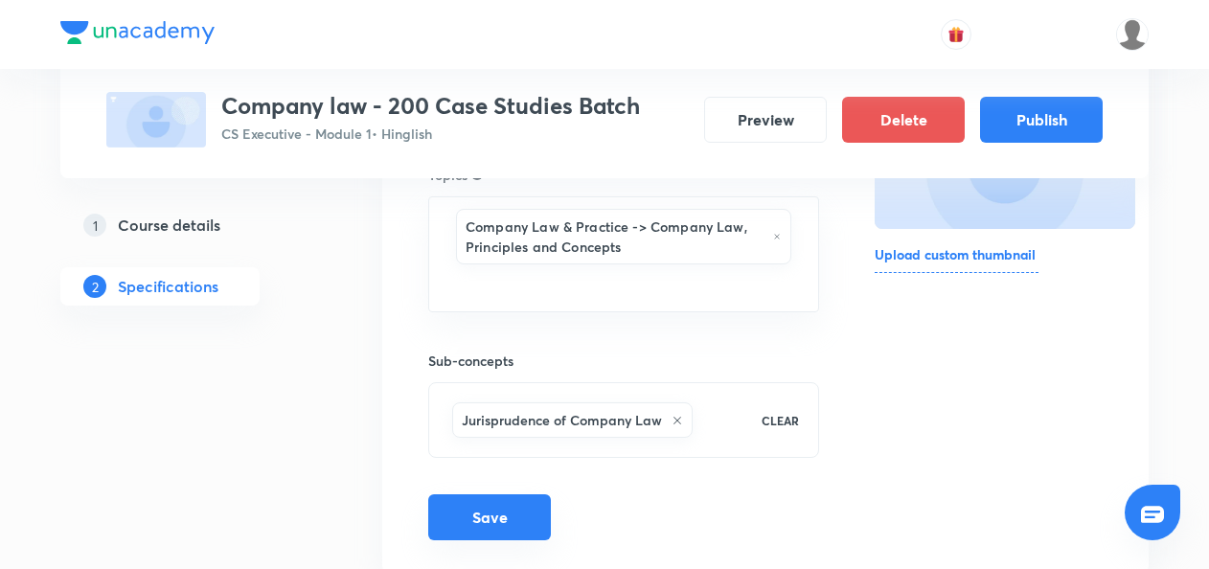
click at [497, 509] on button "Save" at bounding box center [489, 517] width 123 height 46
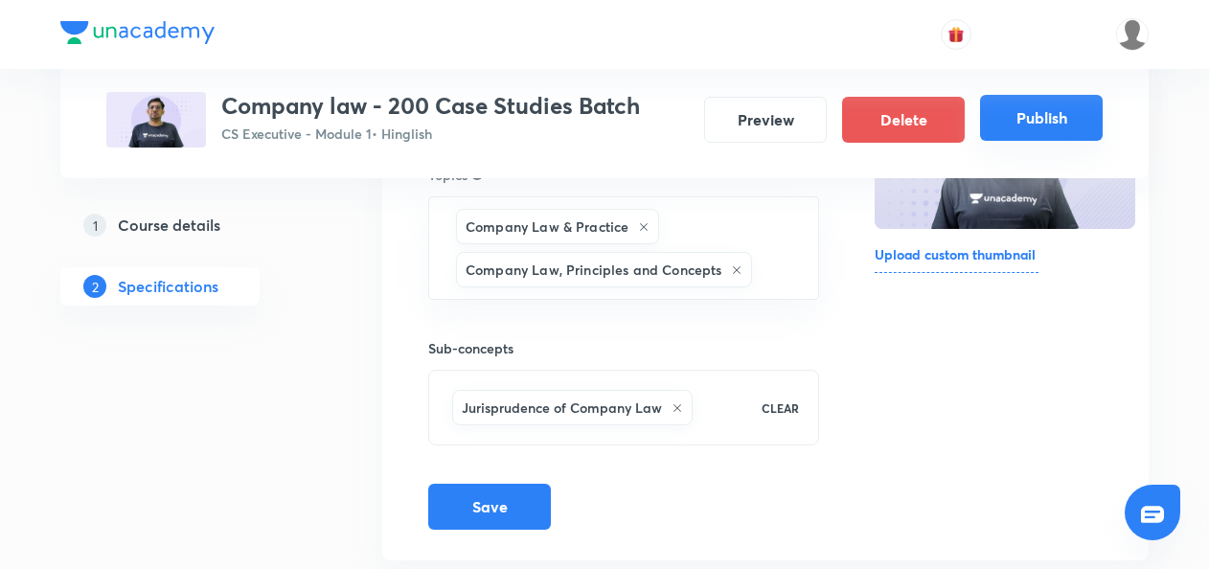
click at [1032, 119] on button "Publish" at bounding box center [1041, 118] width 123 height 46
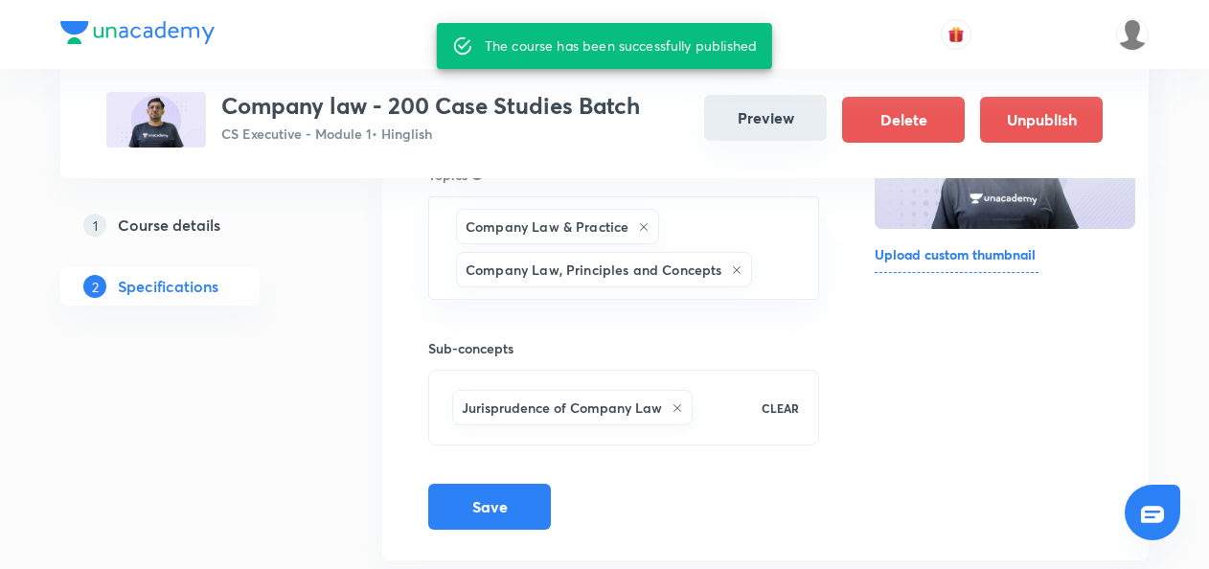
click at [780, 125] on button "Preview" at bounding box center [765, 118] width 123 height 46
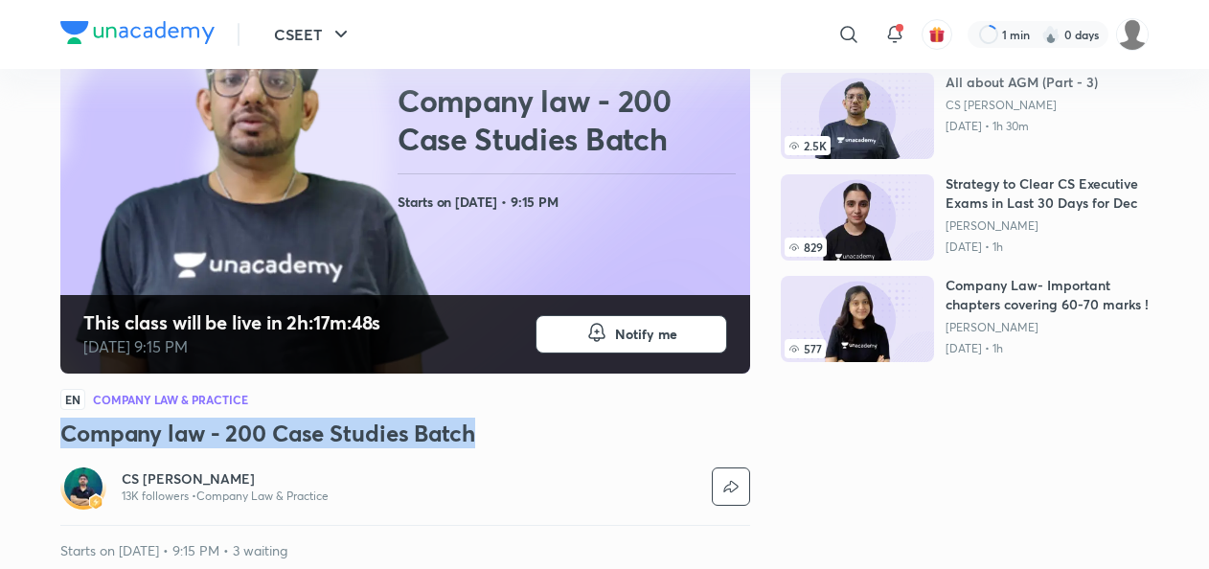
scroll to position [216, 0]
click at [516, 420] on h3 "Company law - 200 Case Studies Batch" at bounding box center [405, 433] width 690 height 31
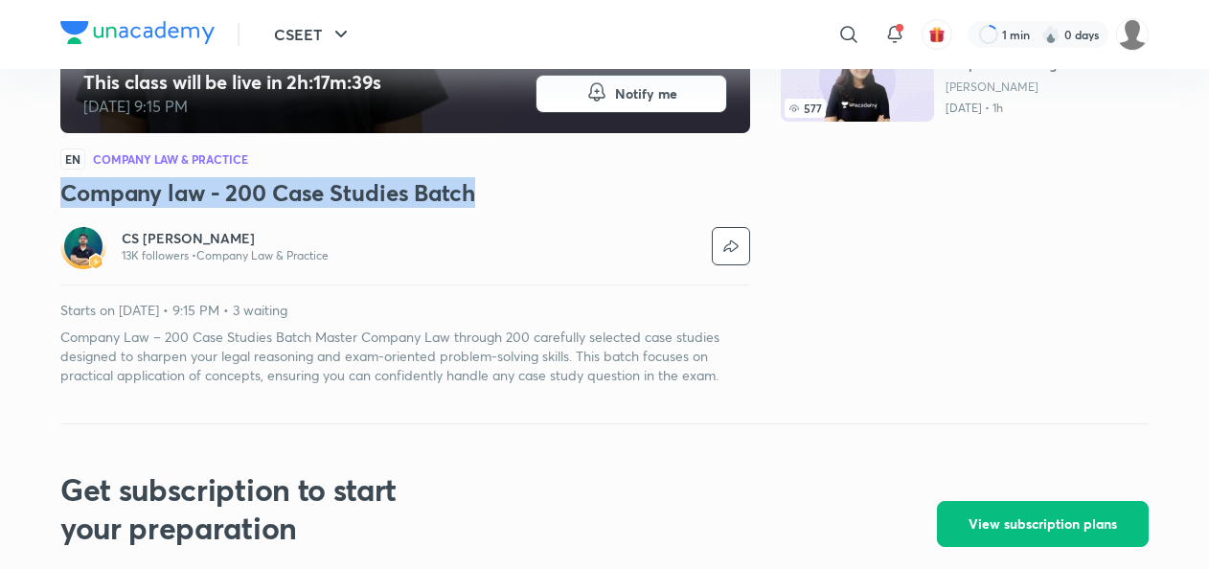
scroll to position [459, 0]
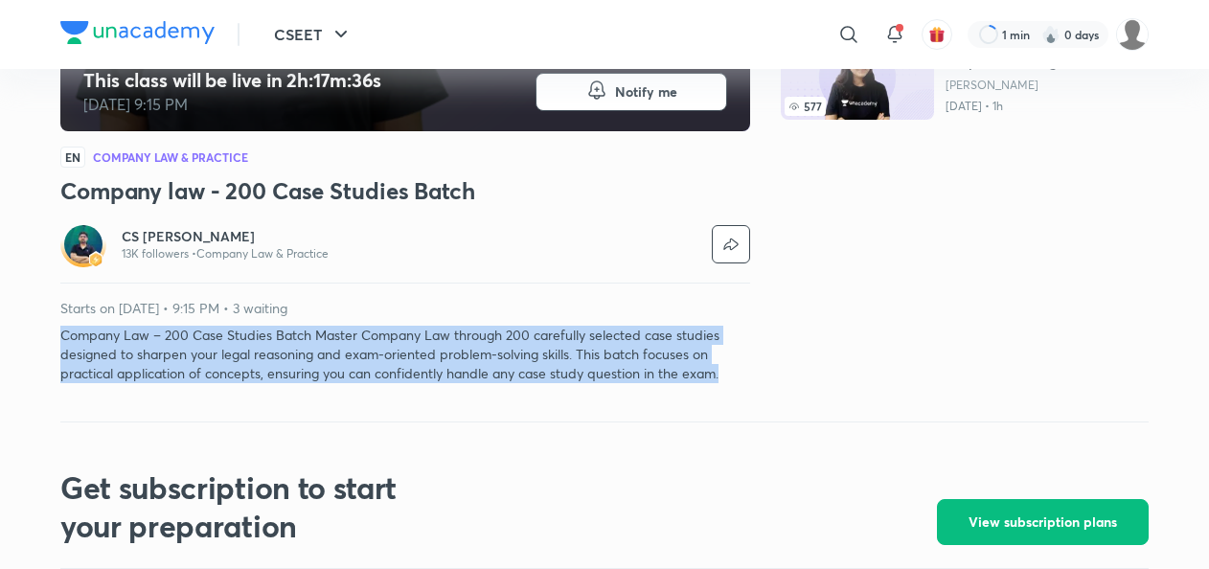
drag, startPoint x: 60, startPoint y: 331, endPoint x: 734, endPoint y: 376, distance: 674.8
click at [734, 376] on p "Company Law – 200 Case Studies Batch Master Company Law through 200 carefully s…" at bounding box center [405, 354] width 690 height 57
copy p "Company Law – 200 Case Studies Batch Master Company Law through 200 carefully s…"
